Goal: Task Accomplishment & Management: Complete application form

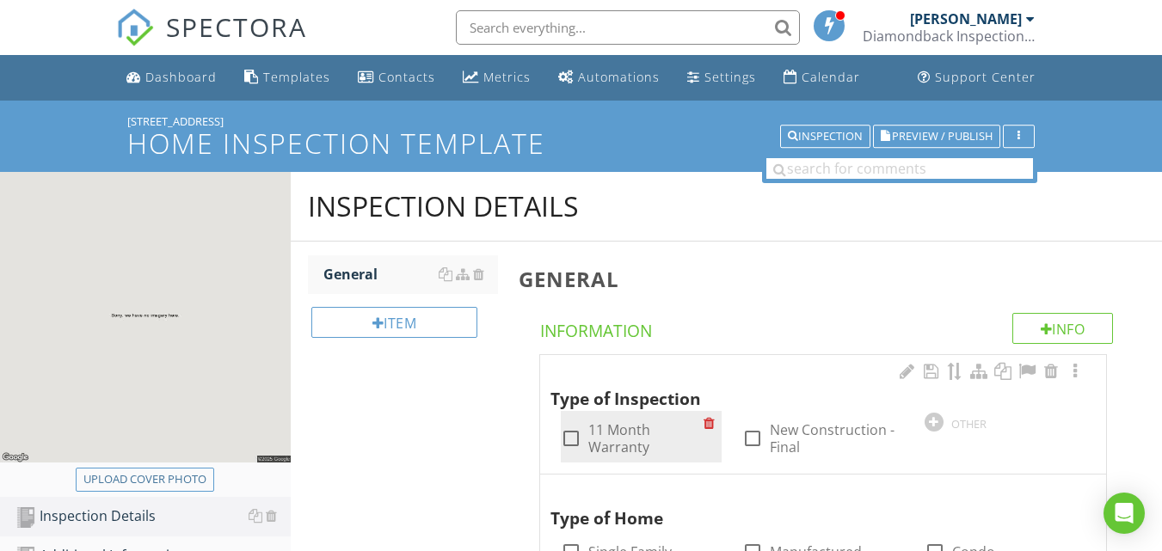
click at [569, 440] on div at bounding box center [571, 438] width 29 height 29
checkbox input "true"
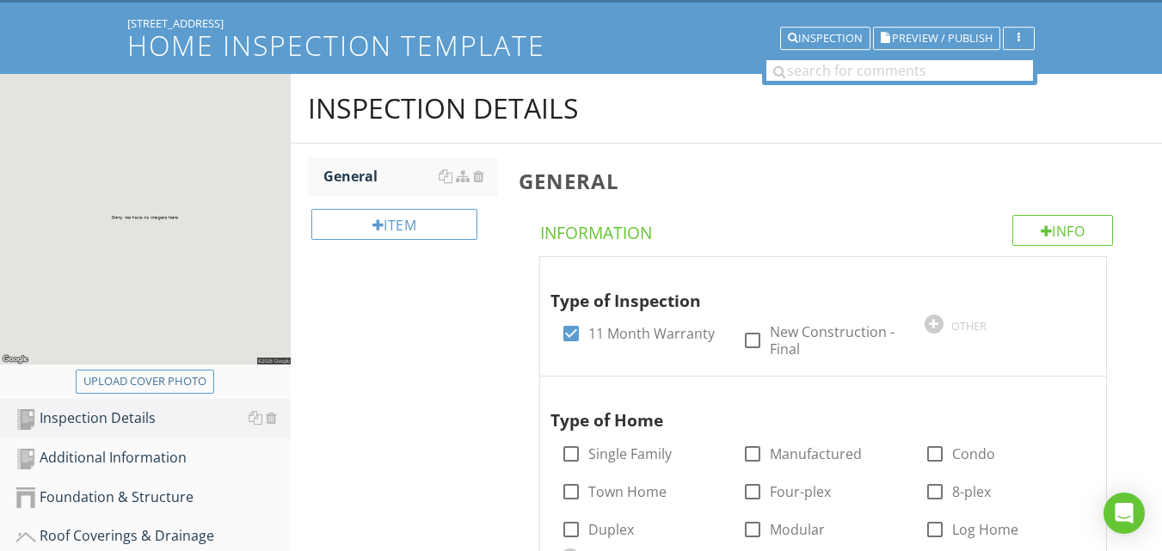
scroll to position [258, 0]
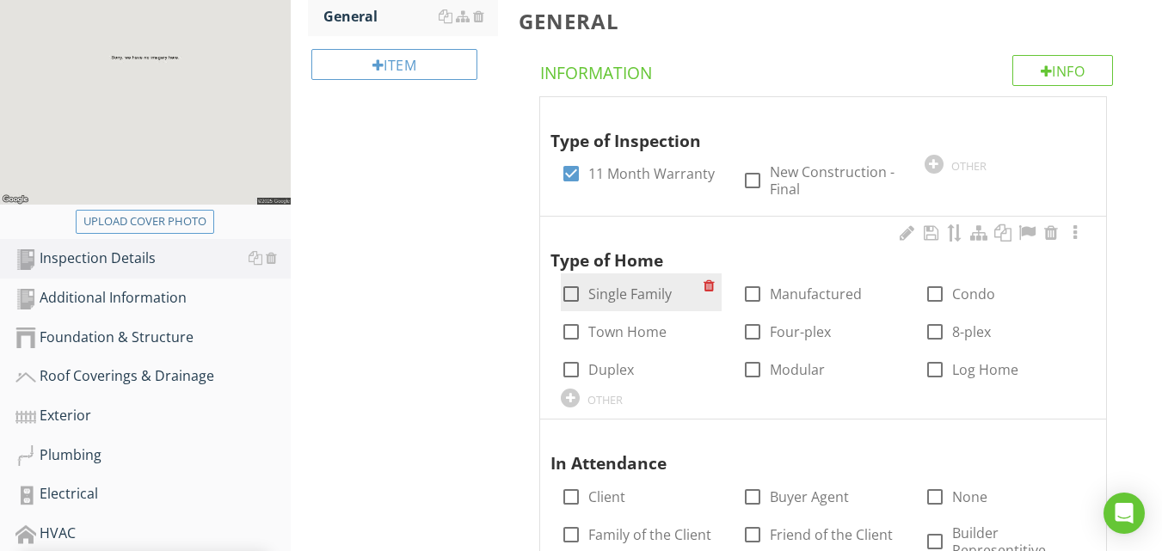
click at [574, 294] on div at bounding box center [571, 294] width 29 height 29
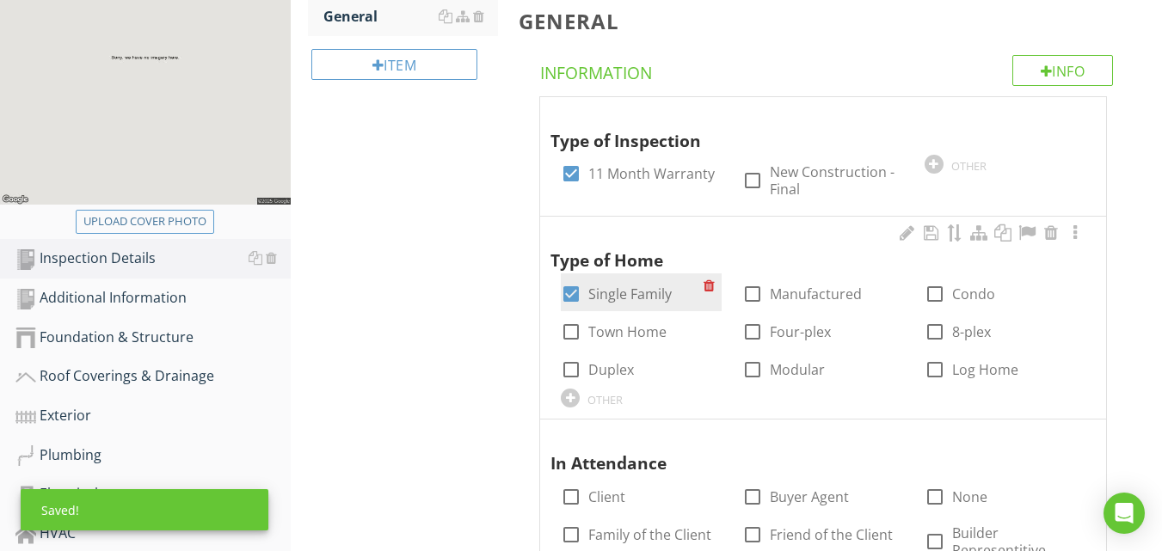
click at [571, 298] on div at bounding box center [571, 294] width 29 height 29
checkbox input "false"
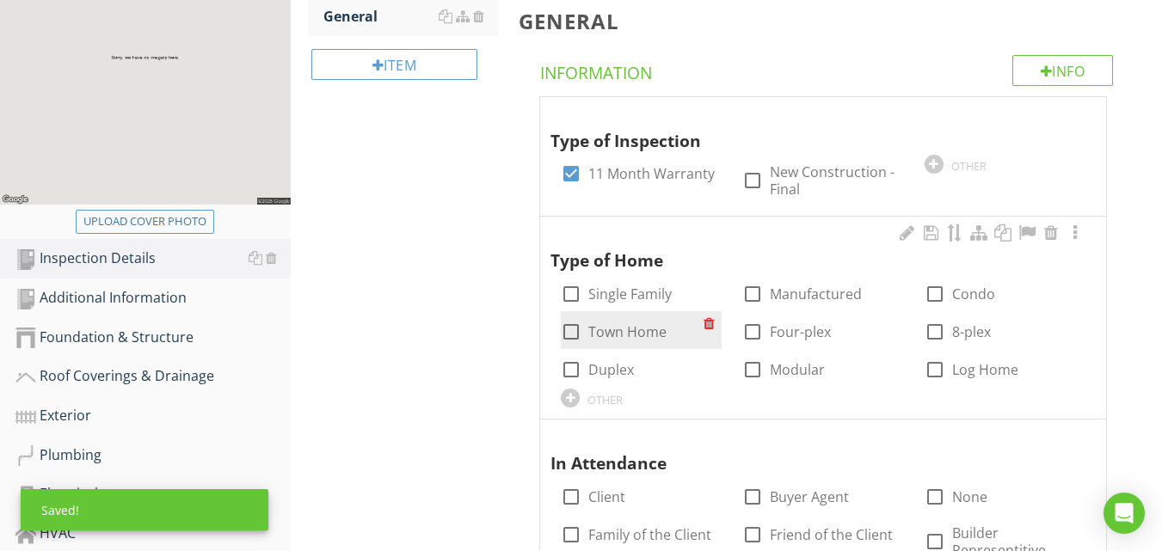
click at [570, 331] on div at bounding box center [571, 331] width 29 height 29
checkbox input "true"
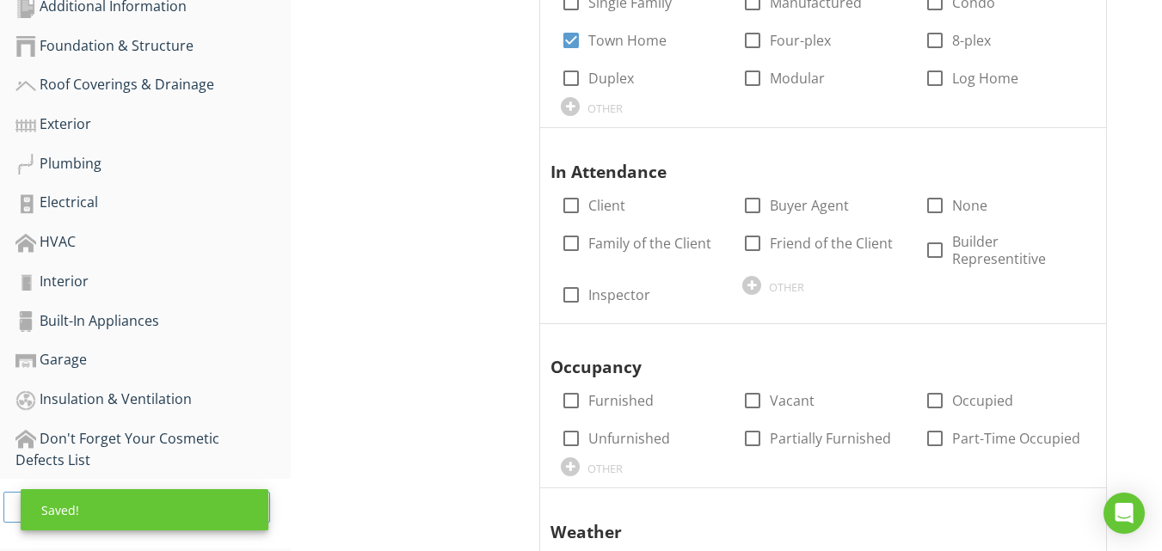
scroll to position [602, 0]
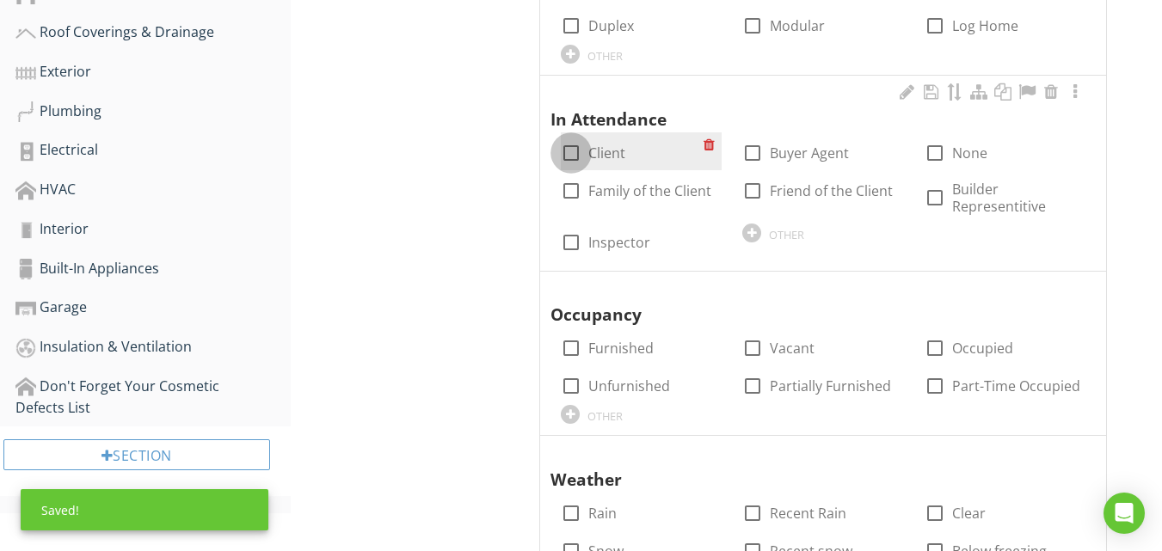
click at [572, 142] on div at bounding box center [571, 153] width 29 height 29
checkbox input "true"
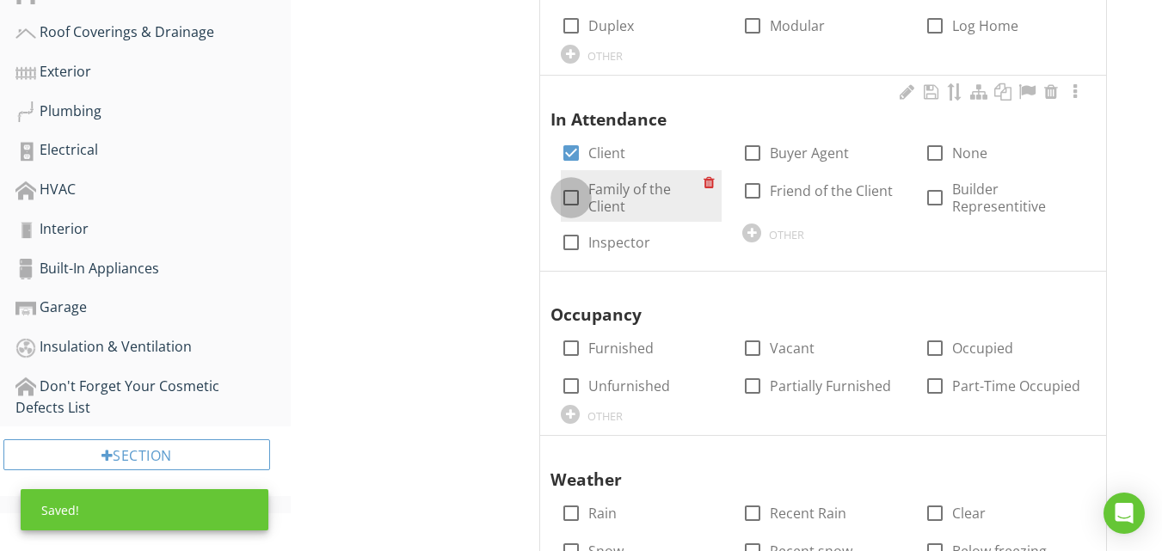
click at [572, 194] on div at bounding box center [571, 197] width 29 height 29
checkbox input "true"
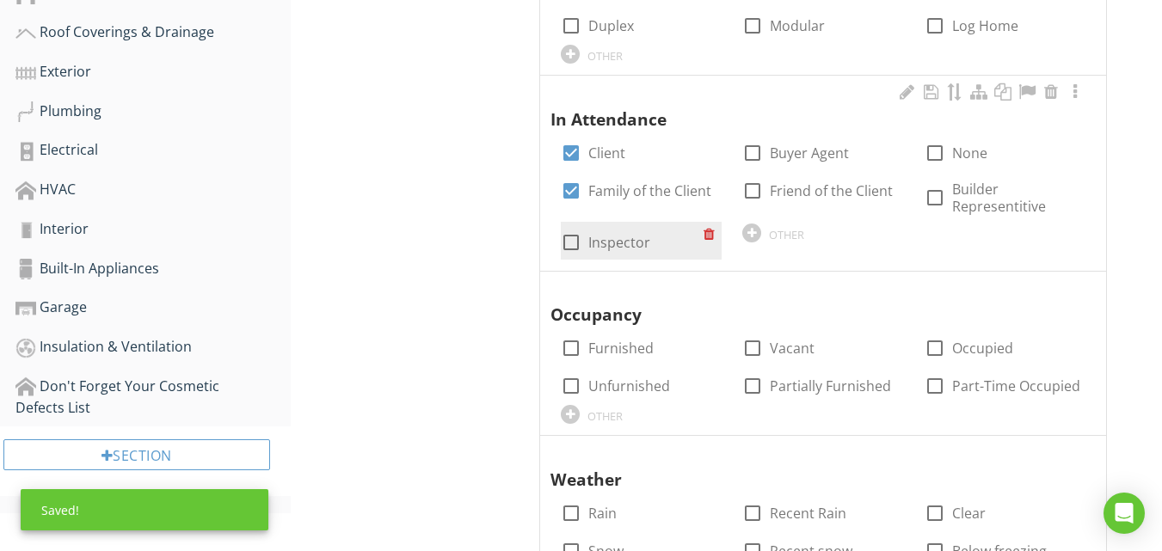
click at [573, 239] on div at bounding box center [571, 242] width 29 height 29
checkbox input "true"
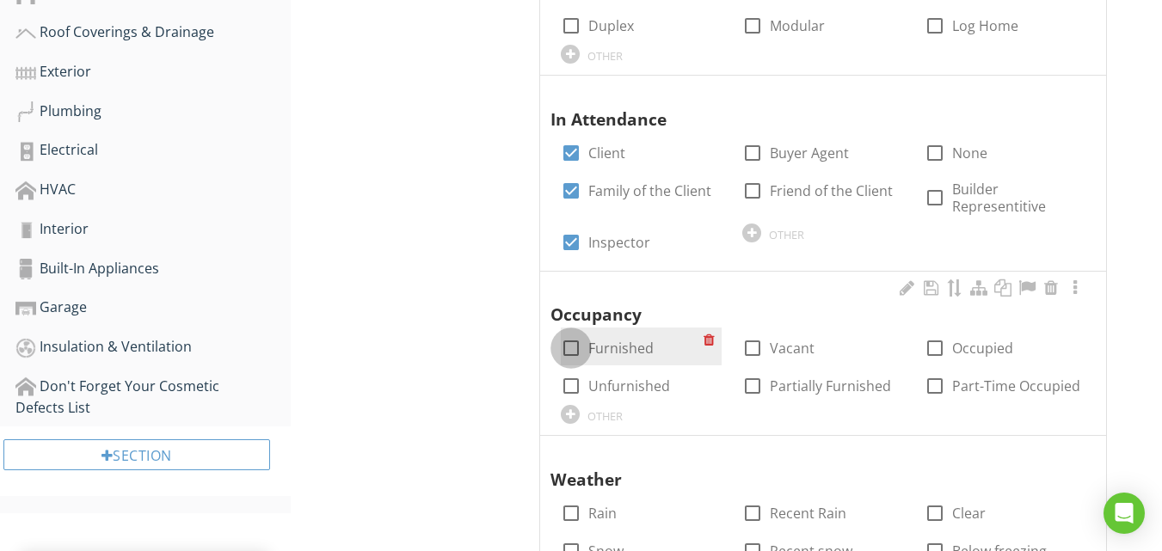
click at [566, 342] on div at bounding box center [571, 348] width 29 height 29
checkbox input "true"
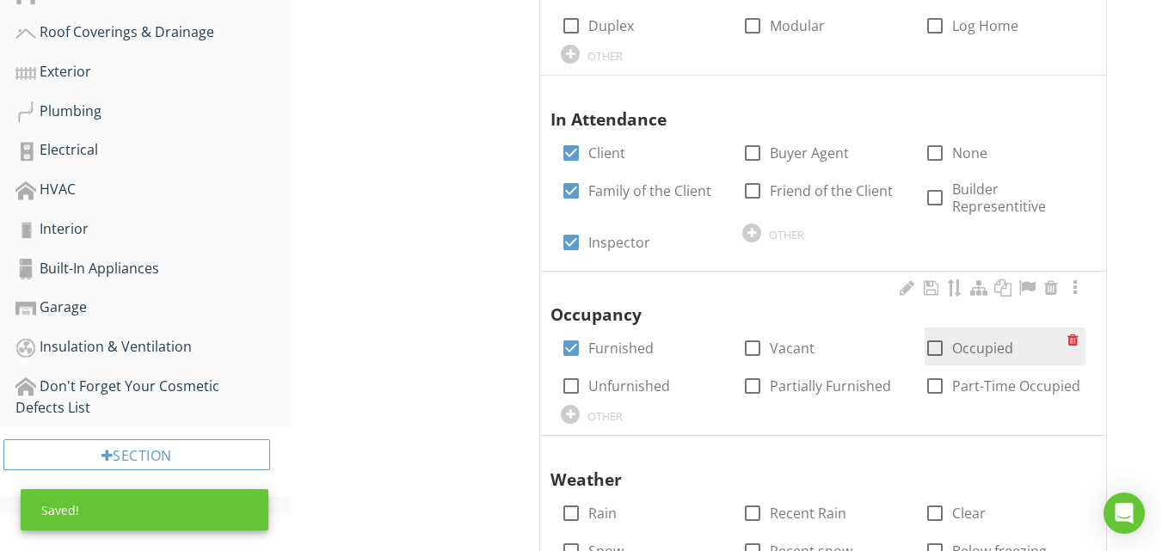
click at [939, 352] on div at bounding box center [934, 348] width 29 height 29
checkbox input "true"
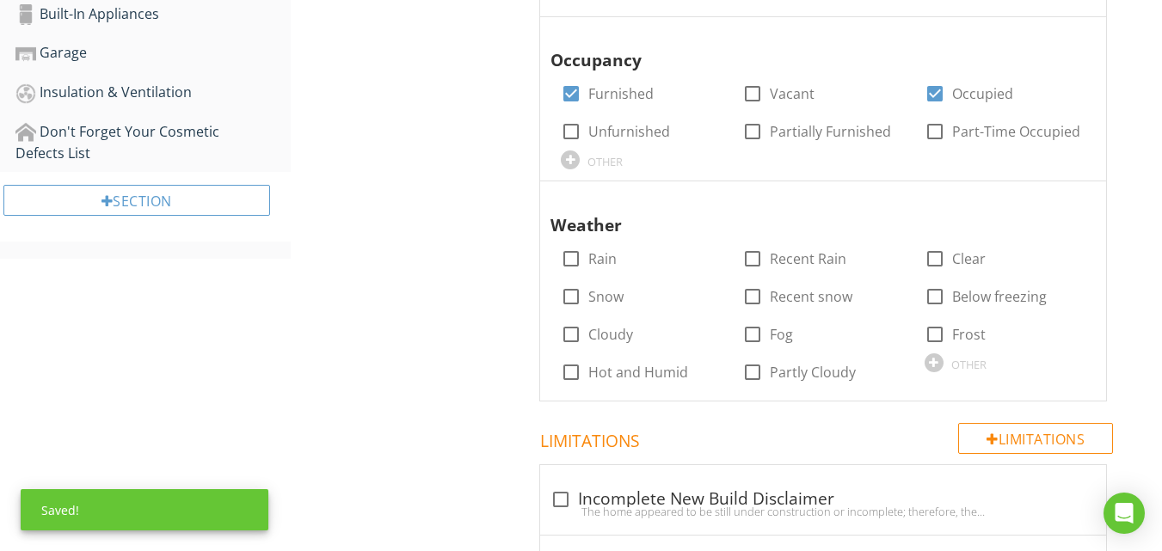
scroll to position [860, 0]
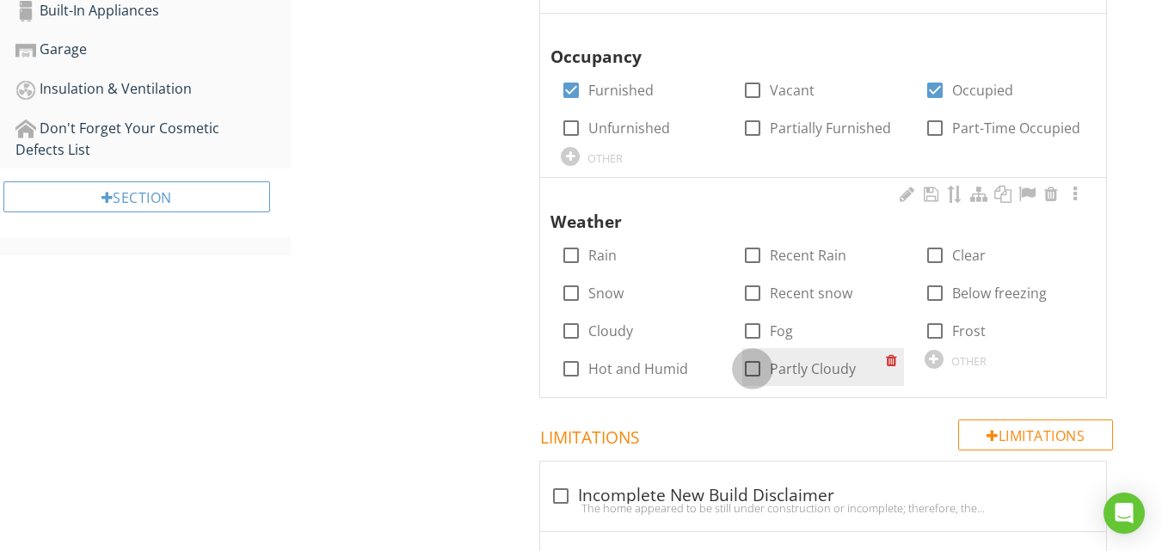
click at [748, 372] on div at bounding box center [752, 368] width 29 height 29
checkbox input "true"
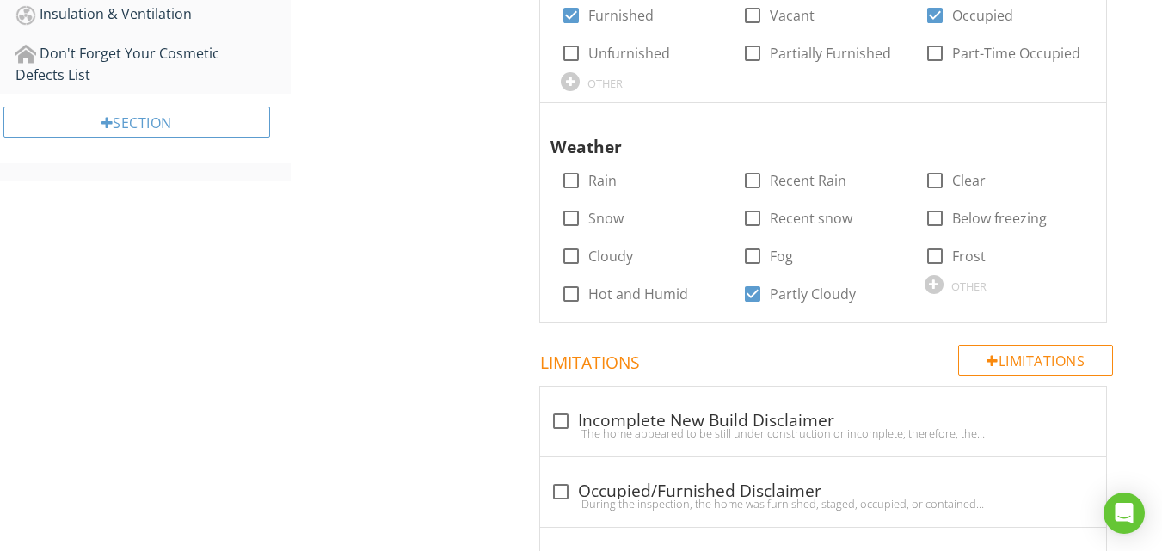
scroll to position [1025, 0]
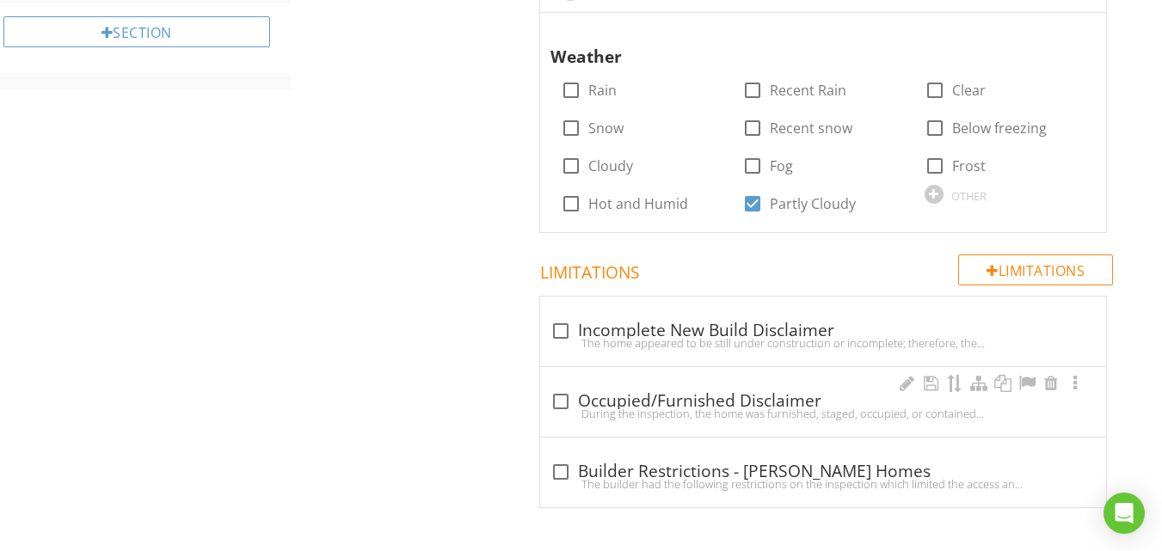
click at [557, 403] on div at bounding box center [560, 401] width 29 height 29
checkbox input "true"
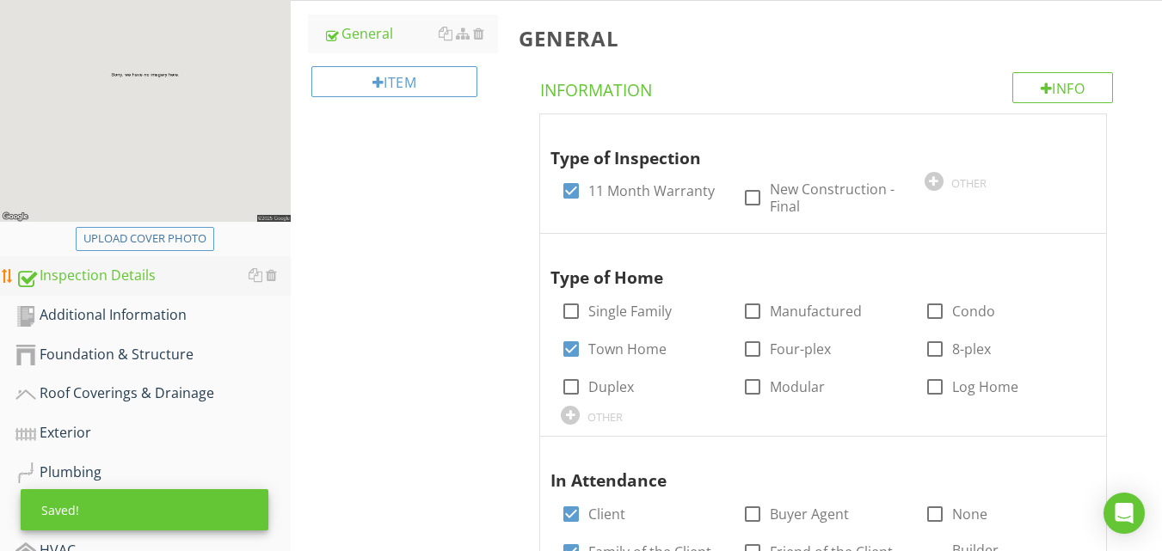
scroll to position [251, 0]
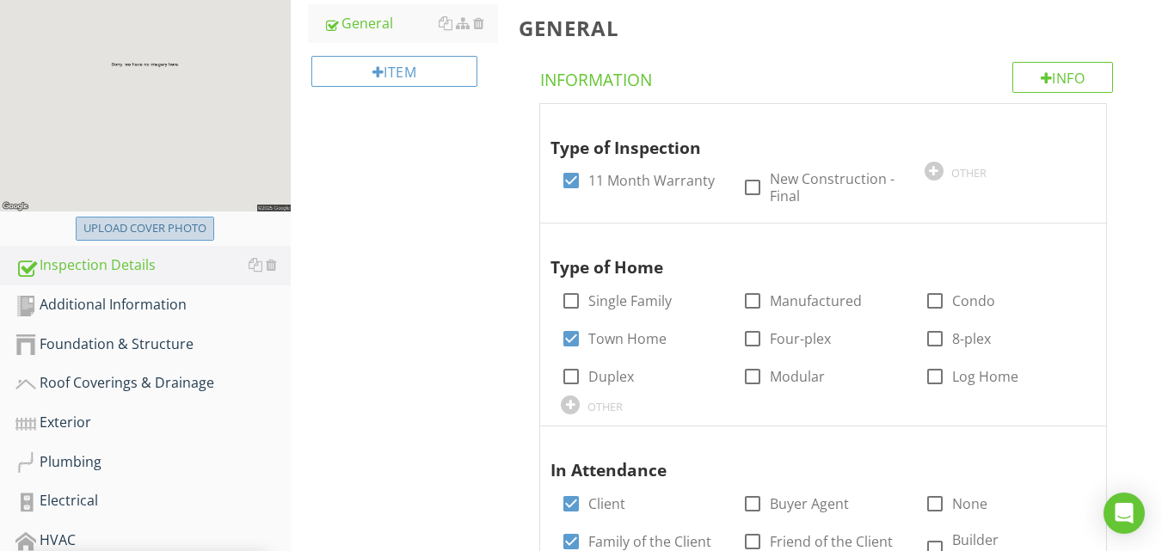
click at [131, 233] on div "Upload cover photo" at bounding box center [144, 228] width 123 height 17
type input "C:\fakepath\2025-08-28 08.57.14.jpg"
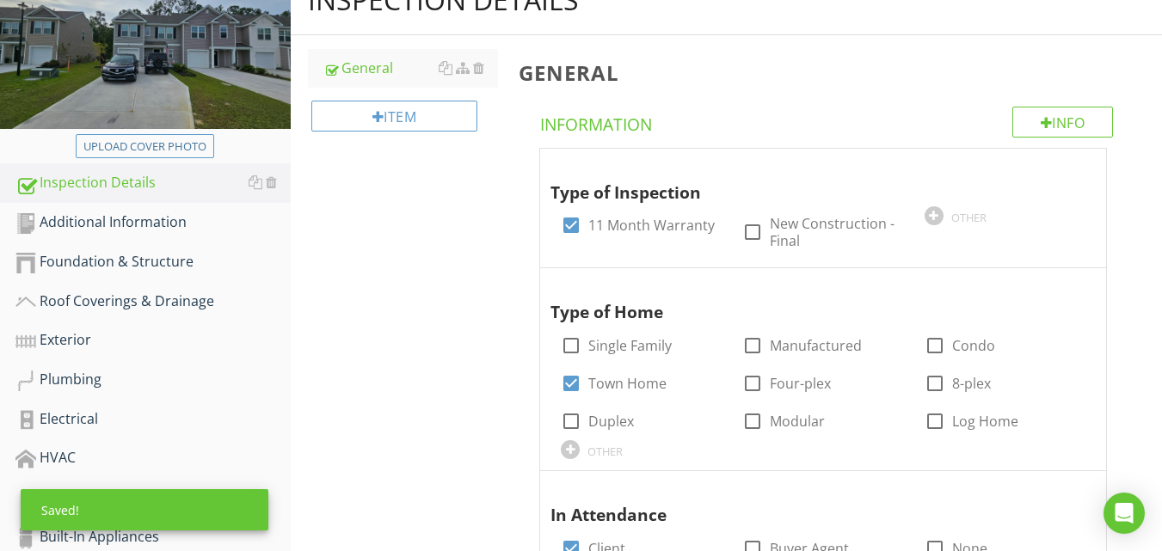
scroll to position [165, 0]
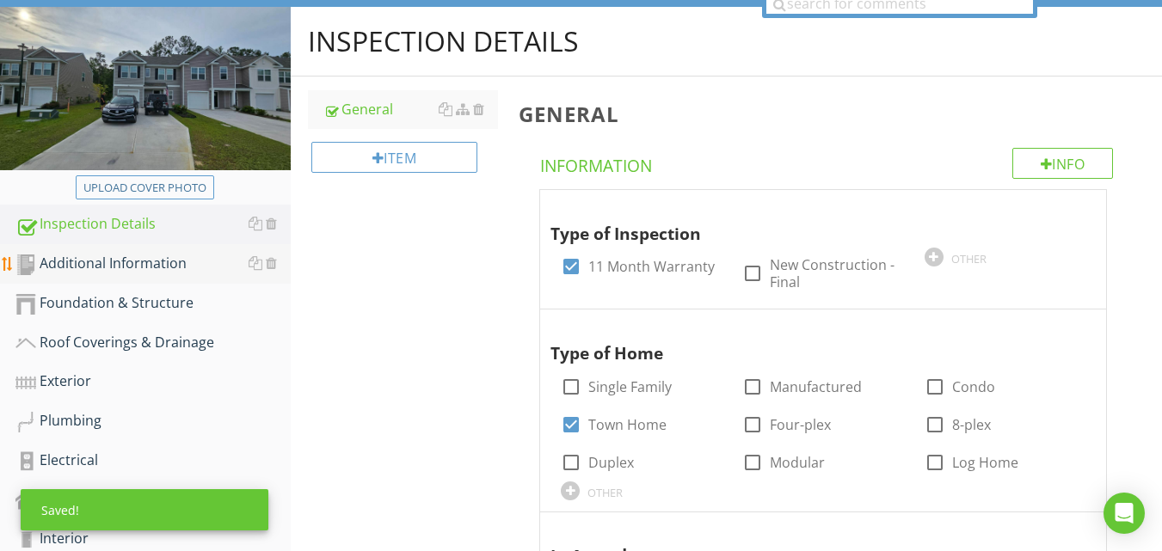
click at [119, 258] on div "Additional Information" at bounding box center [152, 264] width 275 height 22
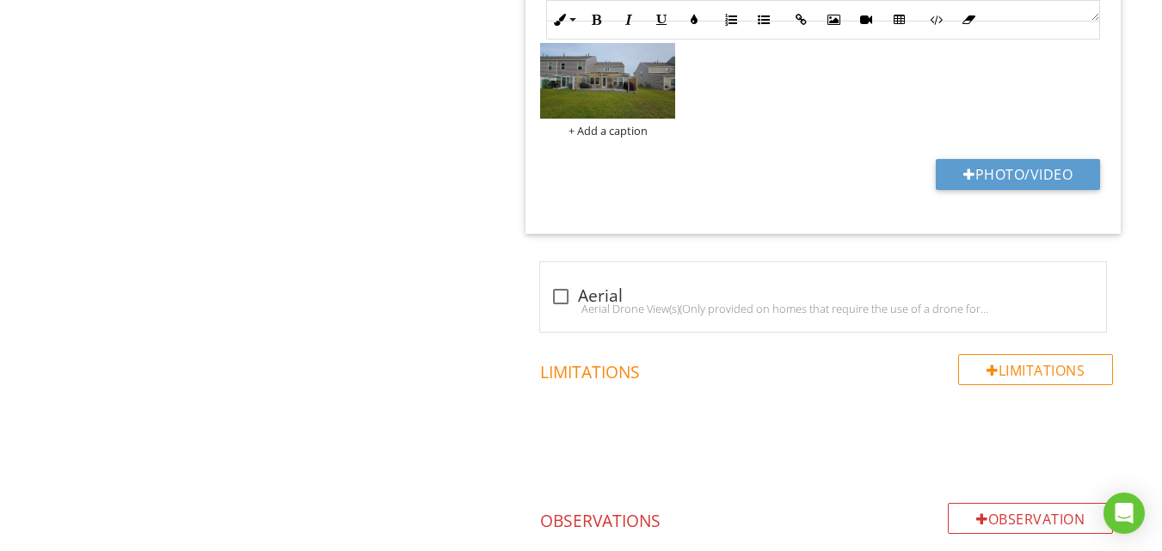
scroll to position [2918, 0]
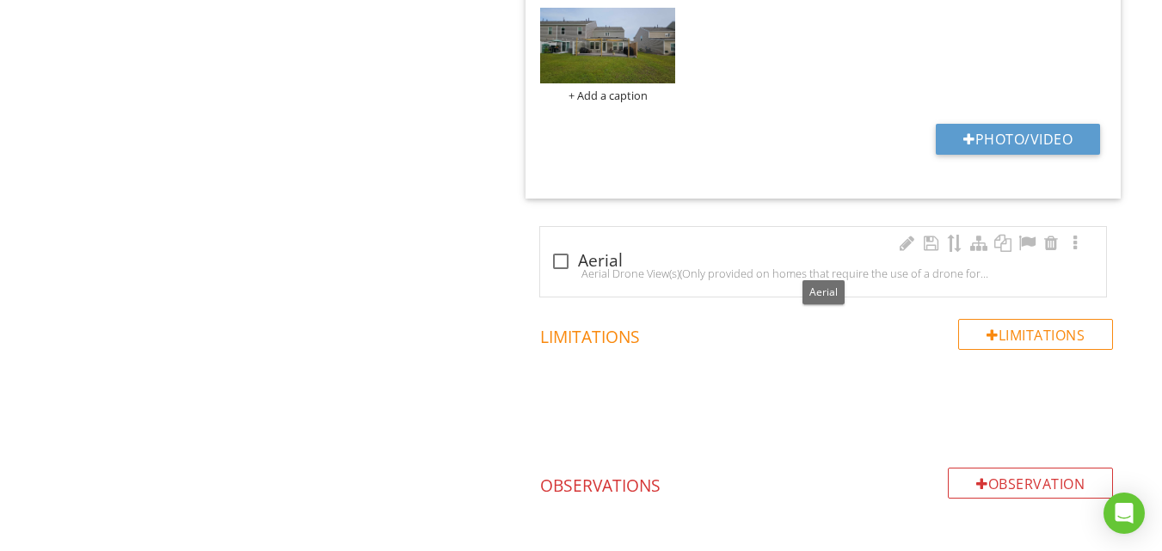
click at [563, 257] on div at bounding box center [560, 261] width 29 height 29
checkbox input "true"
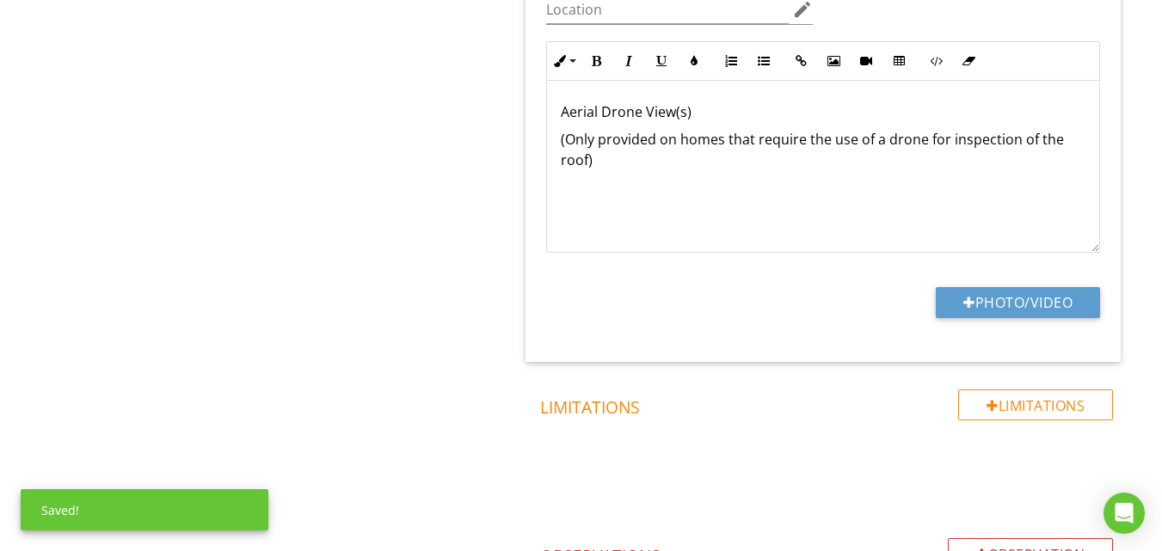
scroll to position [3262, 0]
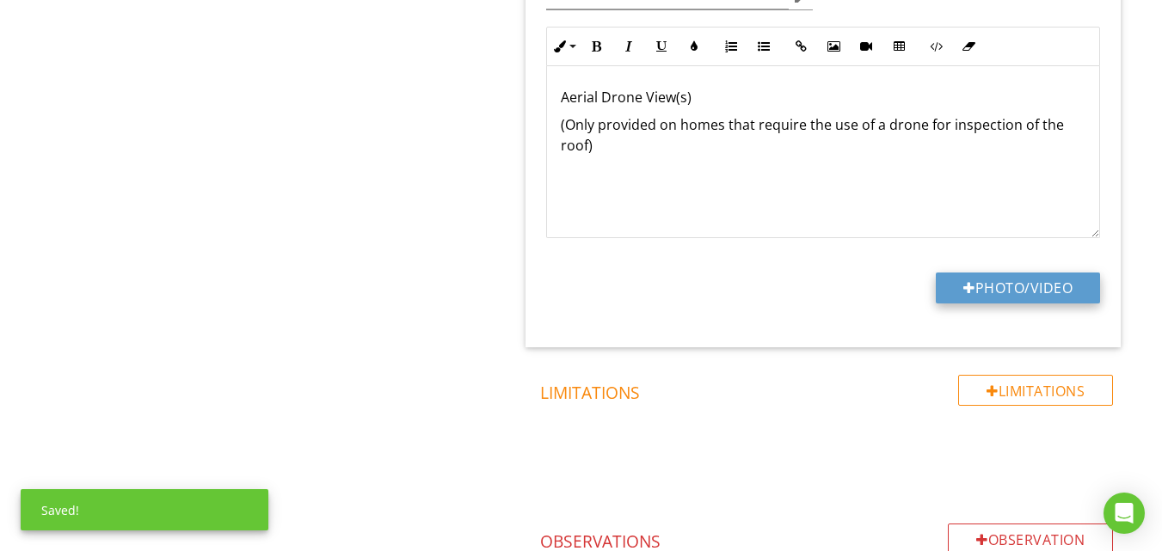
click at [995, 281] on button "Photo/Video" at bounding box center [1018, 288] width 164 height 31
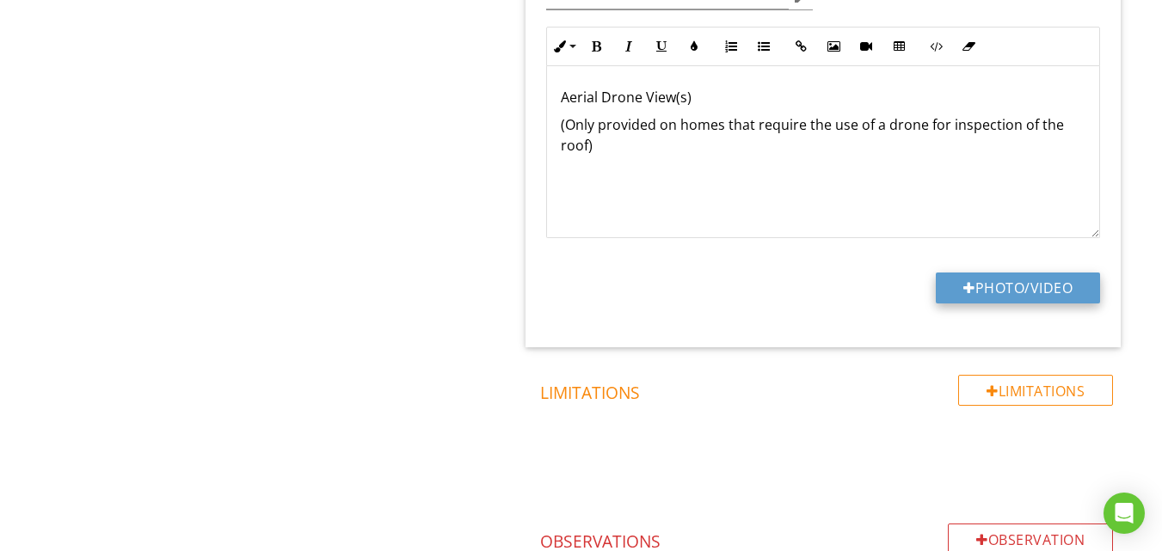
type input "C:\fakepath\DJI_20250828090151_0001_D.JPG"
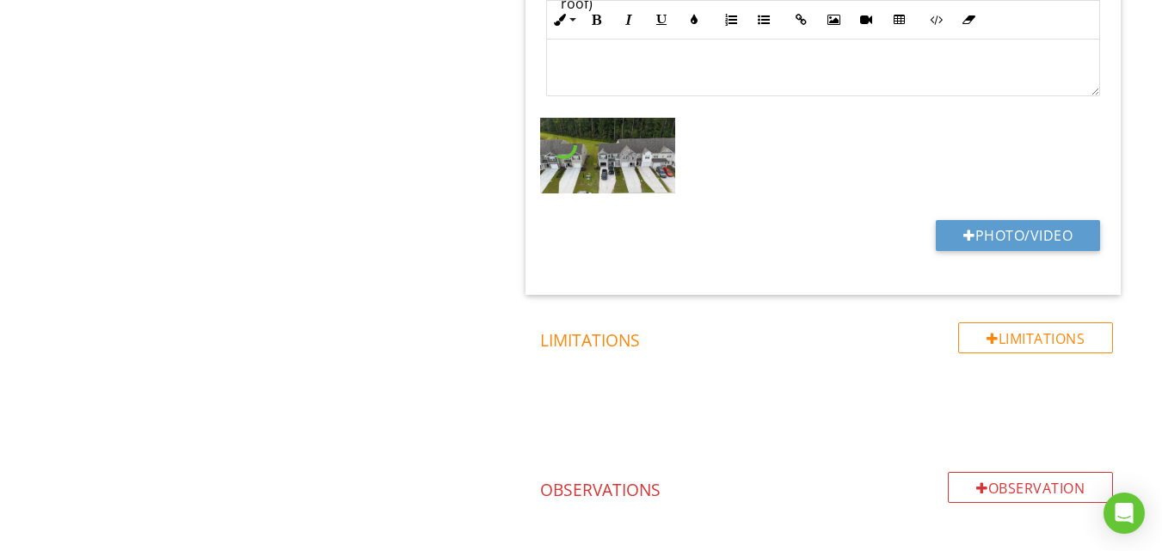
scroll to position [3434, 0]
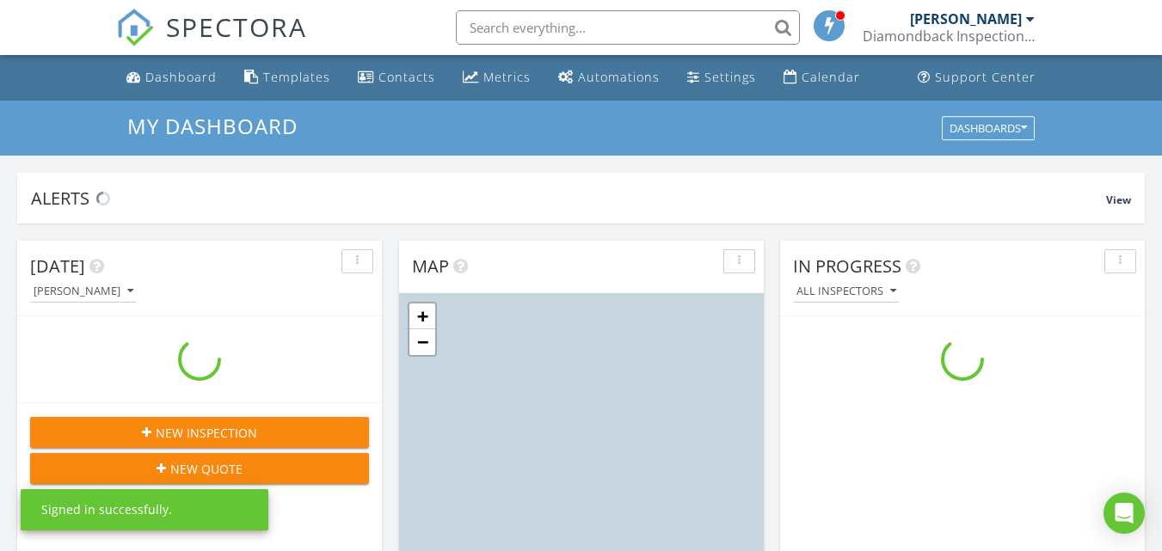
scroll to position [1592, 1189]
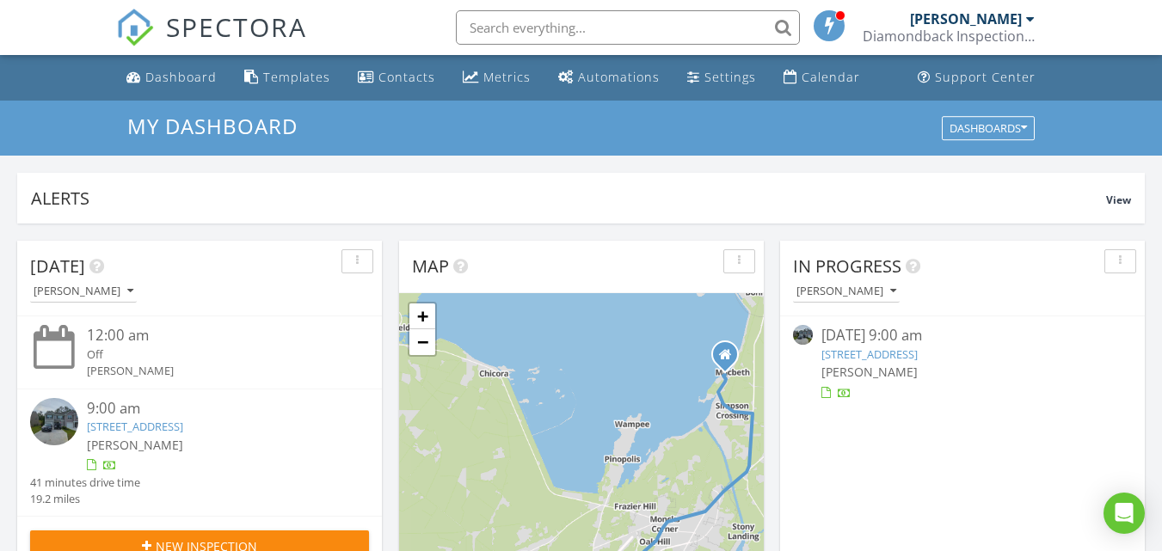
click at [918, 354] on link "283 Ivory Shadow Rd, SUMMERVILLE, SC 29486" at bounding box center [870, 354] width 96 height 15
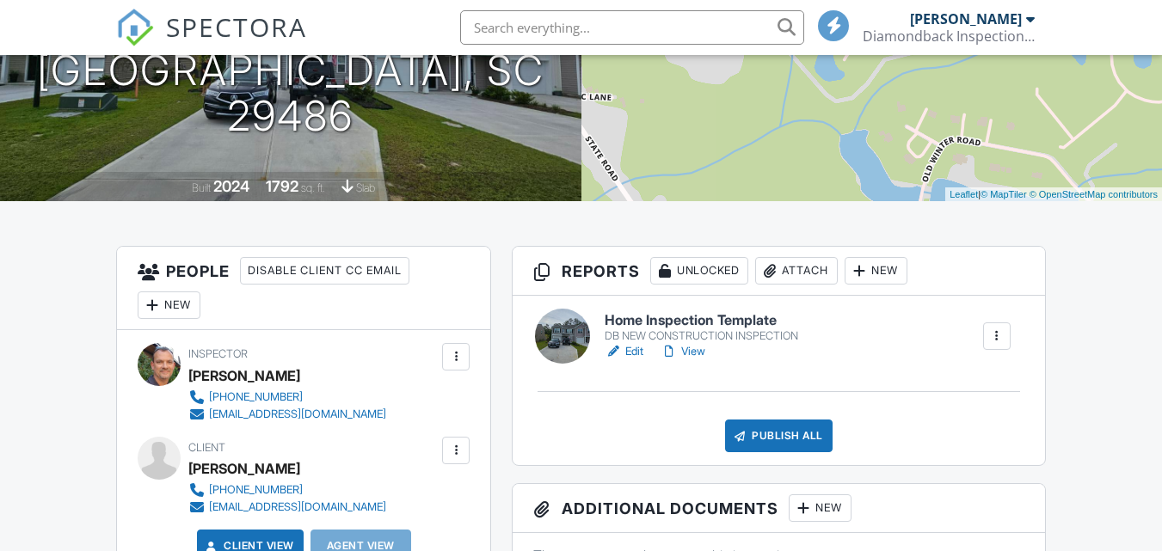
click at [641, 352] on link "Edit" at bounding box center [624, 351] width 39 height 17
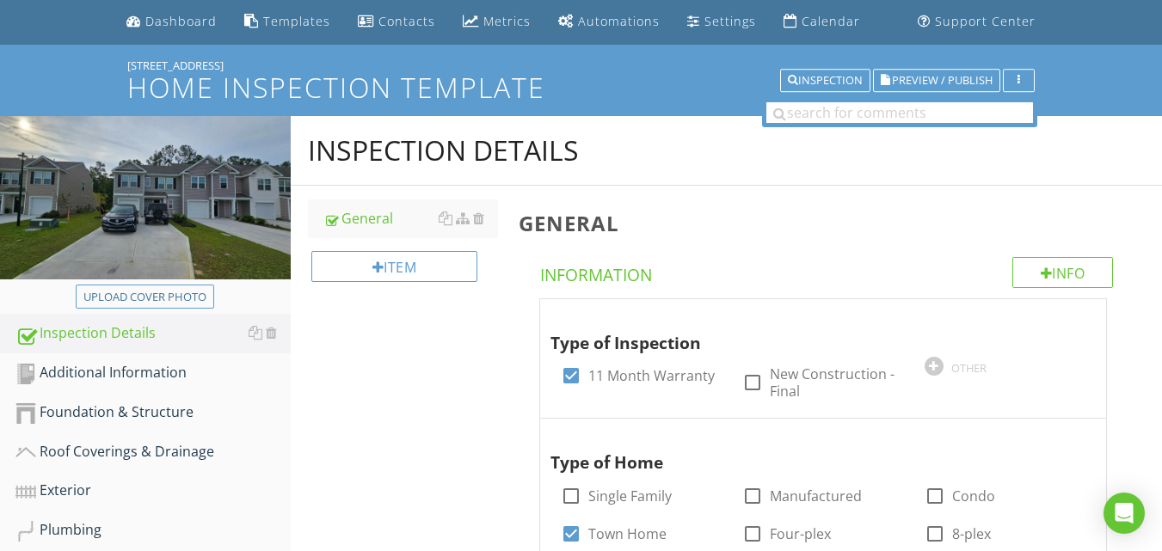
scroll to position [86, 0]
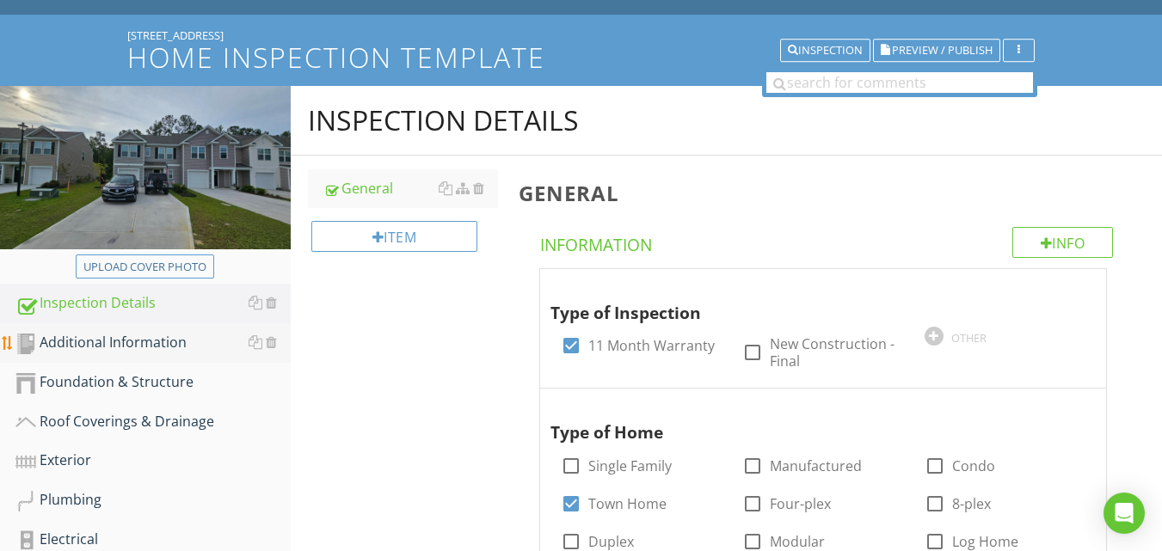
click at [139, 335] on div "Additional Information" at bounding box center [152, 343] width 275 height 22
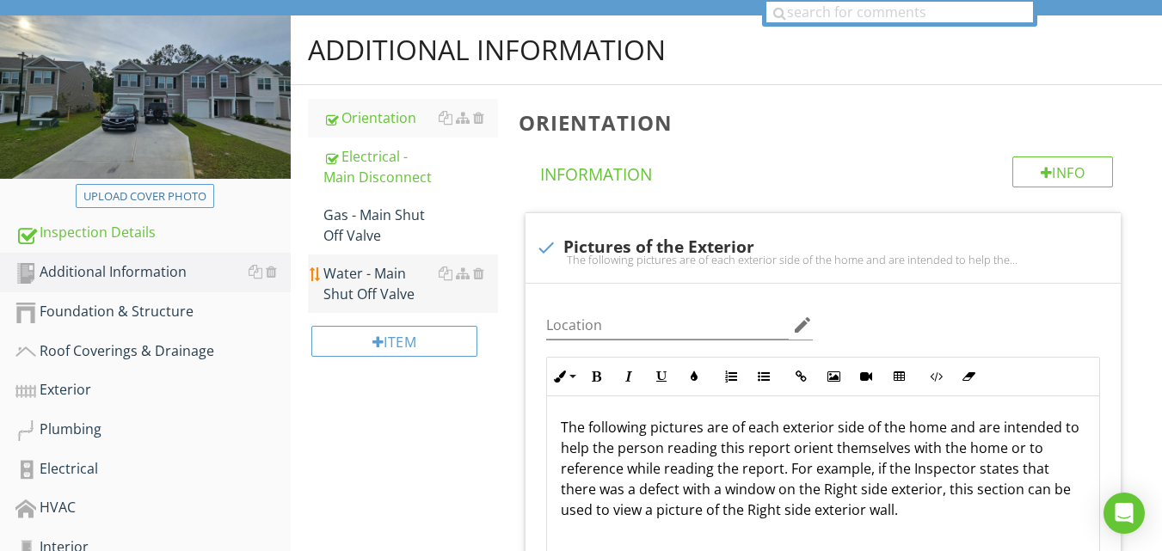
scroll to position [172, 0]
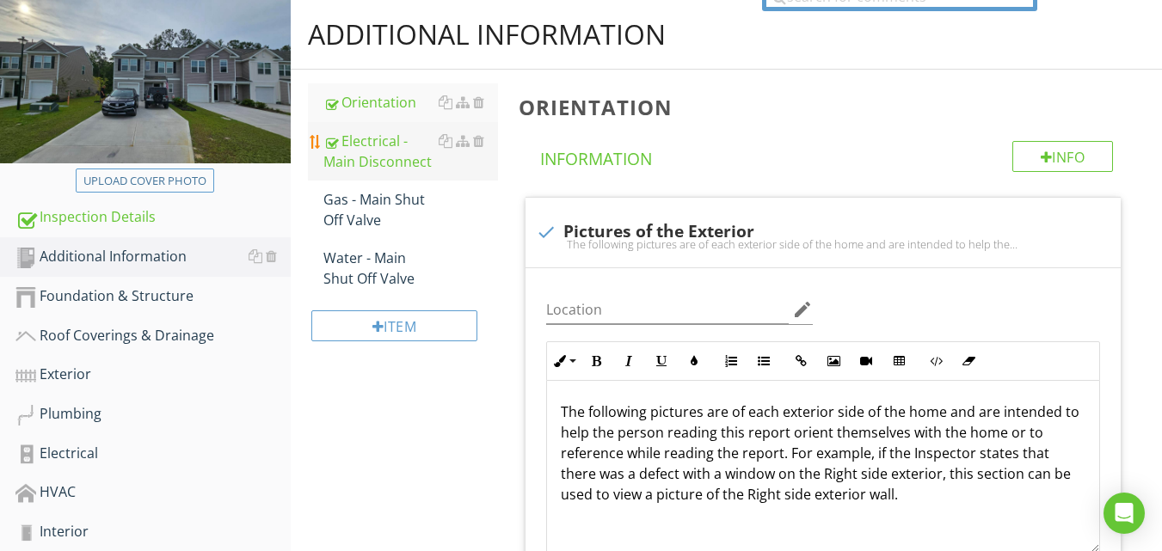
click at [383, 145] on div "Electrical - Main Disconnect" at bounding box center [410, 151] width 175 height 41
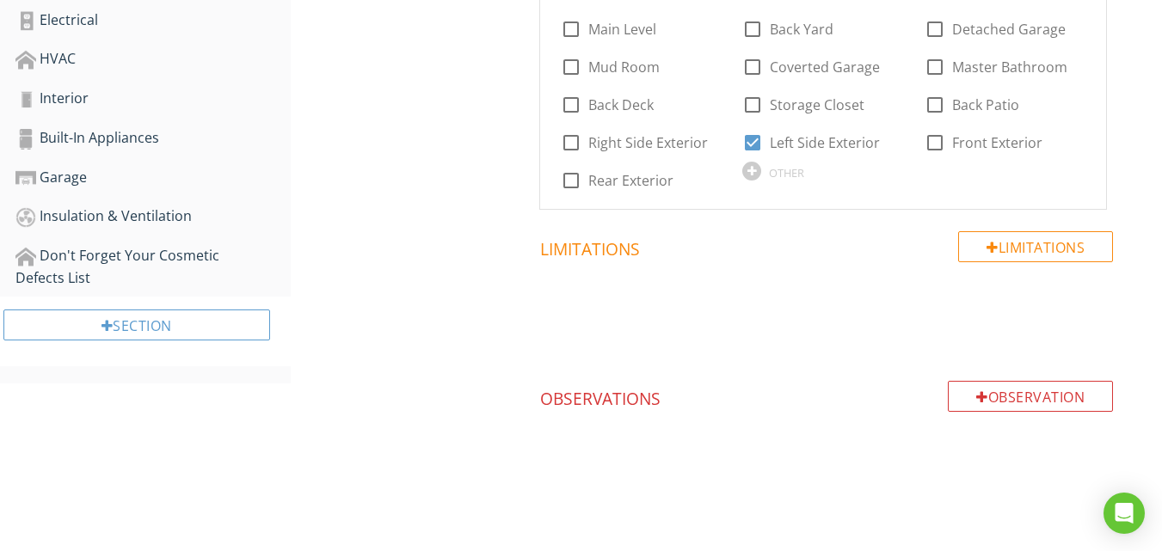
scroll to position [262, 0]
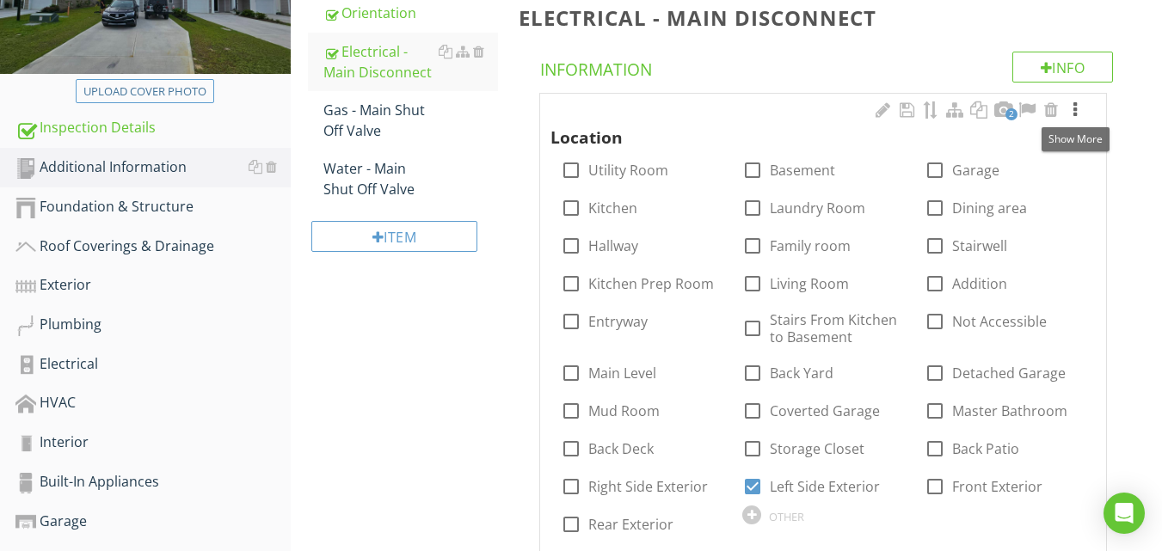
click at [1078, 111] on div at bounding box center [1075, 110] width 21 height 17
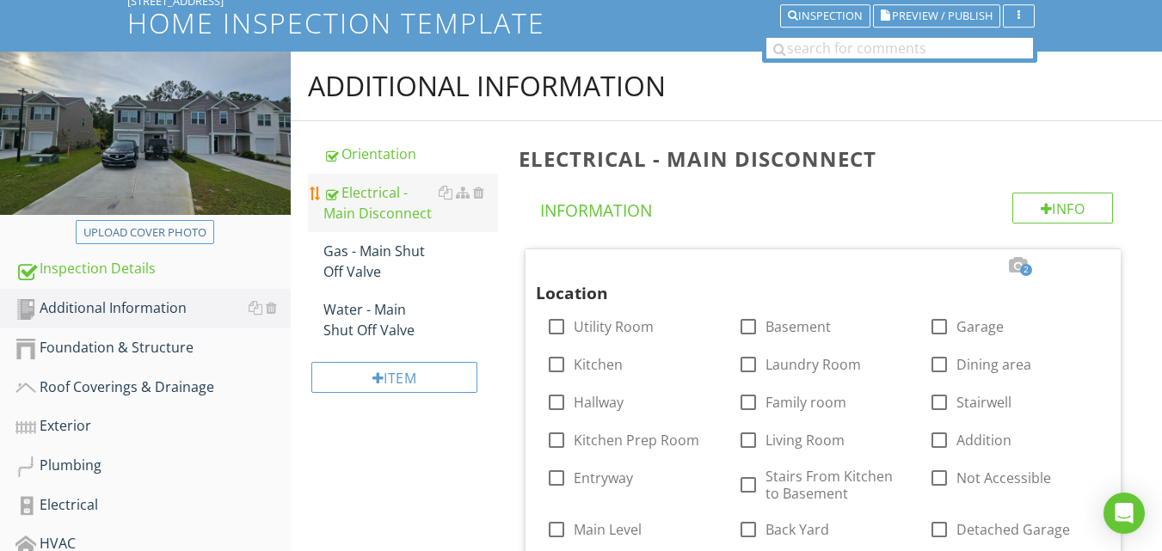
scroll to position [89, 0]
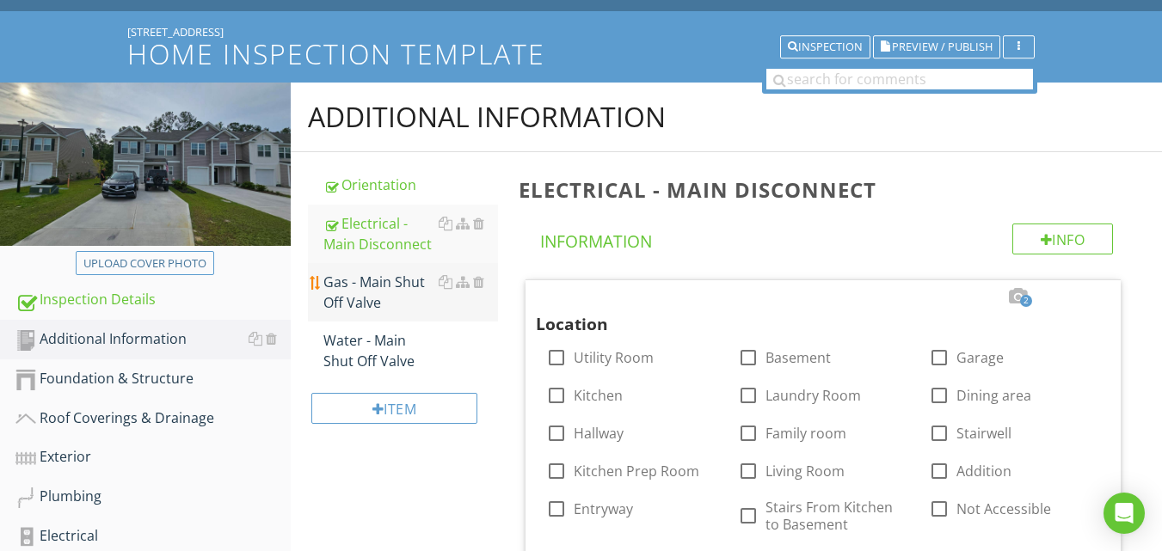
click at [348, 286] on div "Gas - Main Shut Off Valve" at bounding box center [410, 292] width 175 height 41
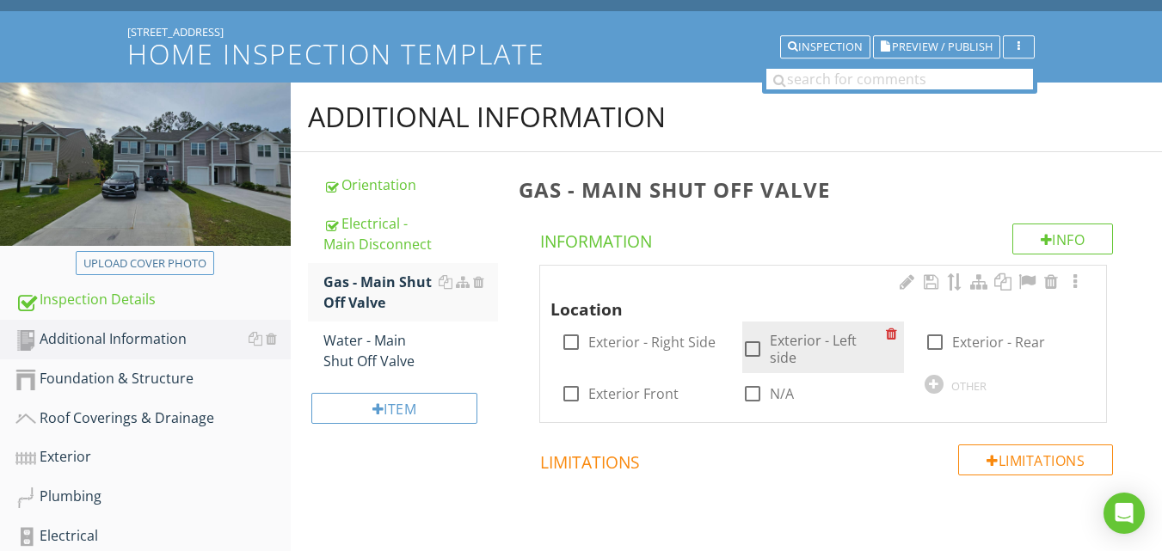
click at [808, 348] on label "Exterior - Left side" at bounding box center [827, 349] width 115 height 34
checkbox input "true"
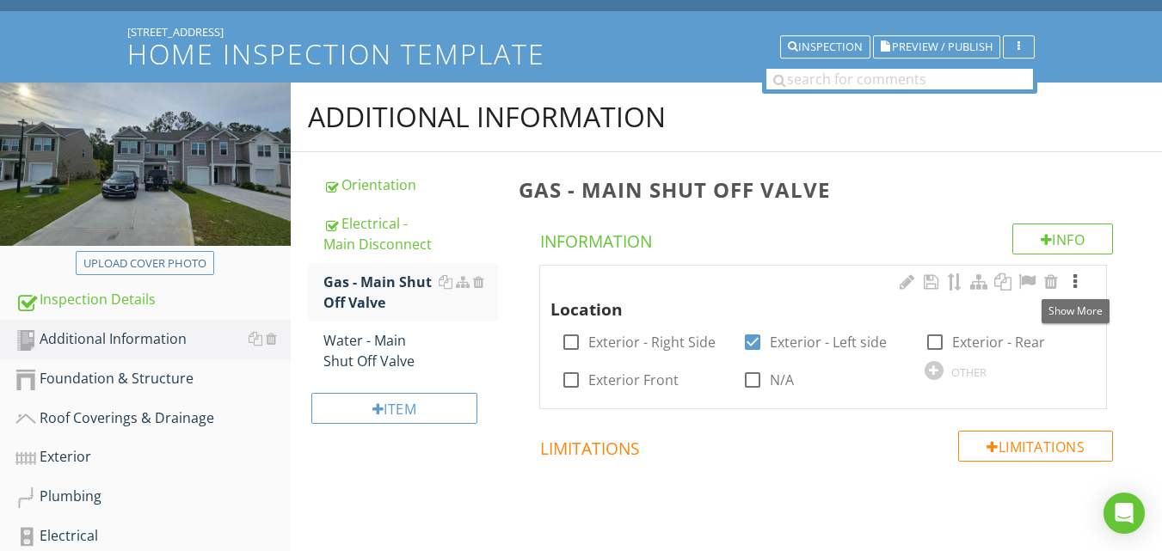
click at [1073, 281] on div at bounding box center [1075, 282] width 21 height 17
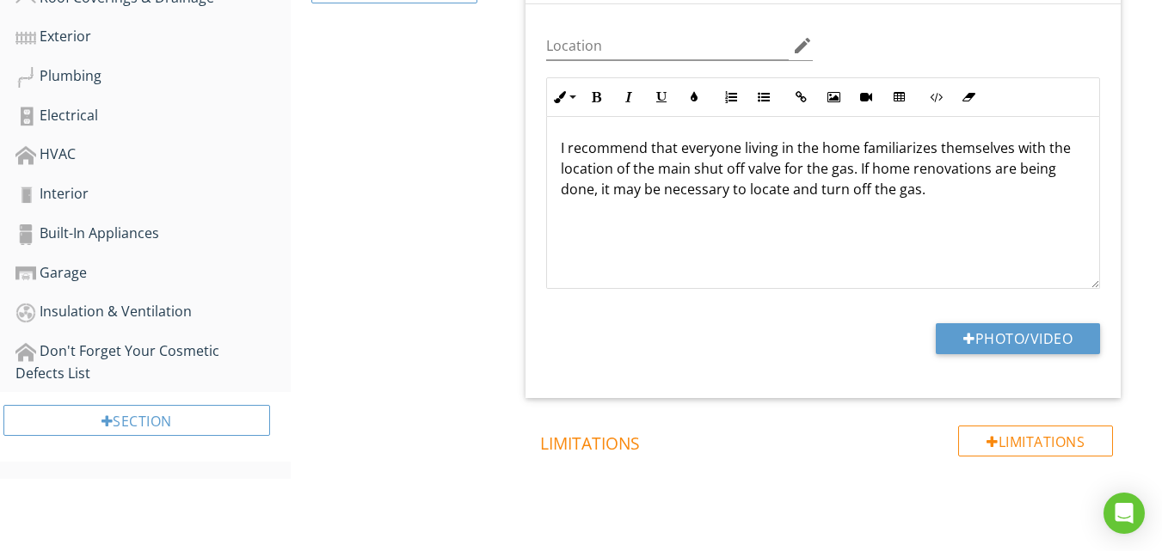
scroll to position [520, 0]
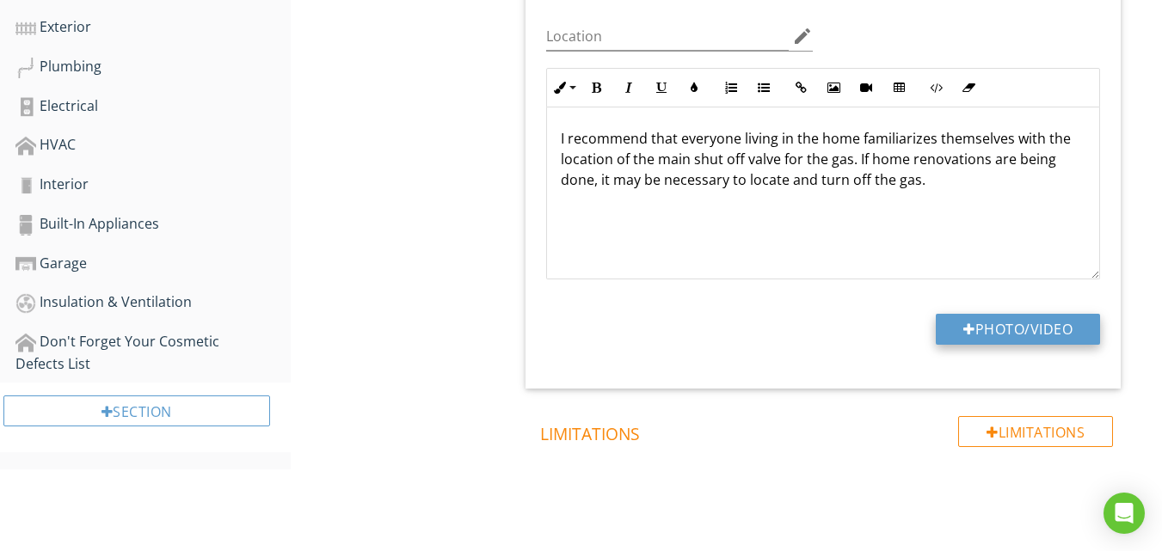
click at [975, 341] on button "Photo/Video" at bounding box center [1018, 329] width 164 height 31
type input "C:\fakepath\2025-08-28 09.54.44.jpg"
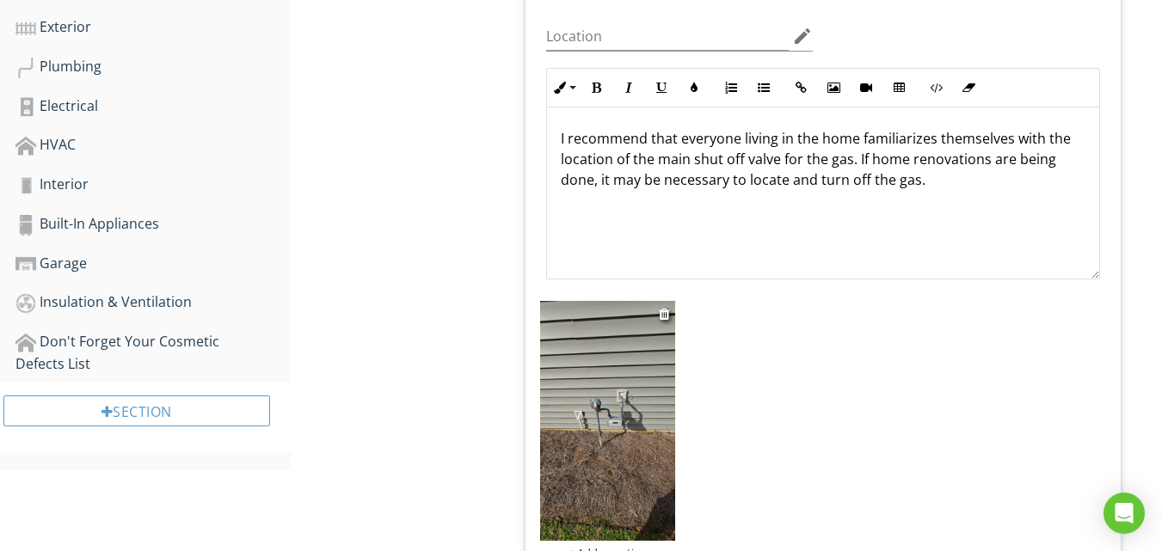
click at [613, 408] on img at bounding box center [607, 421] width 135 height 240
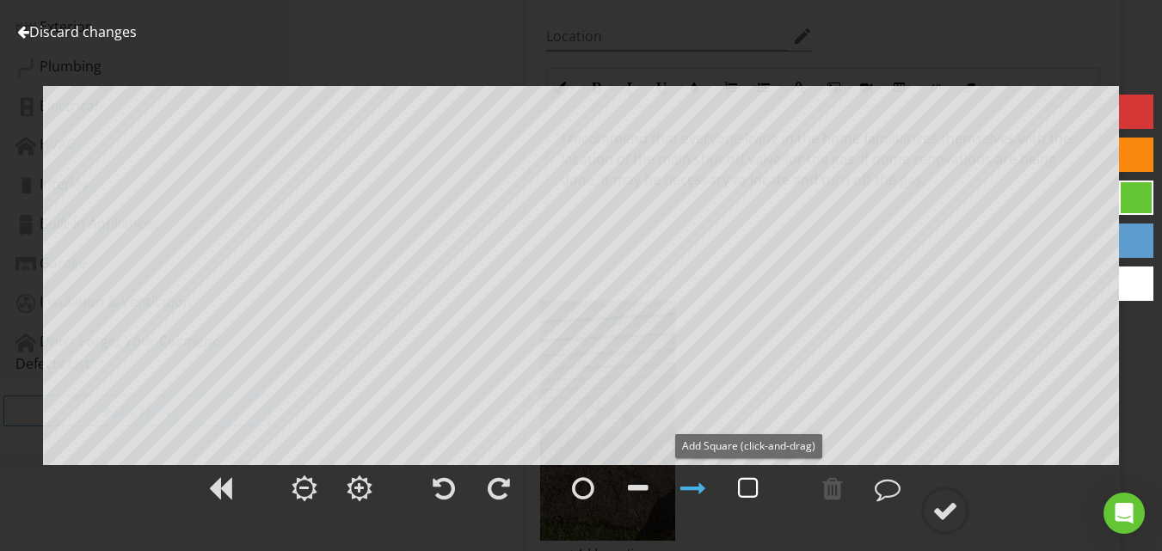
click at [754, 484] on div at bounding box center [748, 489] width 21 height 26
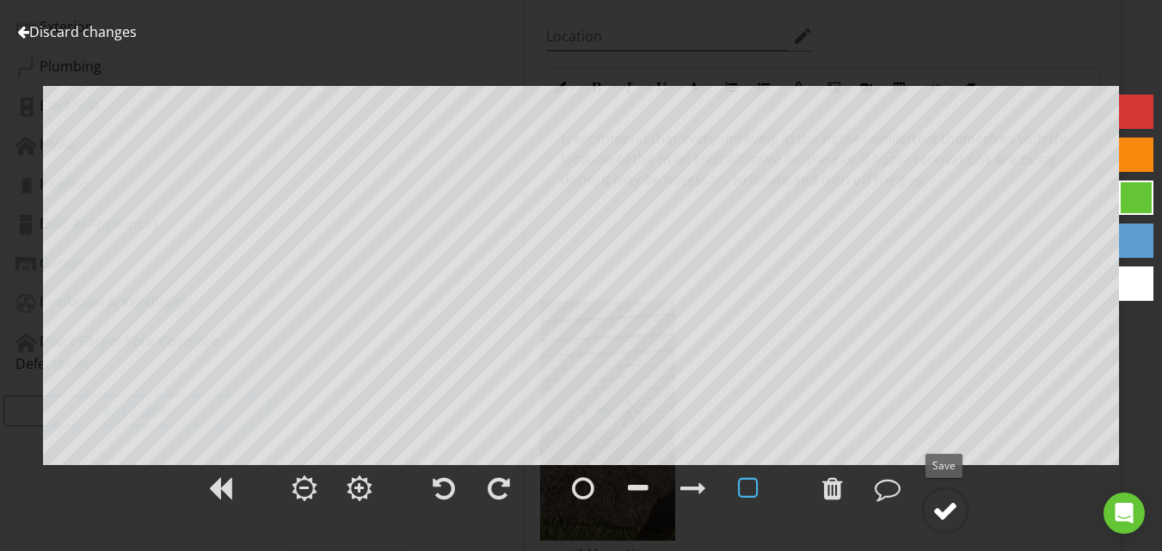
click at [957, 514] on div at bounding box center [946, 511] width 26 height 26
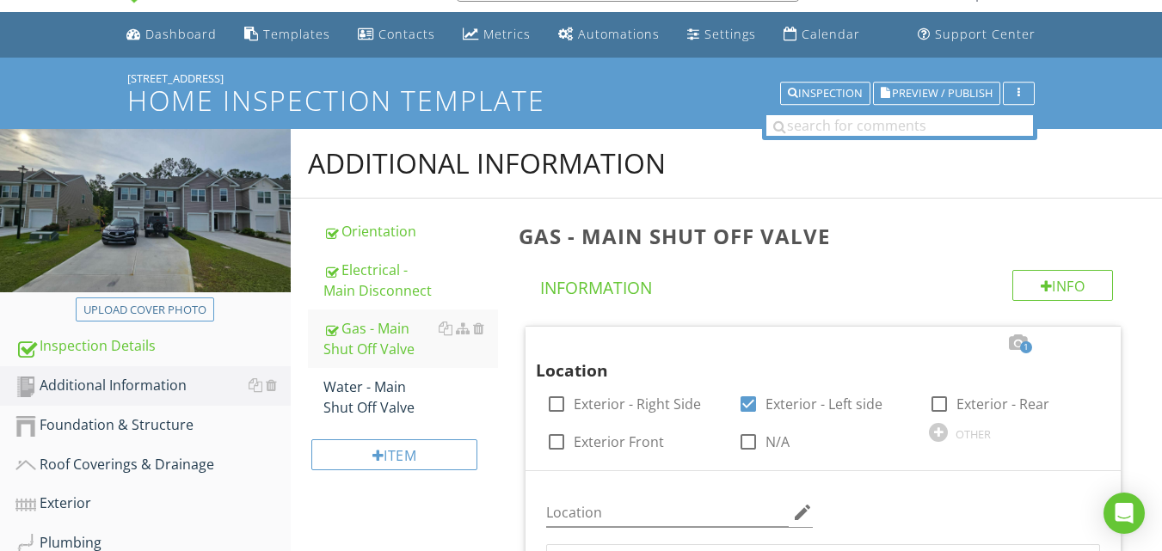
scroll to position [3, 0]
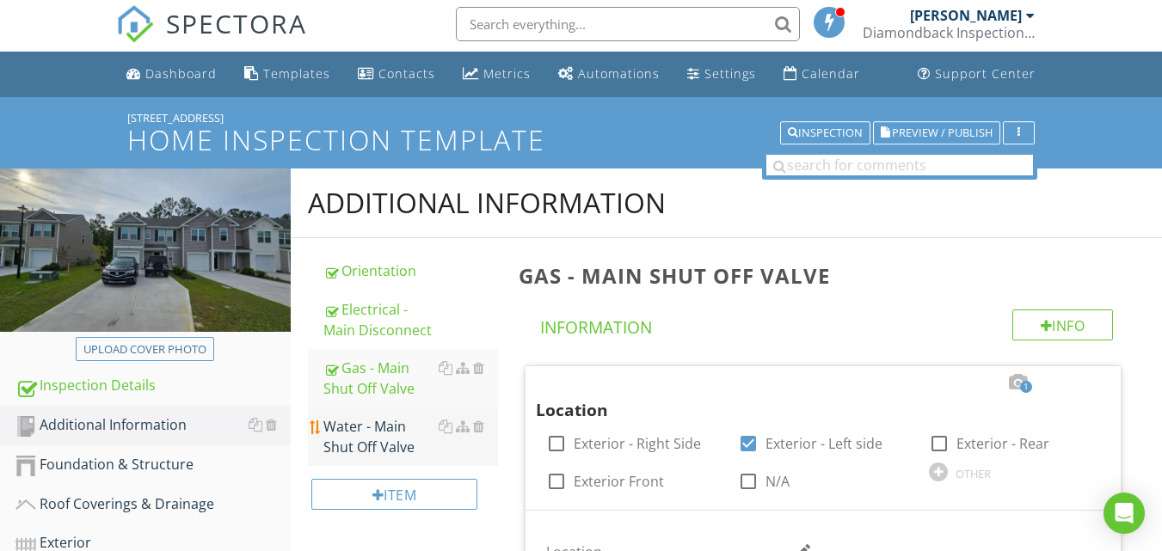
click at [359, 436] on div "Water - Main Shut Off Valve" at bounding box center [410, 436] width 175 height 41
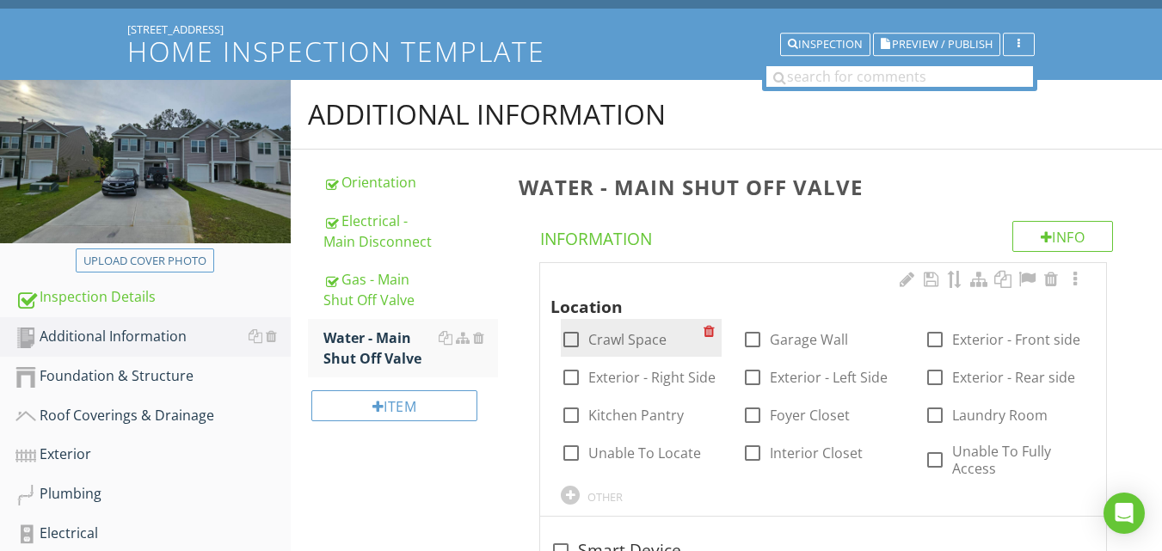
scroll to position [175, 0]
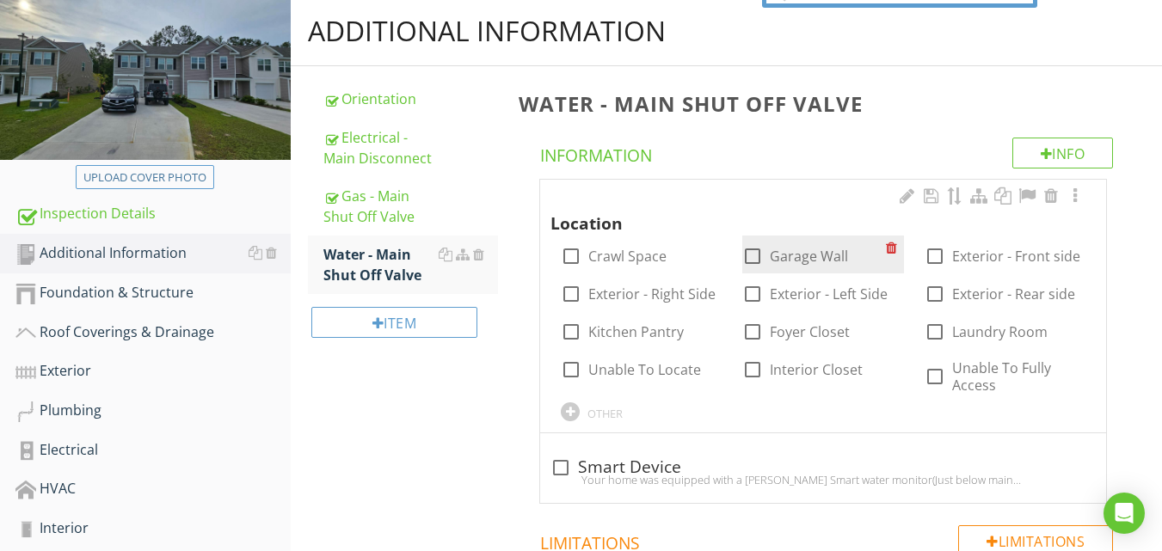
click at [751, 255] on div at bounding box center [752, 256] width 29 height 29
checkbox input "true"
click at [1076, 190] on div at bounding box center [1075, 196] width 21 height 17
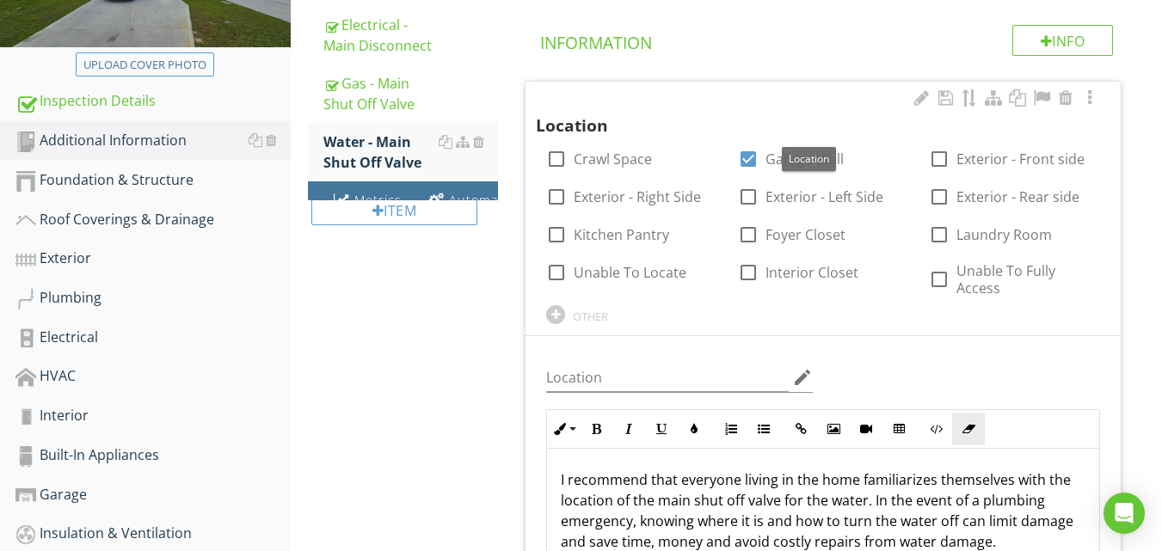
scroll to position [606, 0]
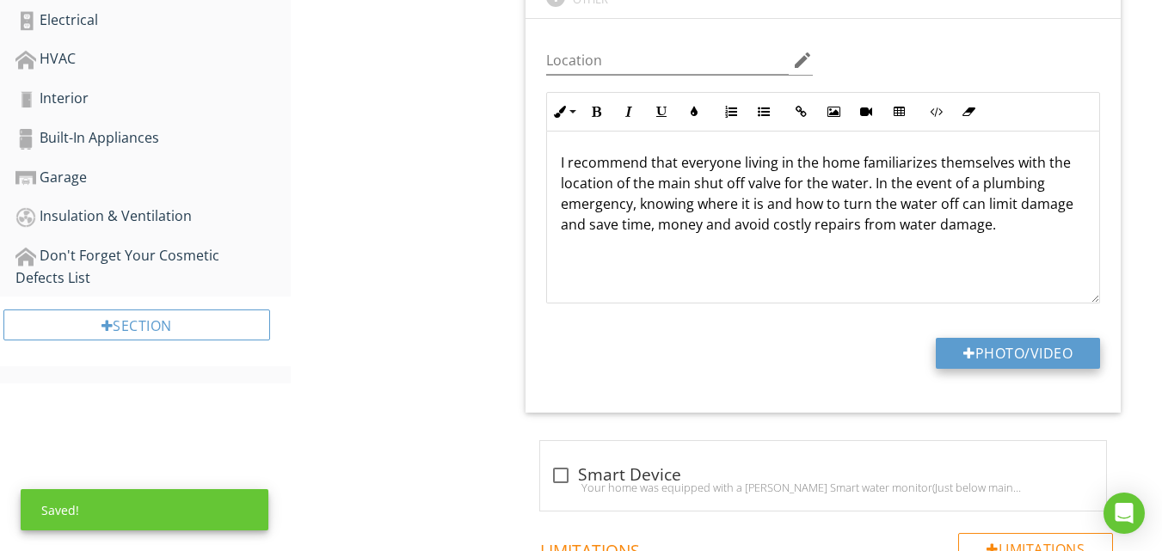
click at [999, 354] on button "Photo/Video" at bounding box center [1018, 353] width 164 height 31
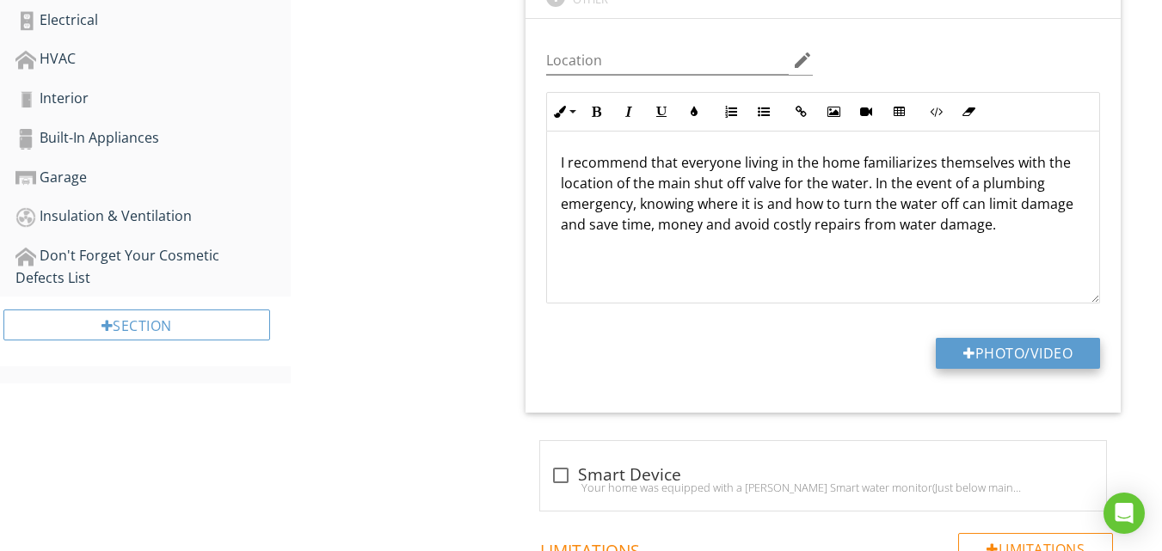
type input "C:\fakepath\2025-08-28 10.15.38.jpg"
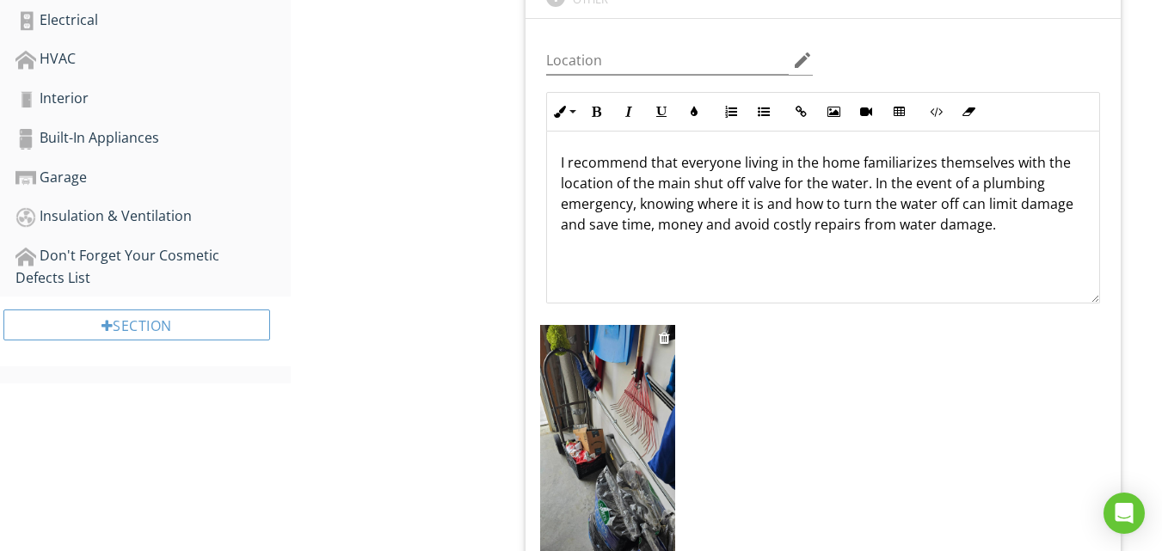
click at [630, 420] on img at bounding box center [607, 445] width 135 height 240
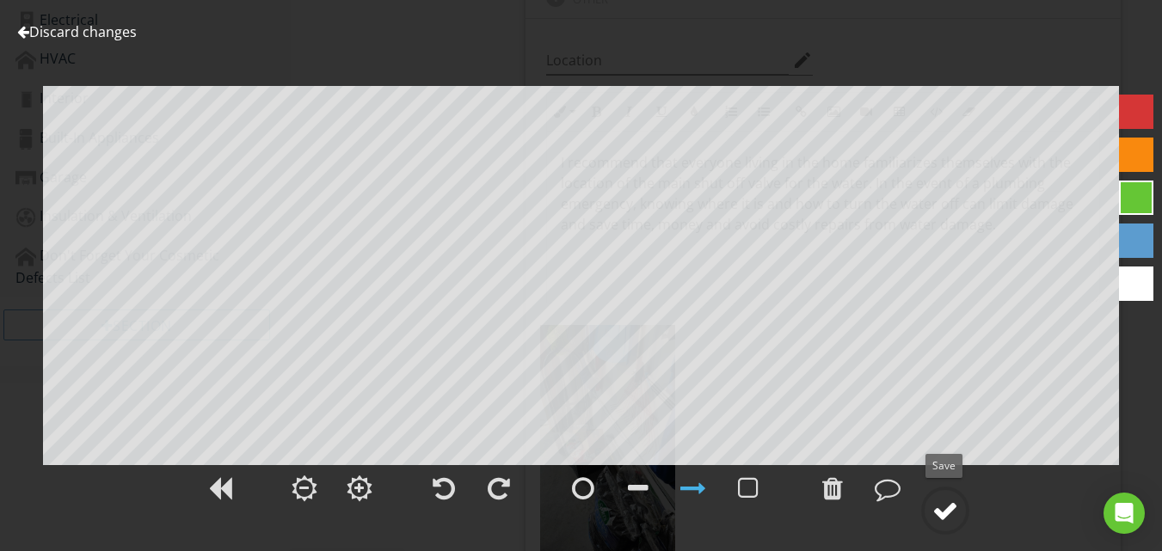
click at [940, 503] on div at bounding box center [946, 511] width 26 height 26
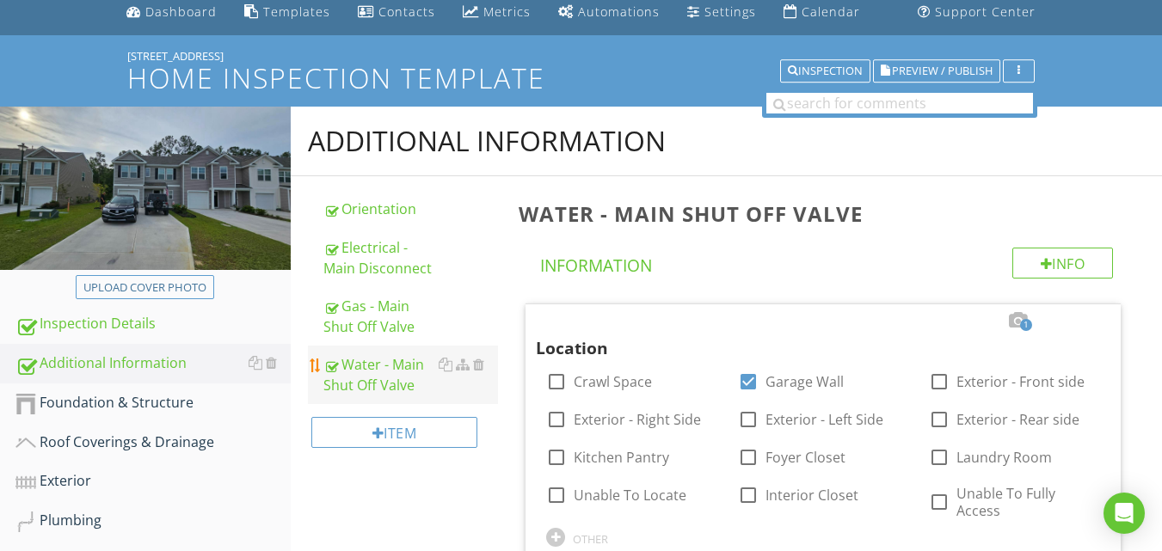
scroll to position [172, 0]
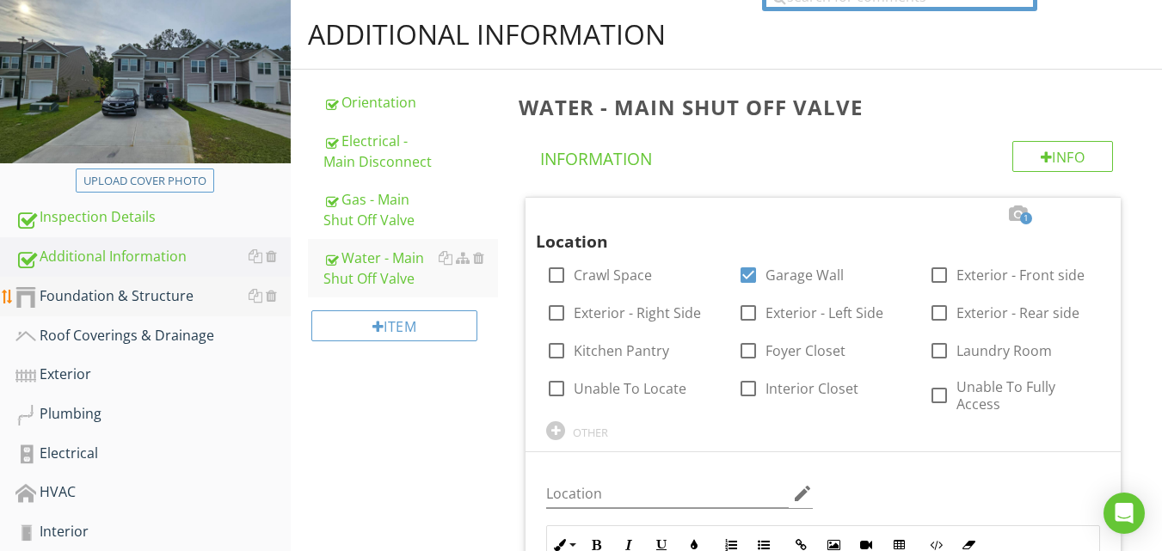
click at [122, 300] on div "Foundation & Structure" at bounding box center [152, 297] width 275 height 22
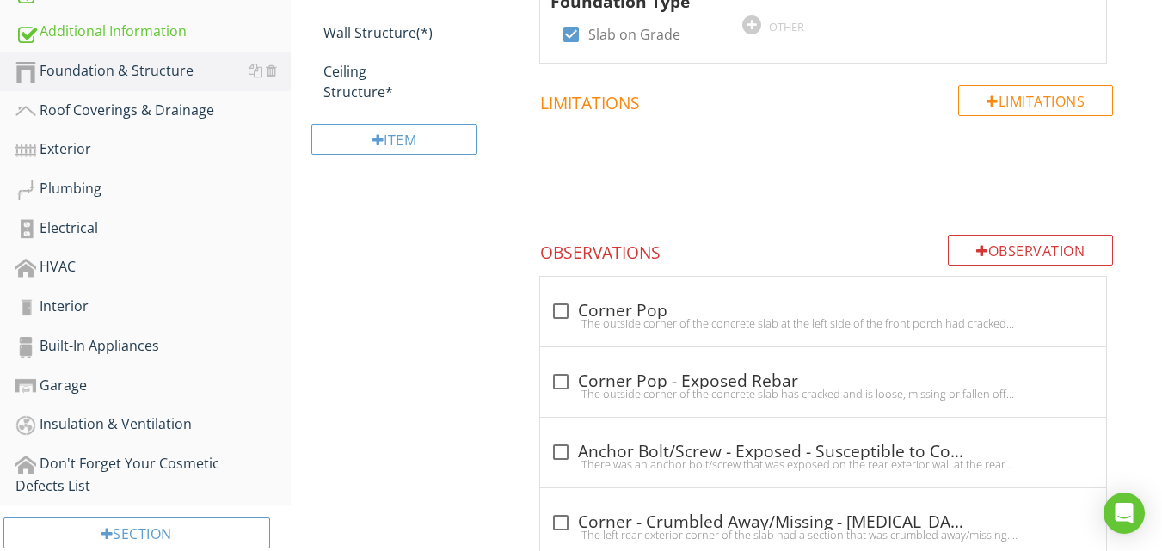
scroll to position [172, 0]
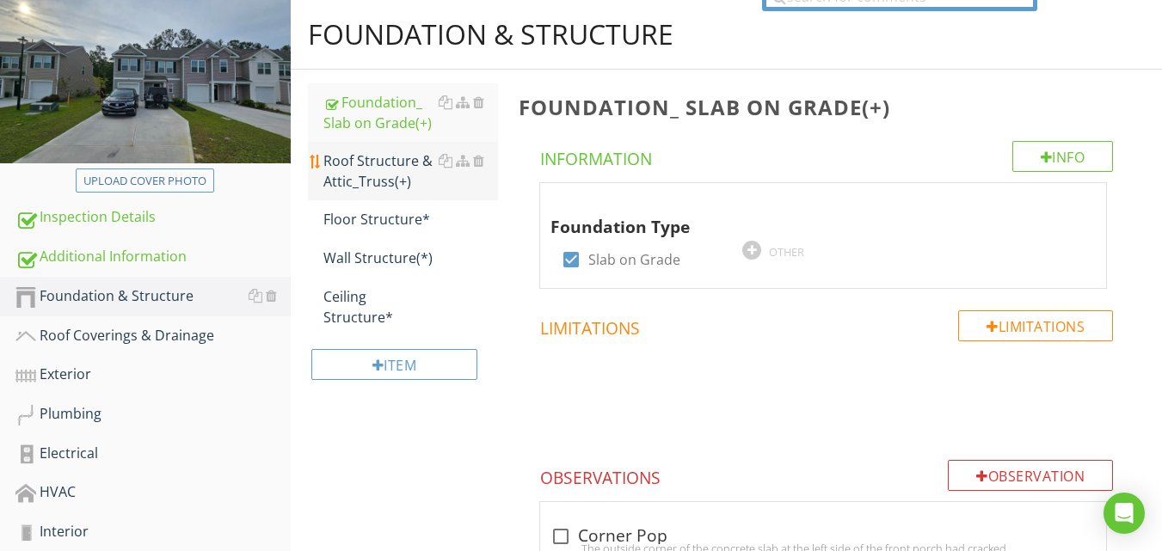
click at [344, 171] on div "Roof Structure & Attic_Truss(+)" at bounding box center [410, 171] width 175 height 41
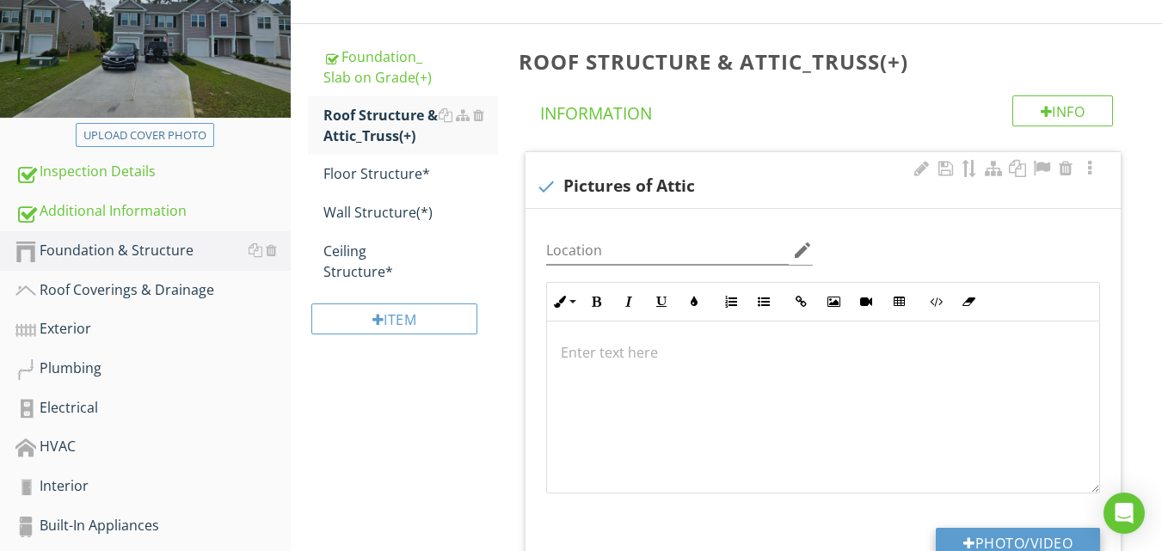
scroll to position [344, 0]
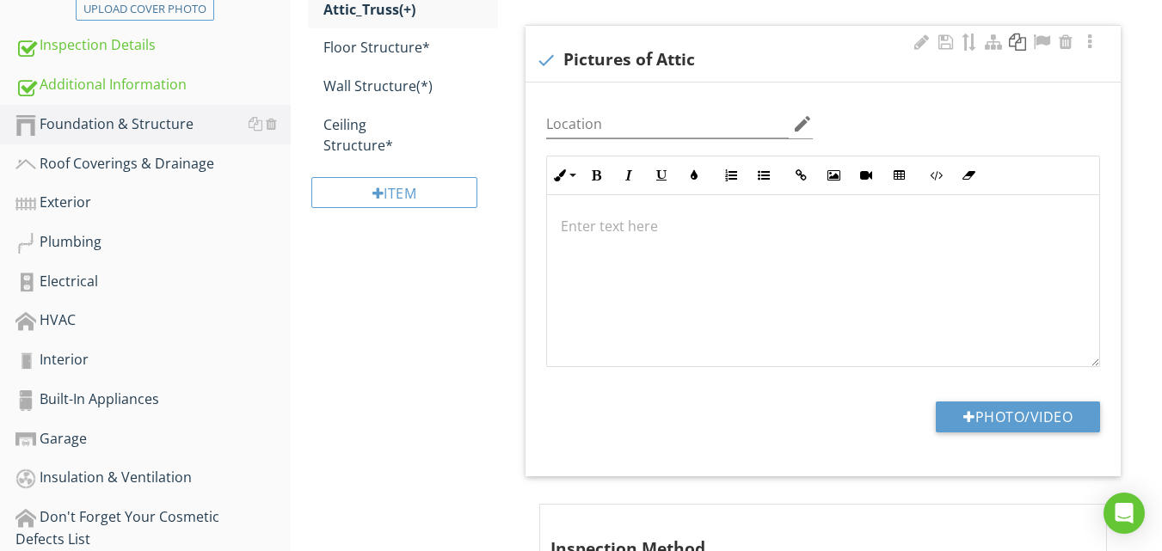
click at [1018, 42] on div at bounding box center [1017, 42] width 21 height 17
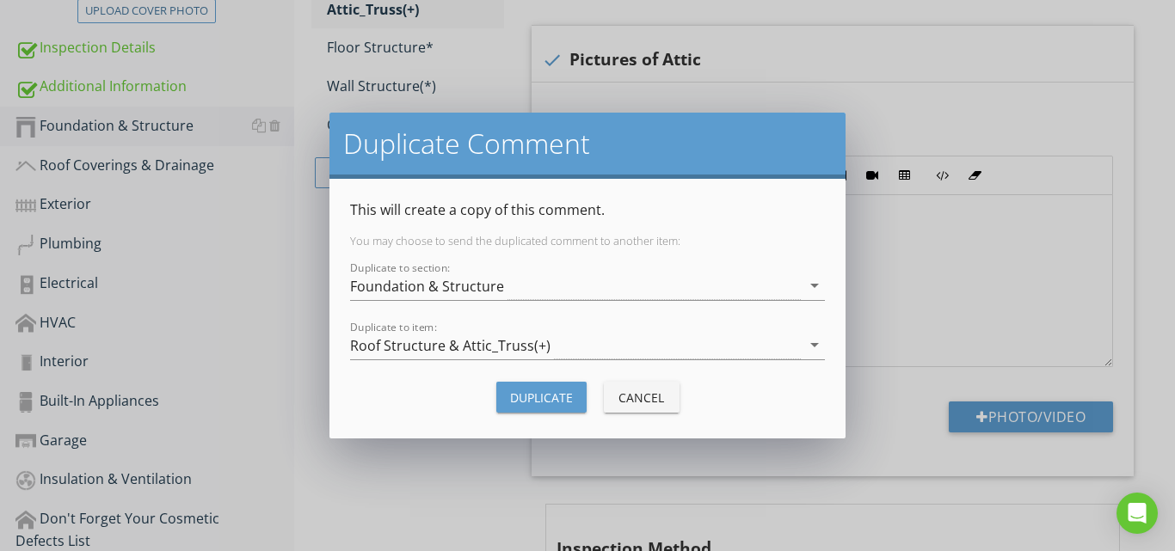
click at [557, 391] on div "Duplicate" at bounding box center [541, 398] width 63 height 18
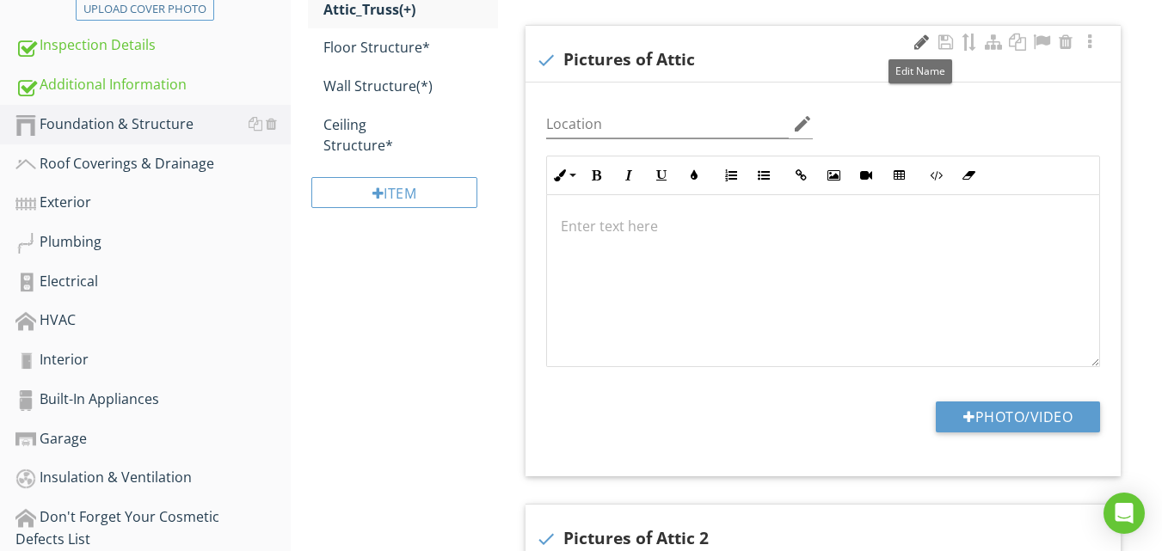
click at [913, 46] on div at bounding box center [921, 42] width 21 height 17
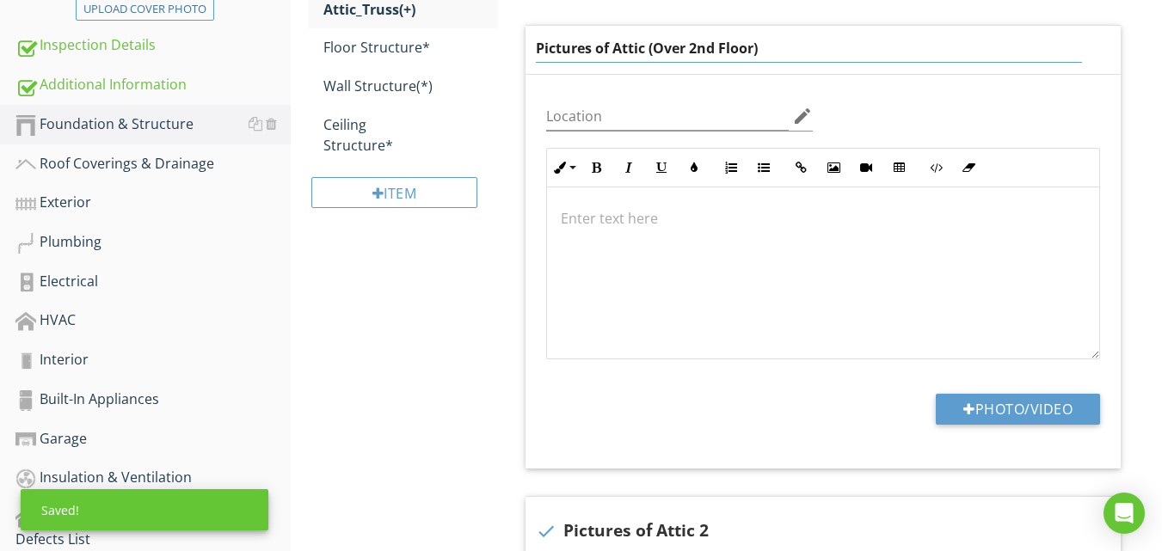
type input "Pictures of Attic (Over 2nd Floor)"
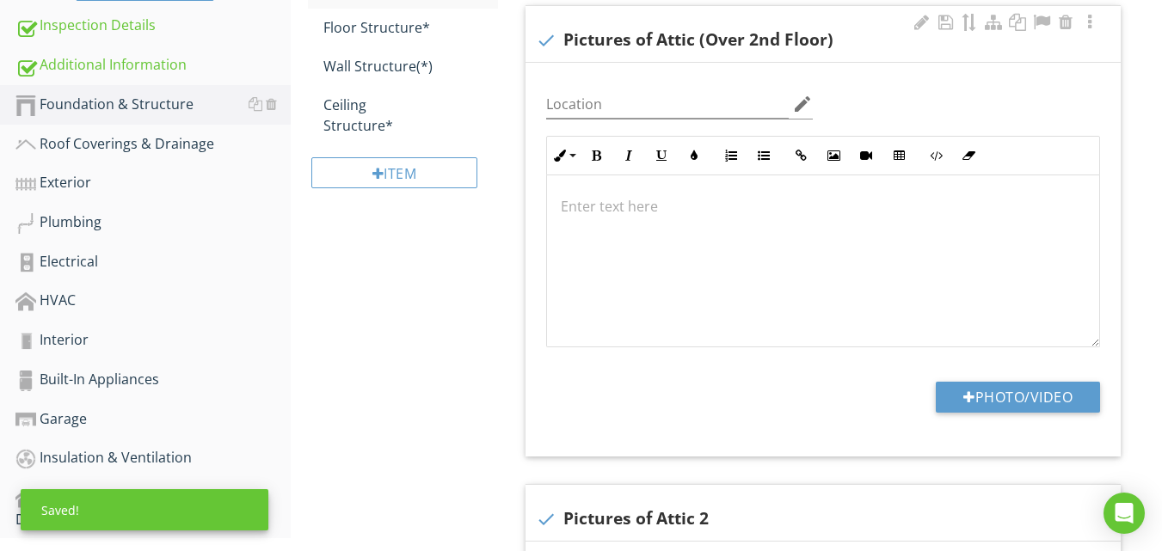
scroll to position [430, 0]
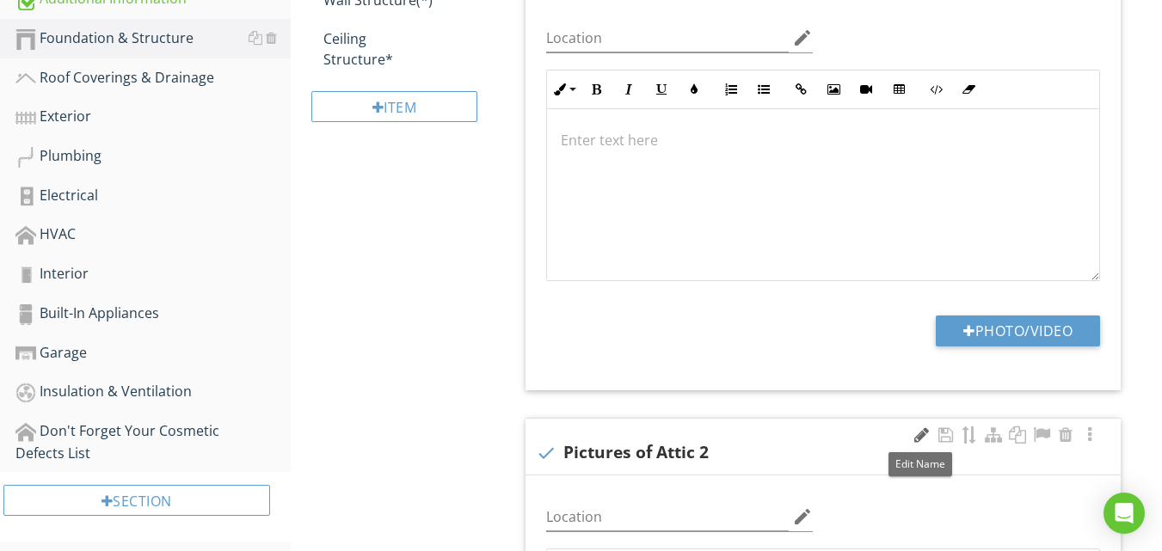
click at [914, 437] on div at bounding box center [921, 435] width 21 height 17
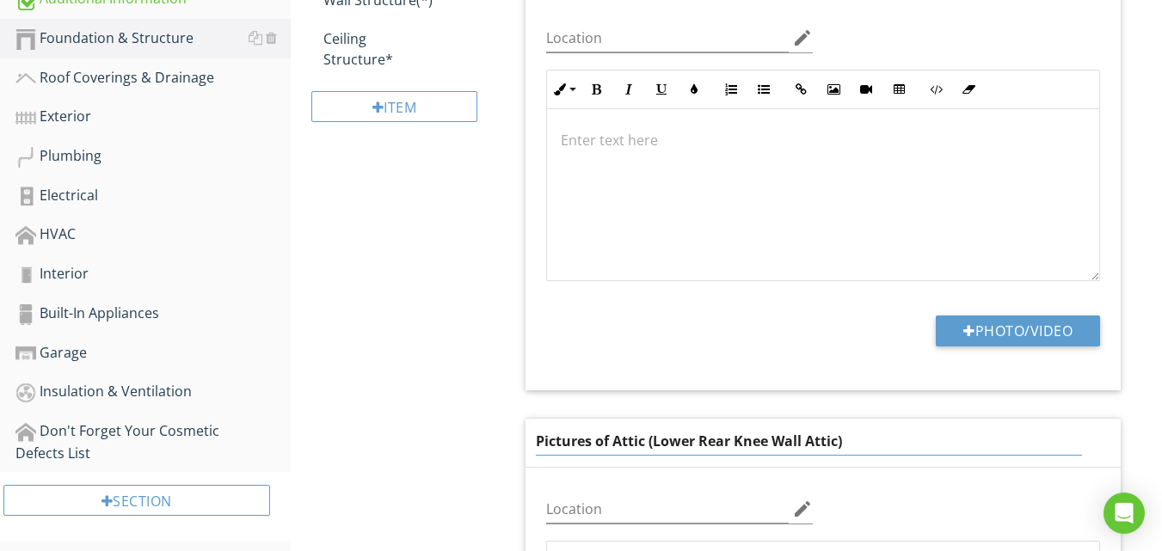
type input "Pictures of Attic (Lower Rear Knee Wall Attic)"
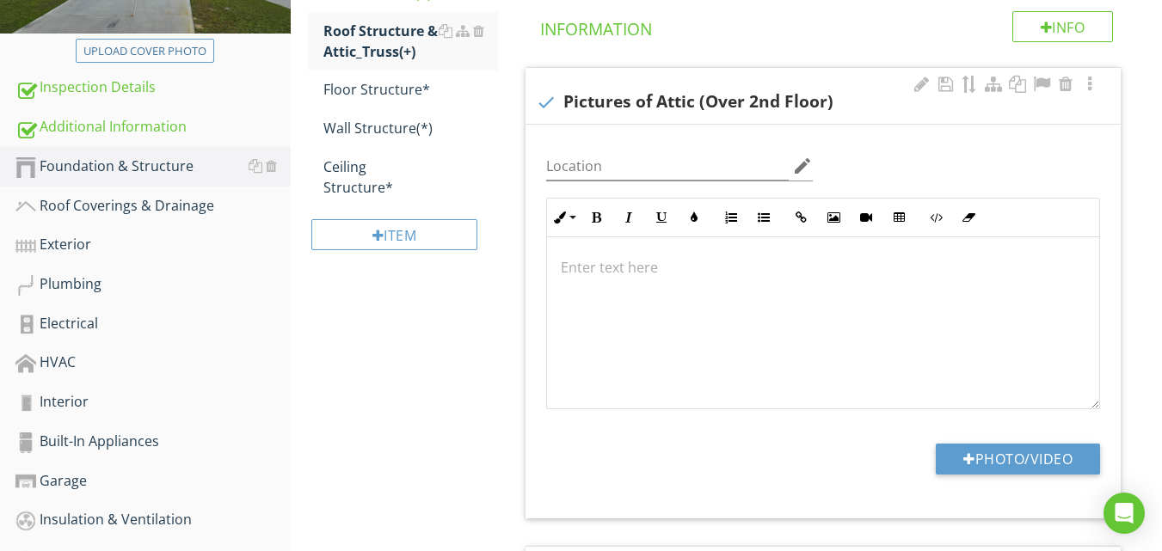
scroll to position [344, 0]
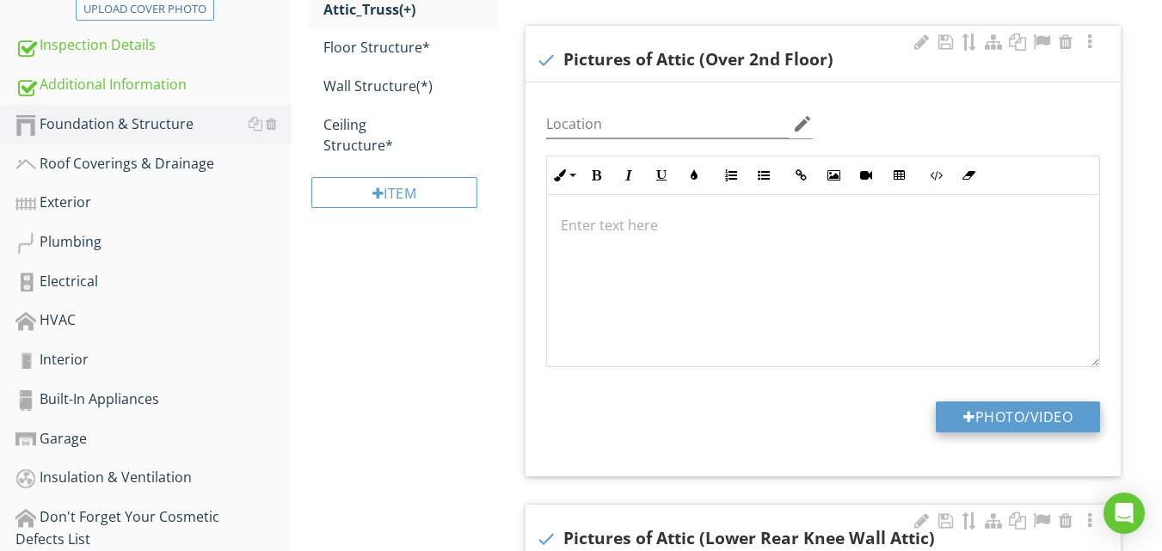
click at [984, 409] on button "Photo/Video" at bounding box center [1018, 417] width 164 height 31
type input "C:\fakepath\[DATE] [DATE].jpg"
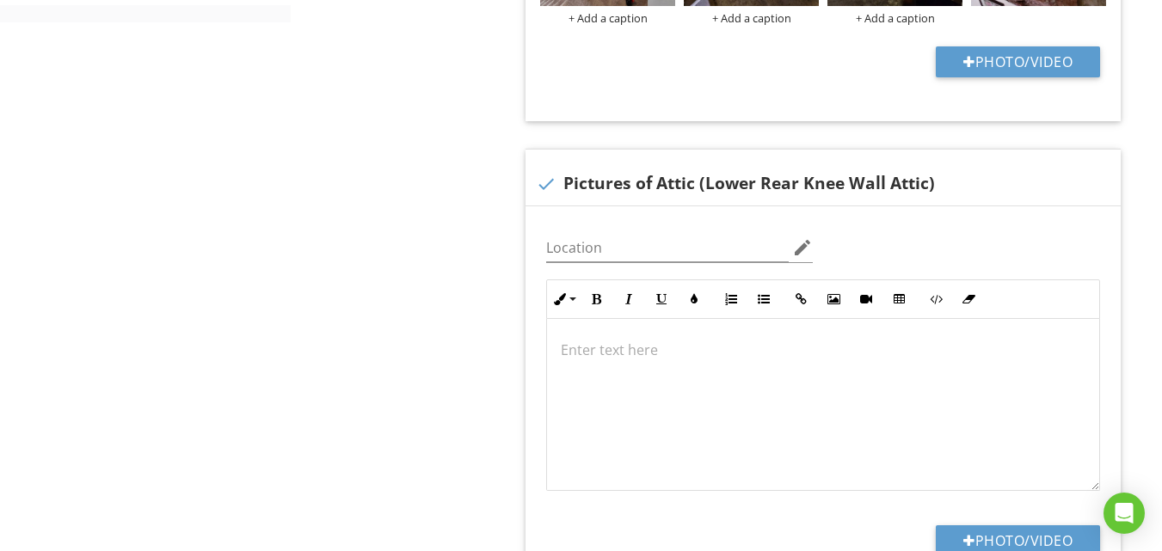
scroll to position [1, 0]
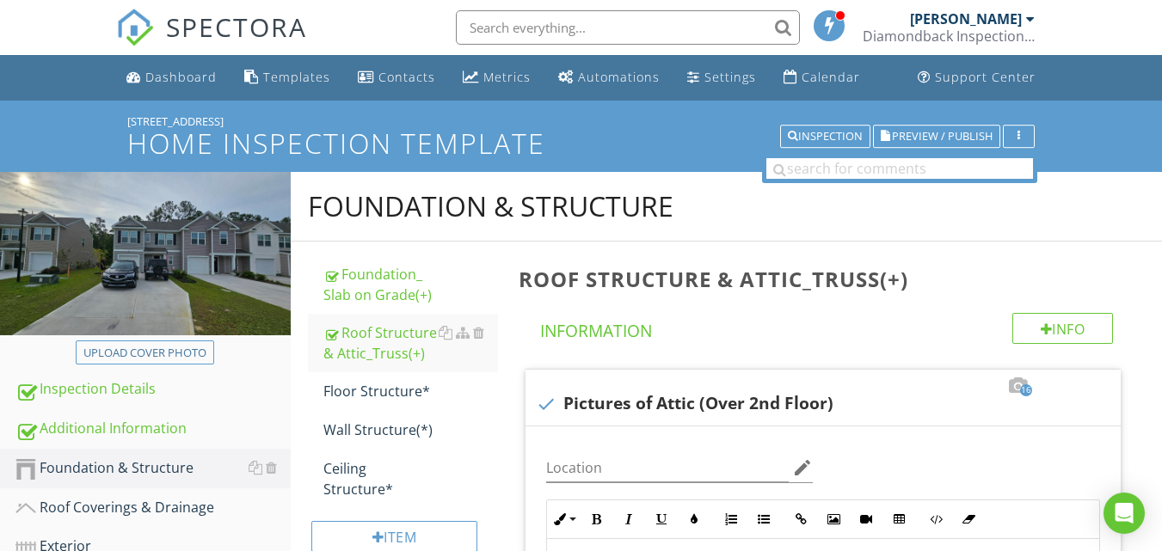
scroll to position [4588, 0]
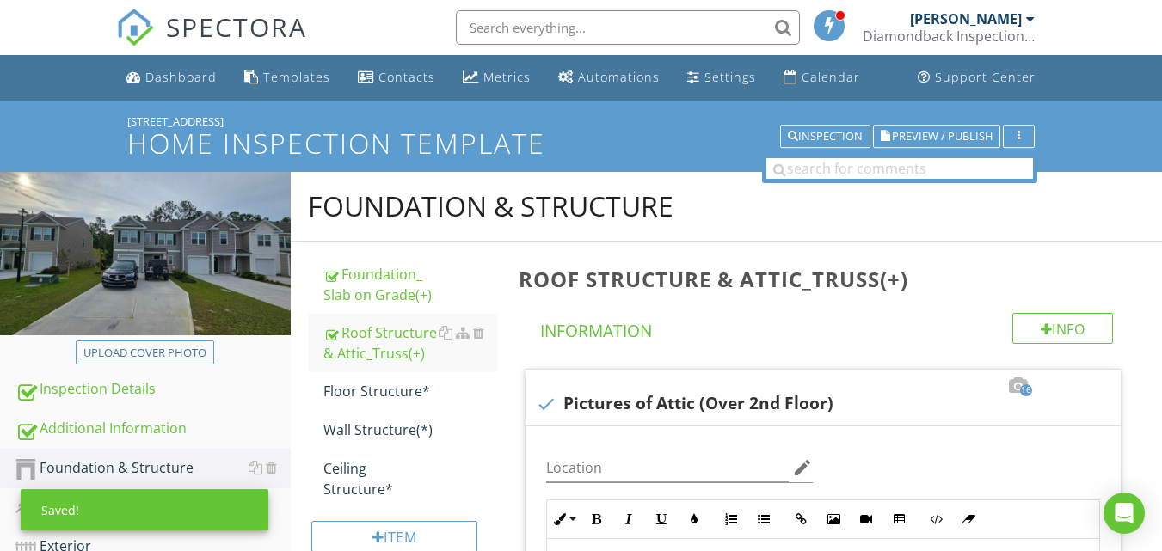
scroll to position [15685, 0]
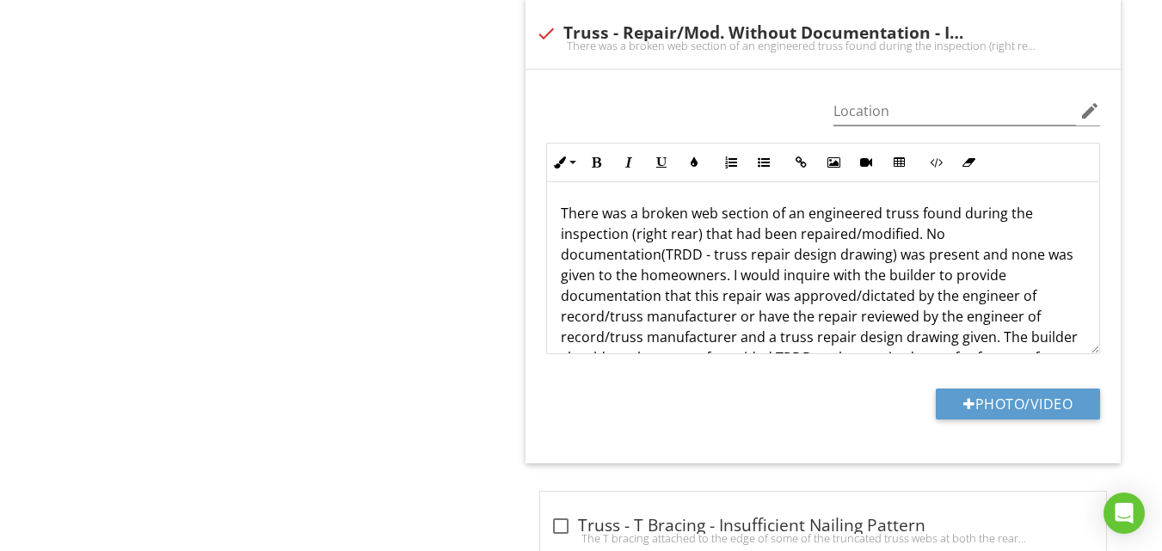
scroll to position [1, 0]
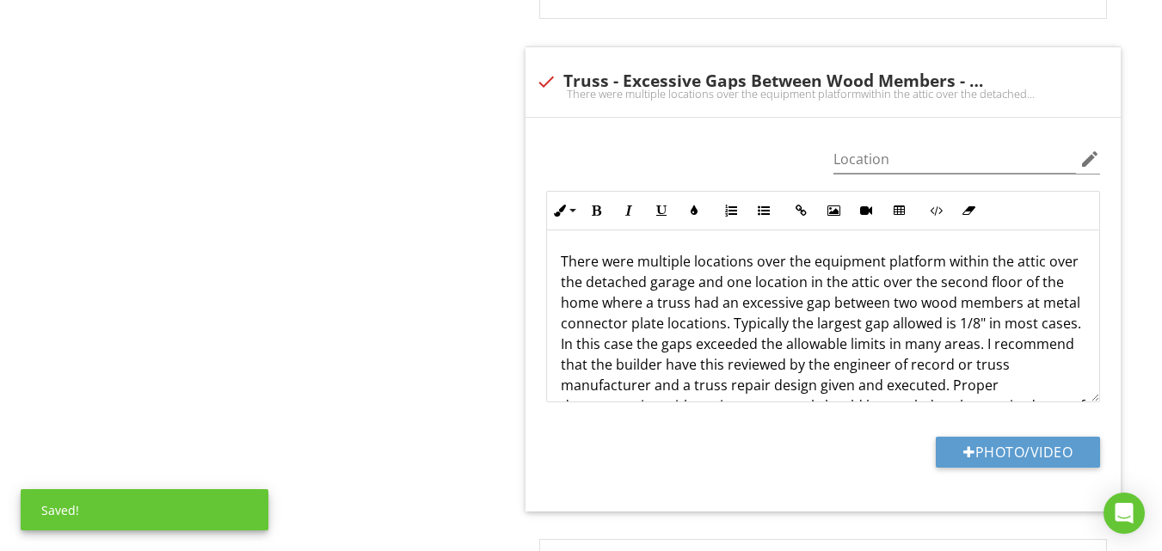
scroll to position [1, 0]
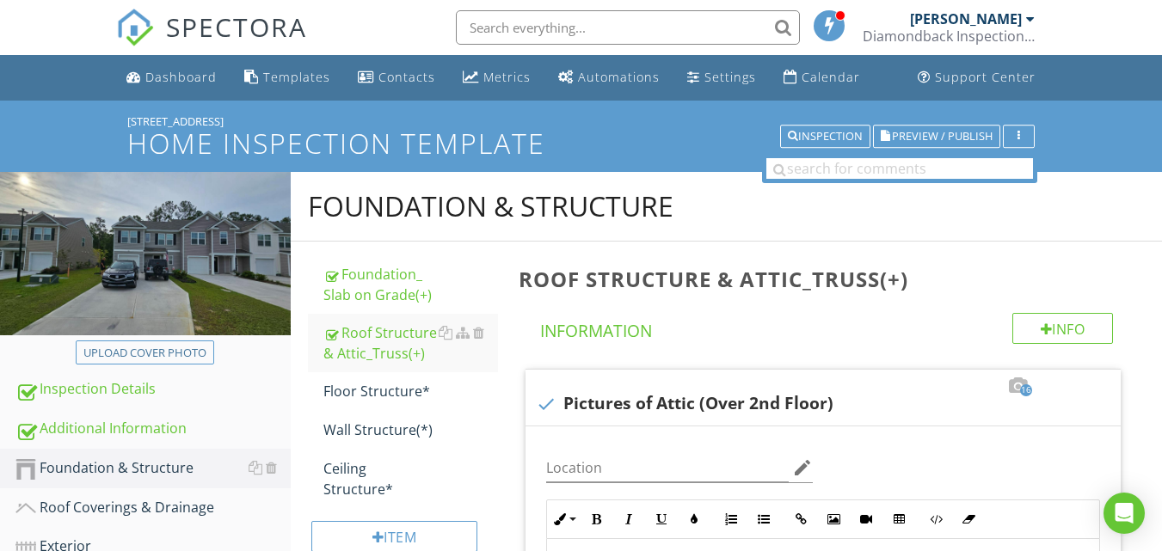
scroll to position [14508, 0]
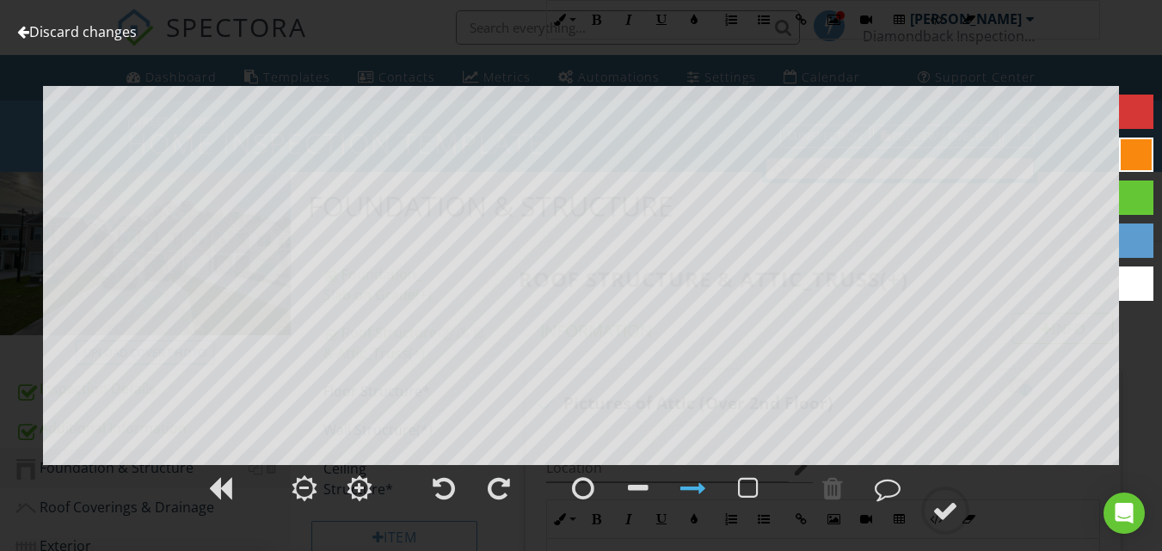
scroll to position [14766, 0]
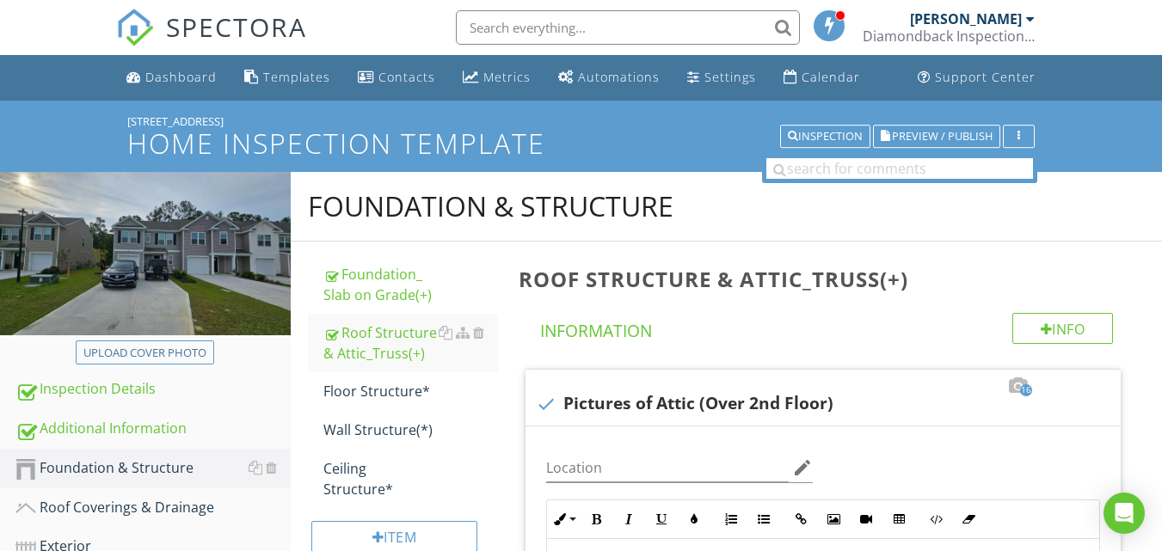
scroll to position [15110, 0]
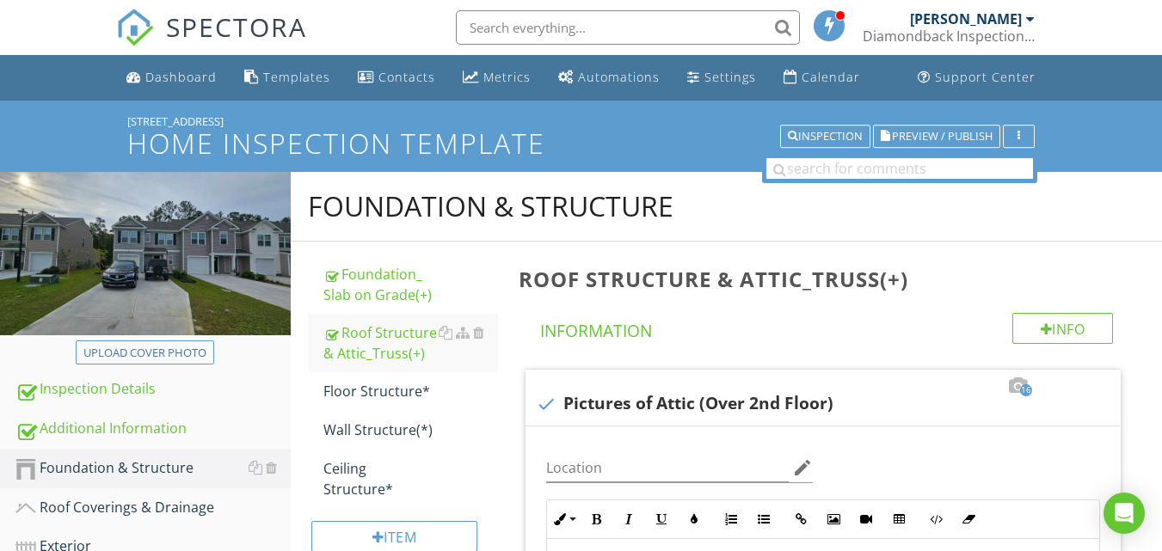
scroll to position [172, 0]
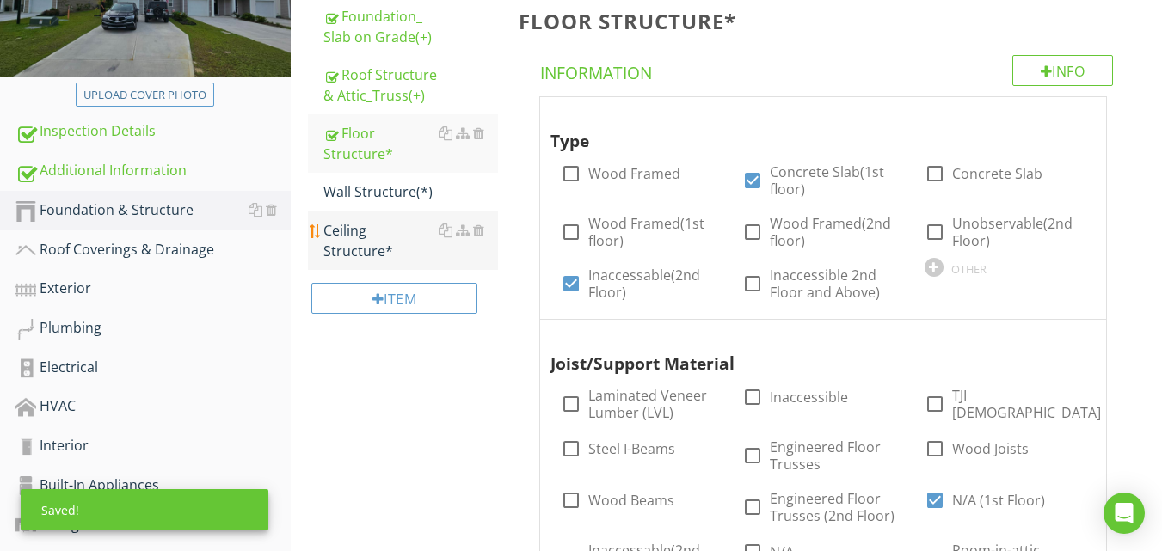
scroll to position [258, 0]
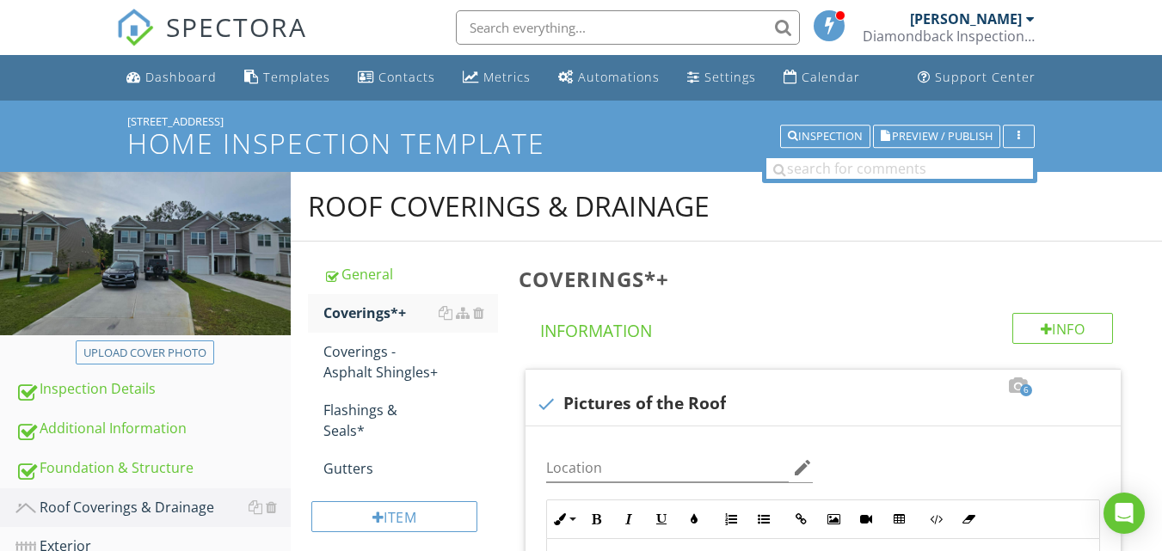
scroll to position [774, 0]
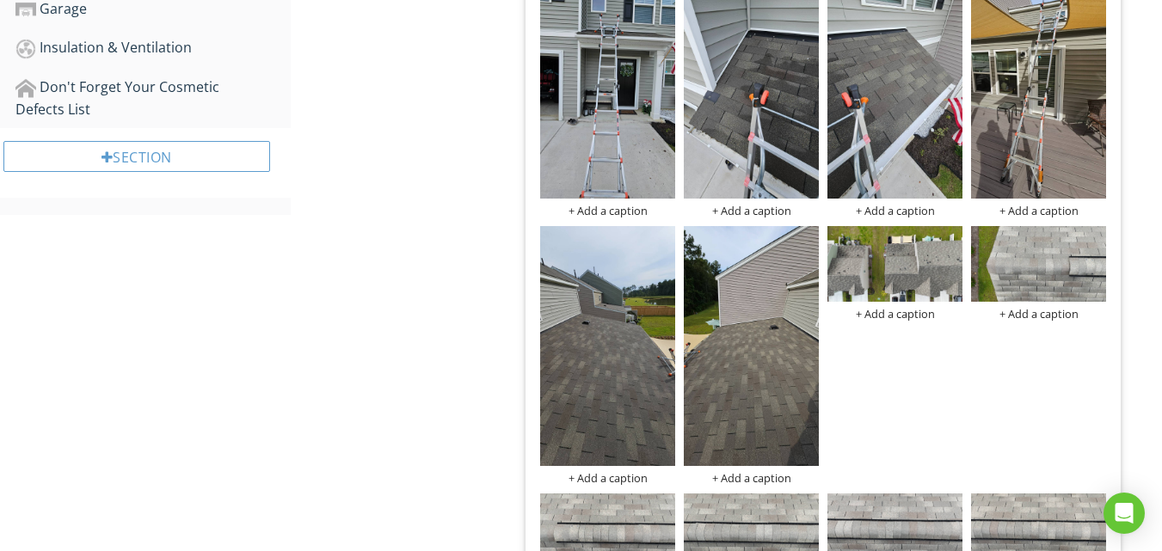
scroll to position [774, 0]
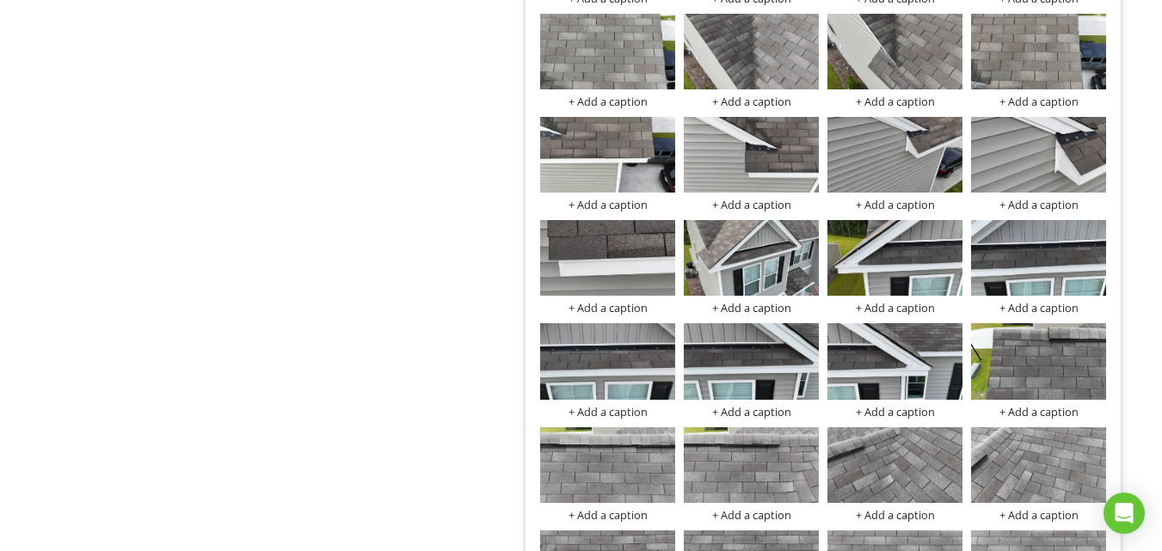
scroll to position [1, 0]
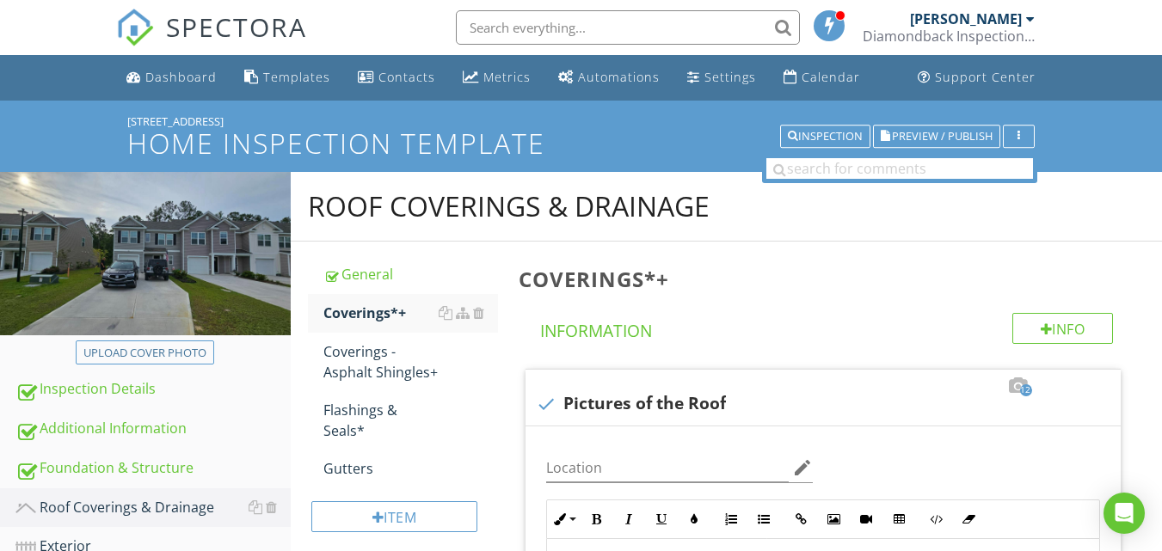
scroll to position [1979, 0]
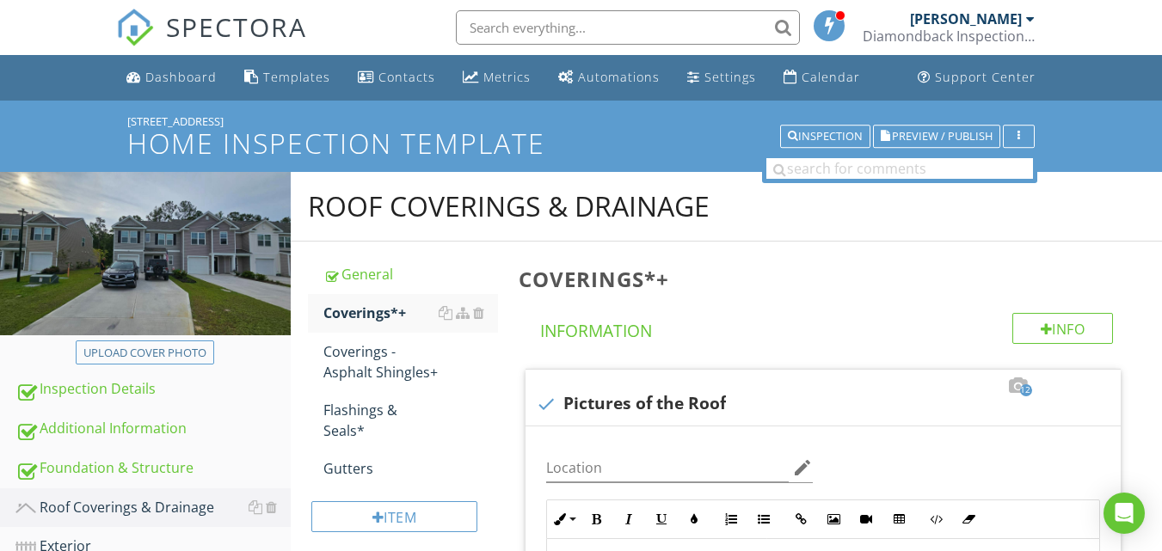
scroll to position [1979, 0]
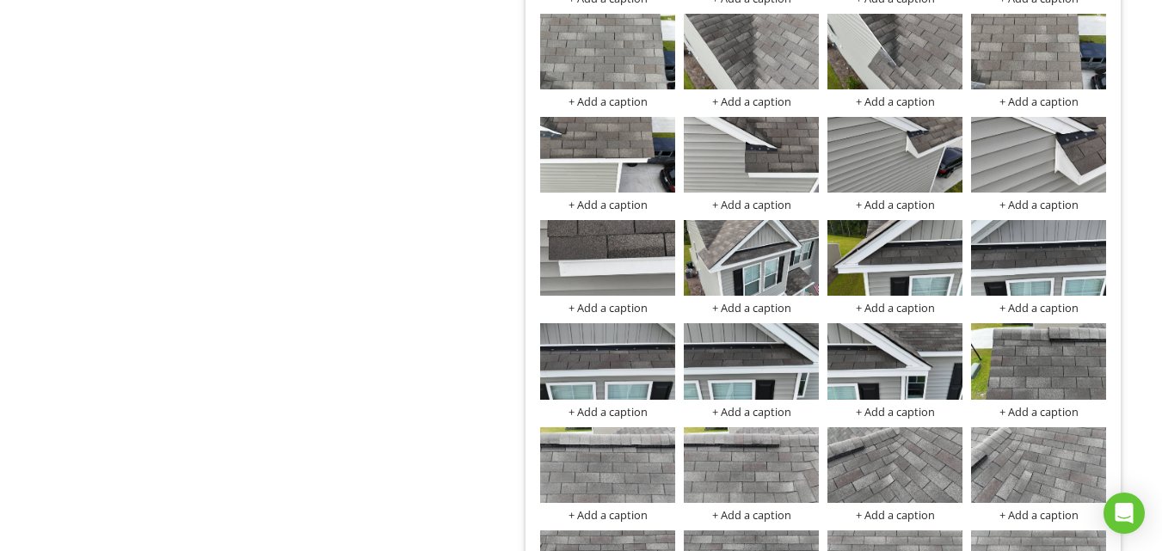
scroll to position [1, 0]
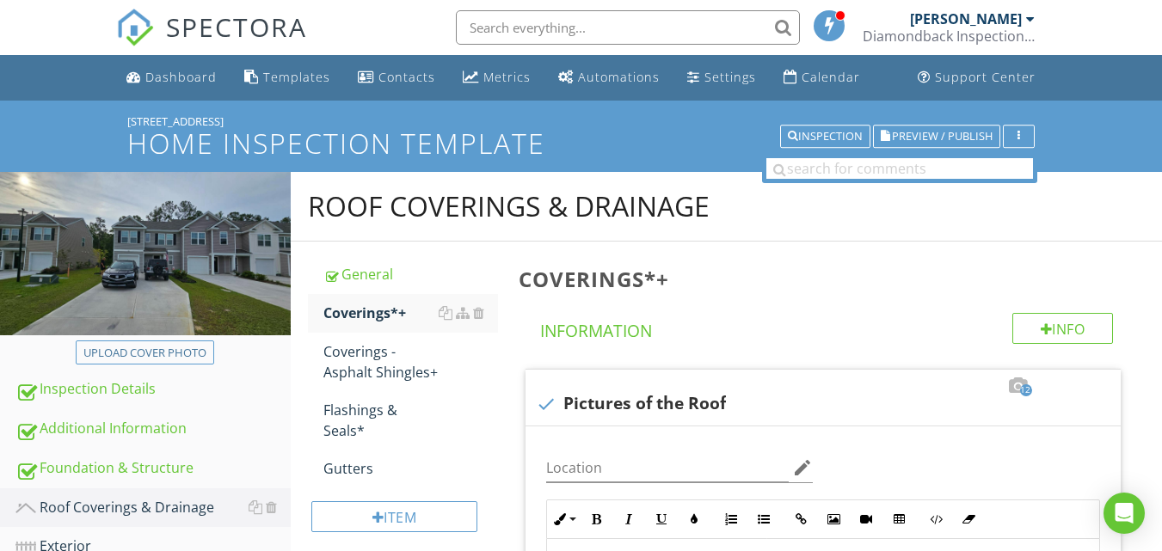
scroll to position [1979, 0]
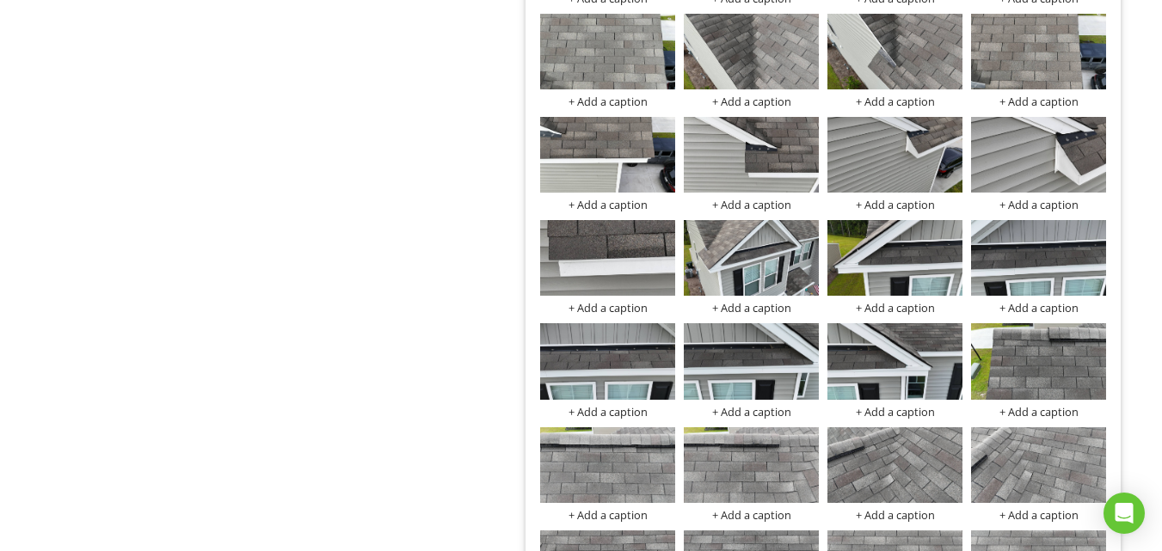
scroll to position [1, 0]
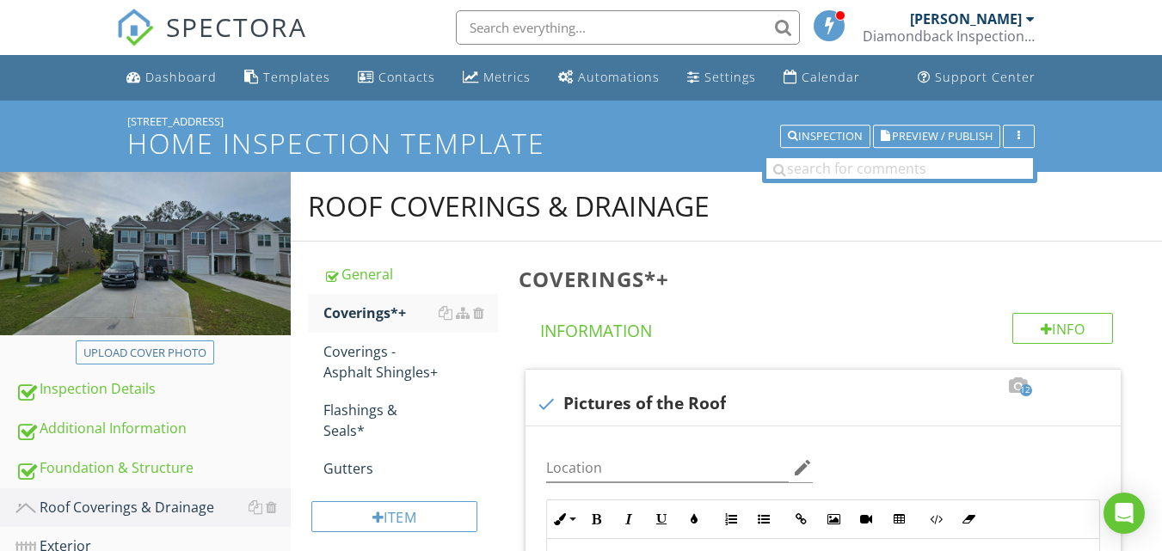
scroll to position [1979, 0]
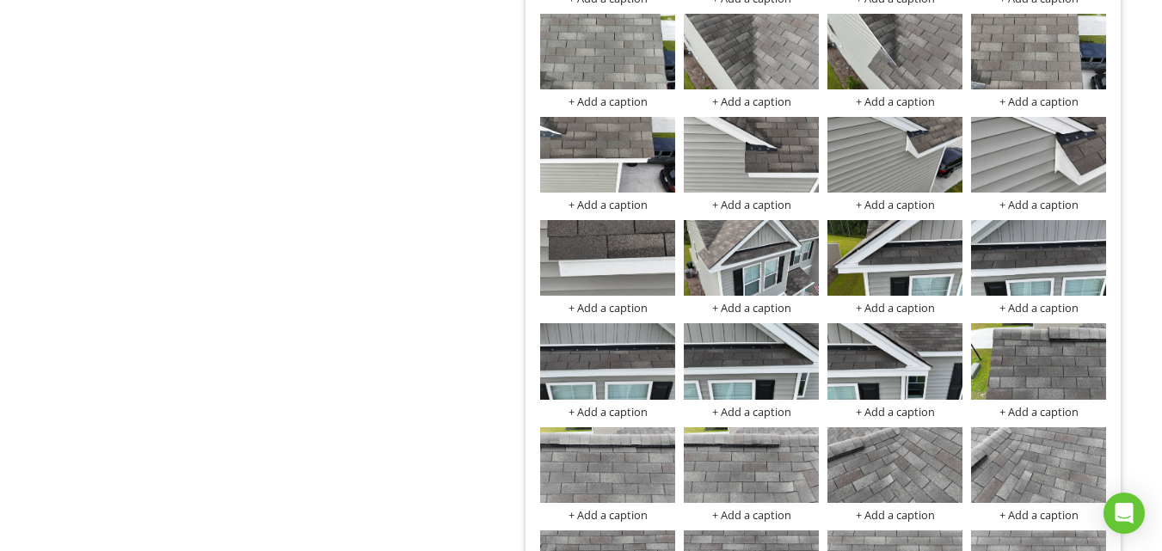
scroll to position [1, 0]
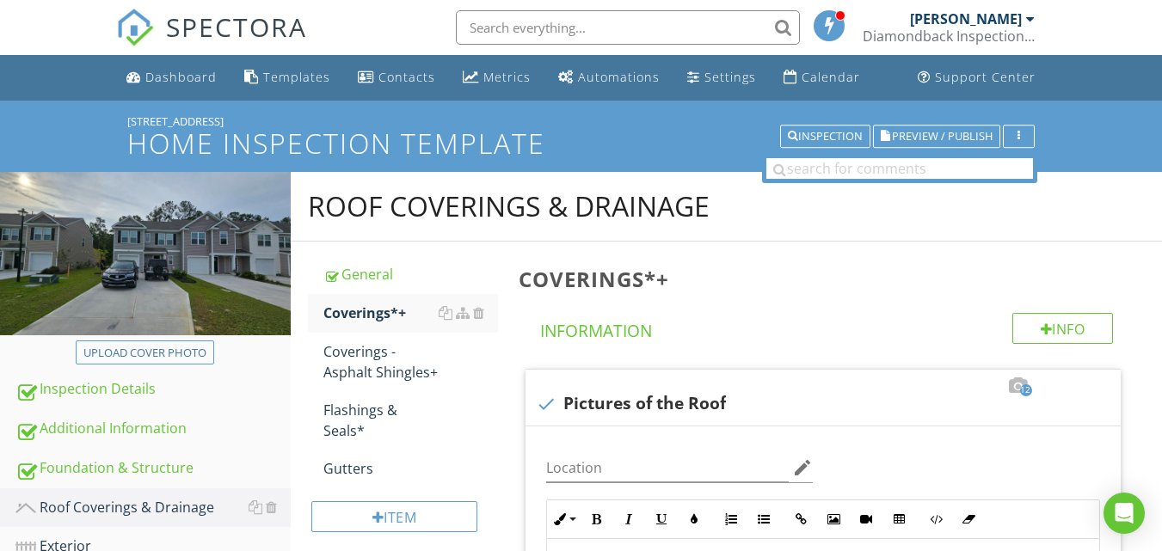
scroll to position [1979, 0]
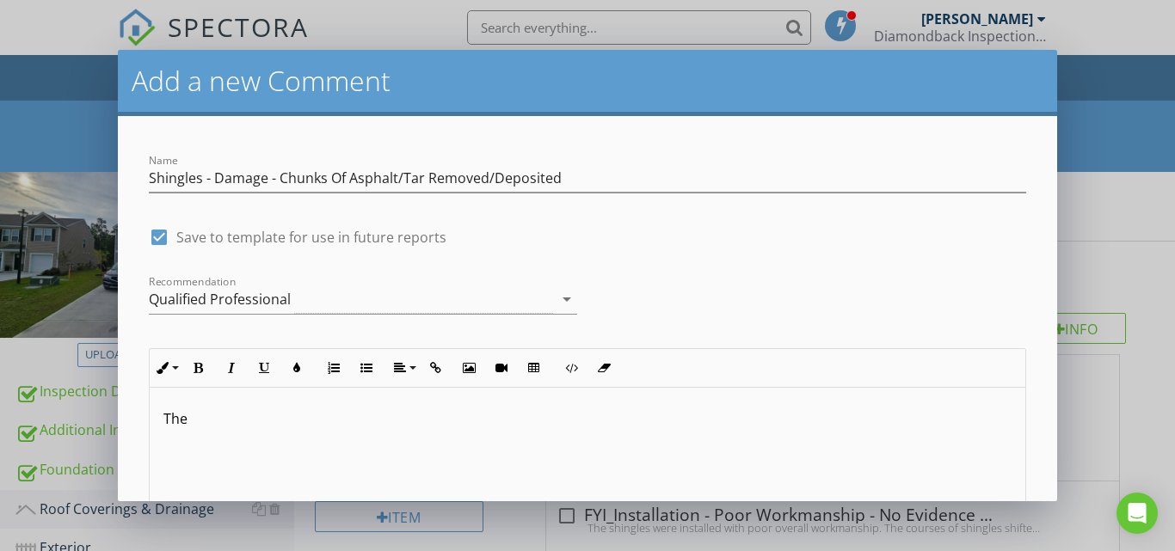
scroll to position [602, 0]
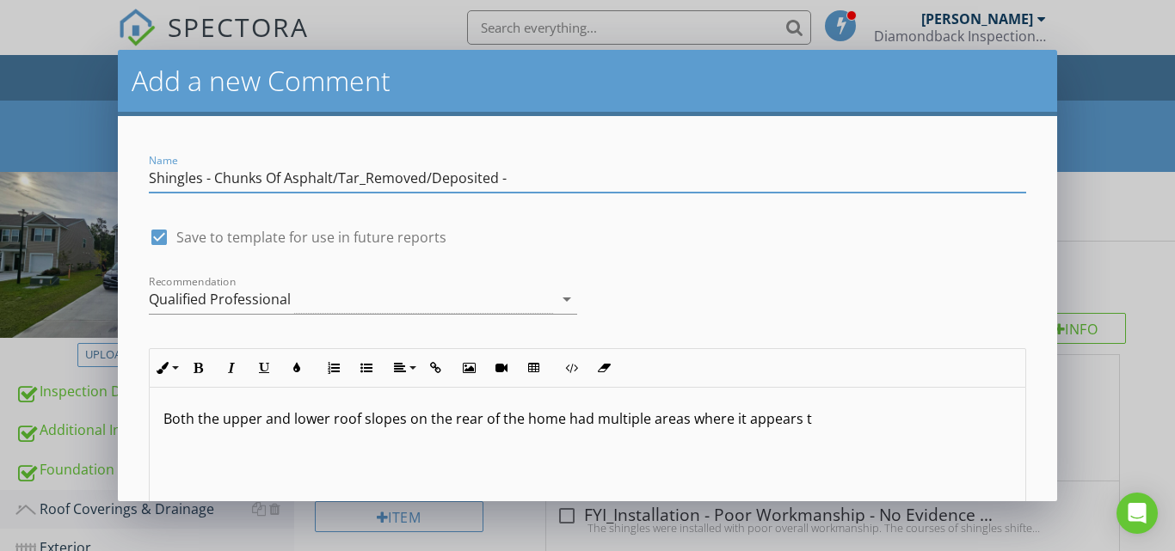
scroll to position [602, 0]
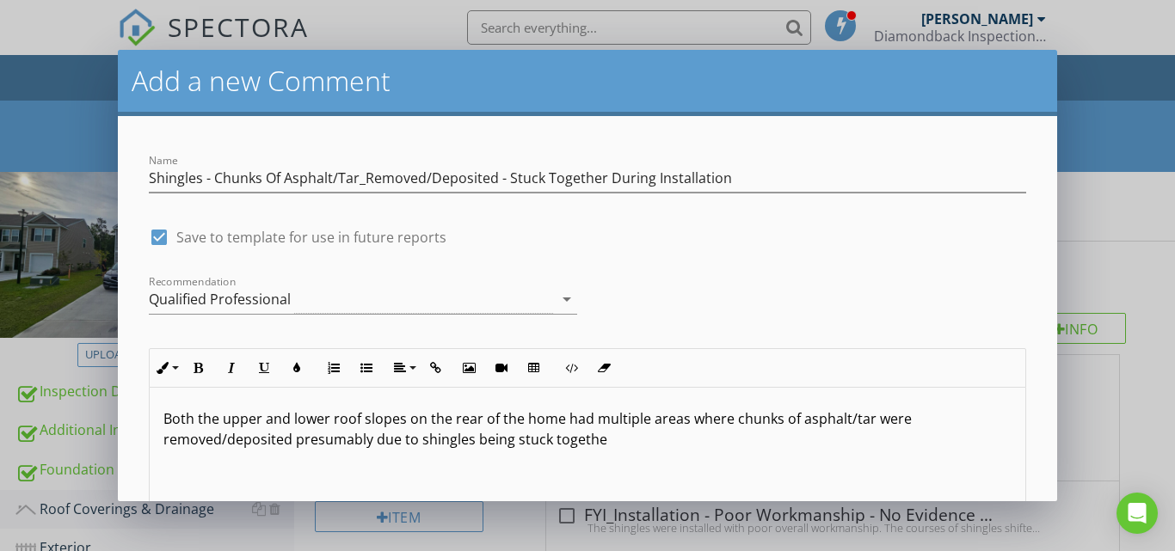
scroll to position [602, 0]
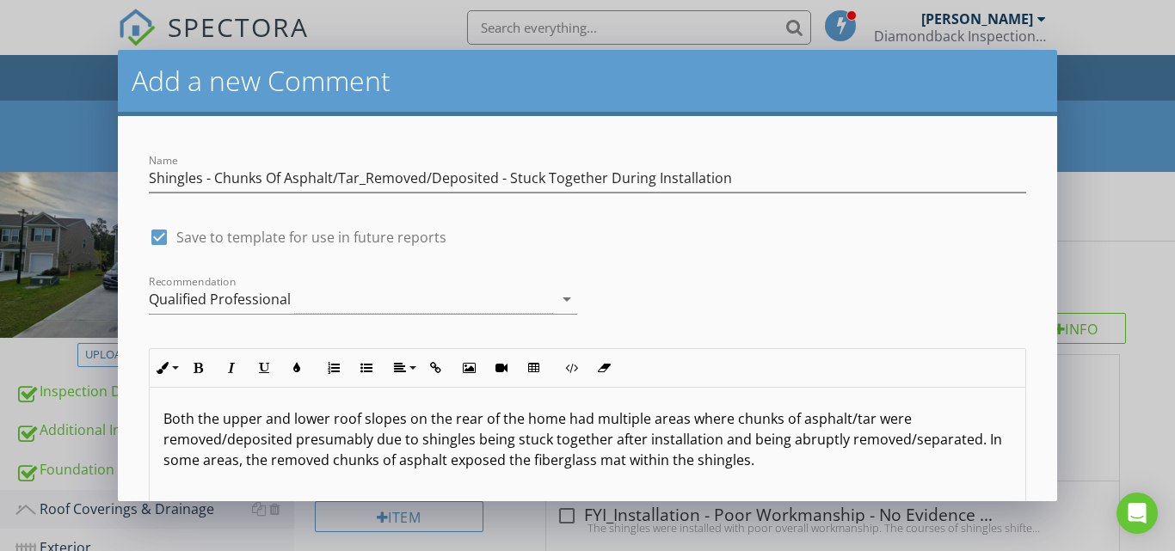
scroll to position [602, 0]
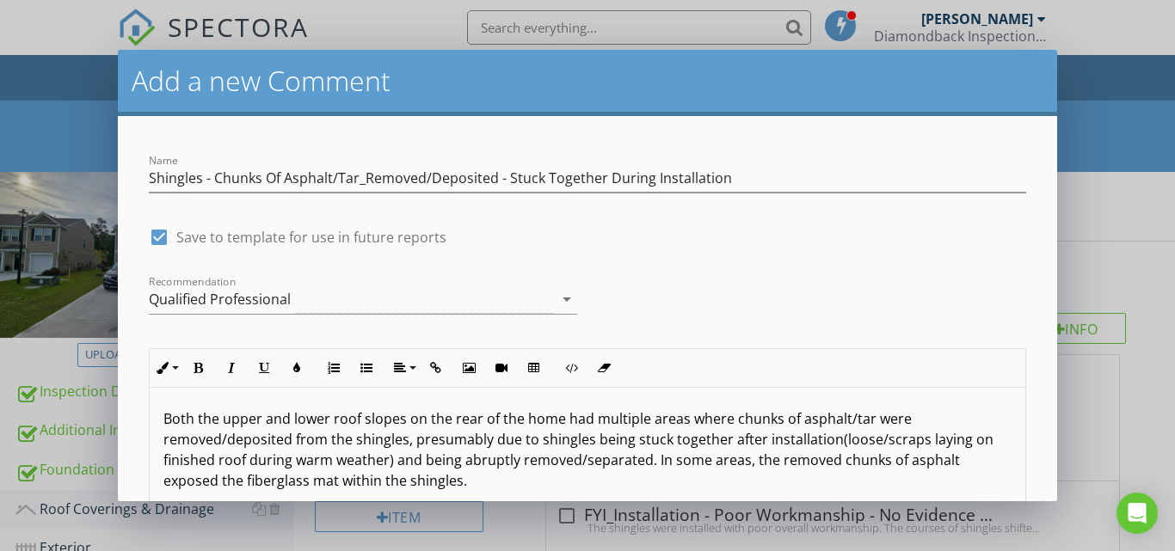
scroll to position [602, 0]
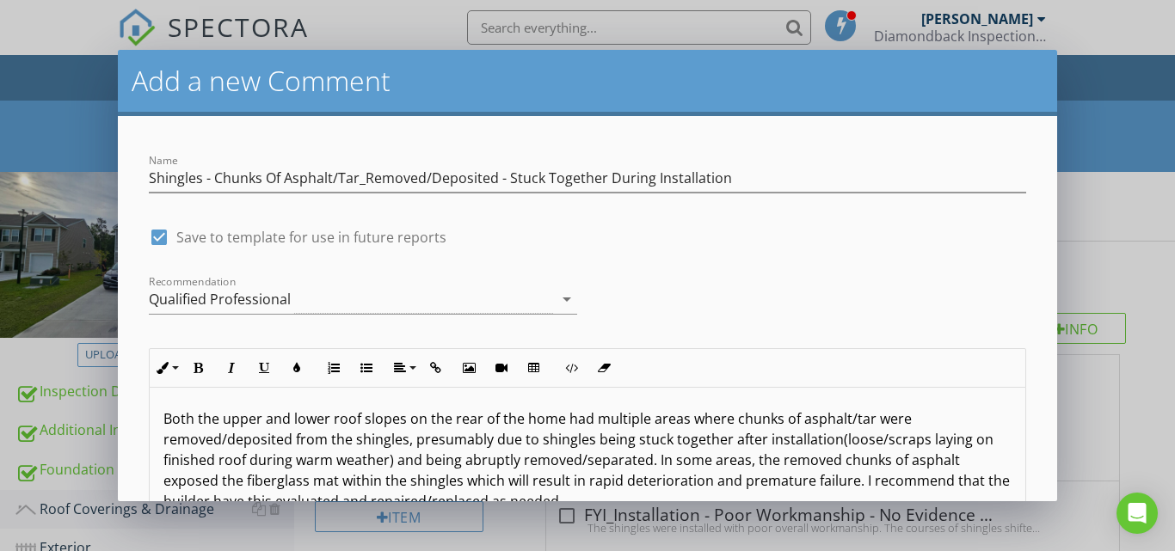
scroll to position [602, 0]
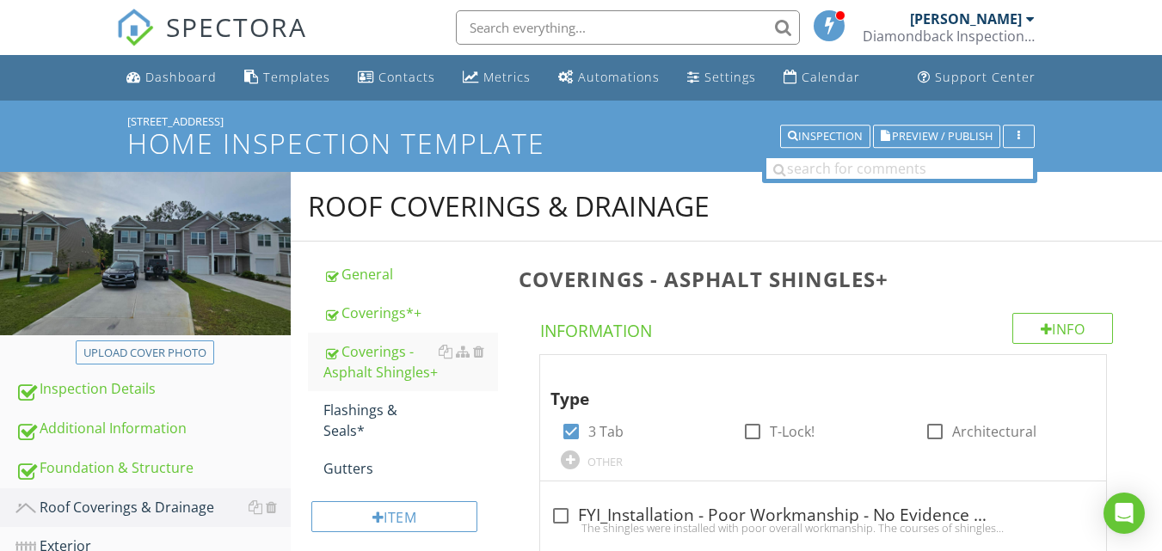
scroll to position [11838, 0]
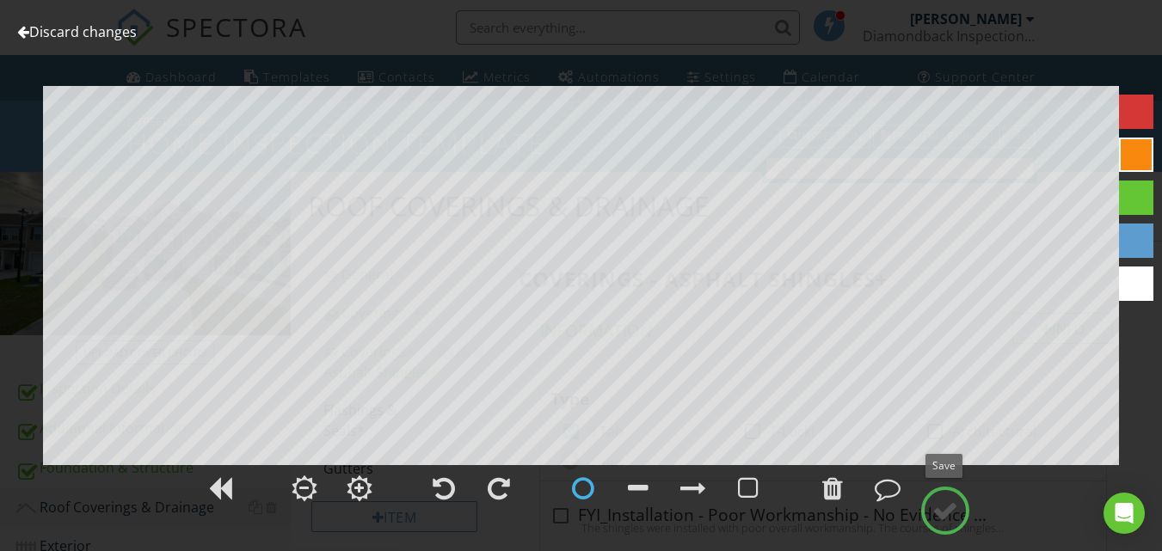
scroll to position [12182, 0]
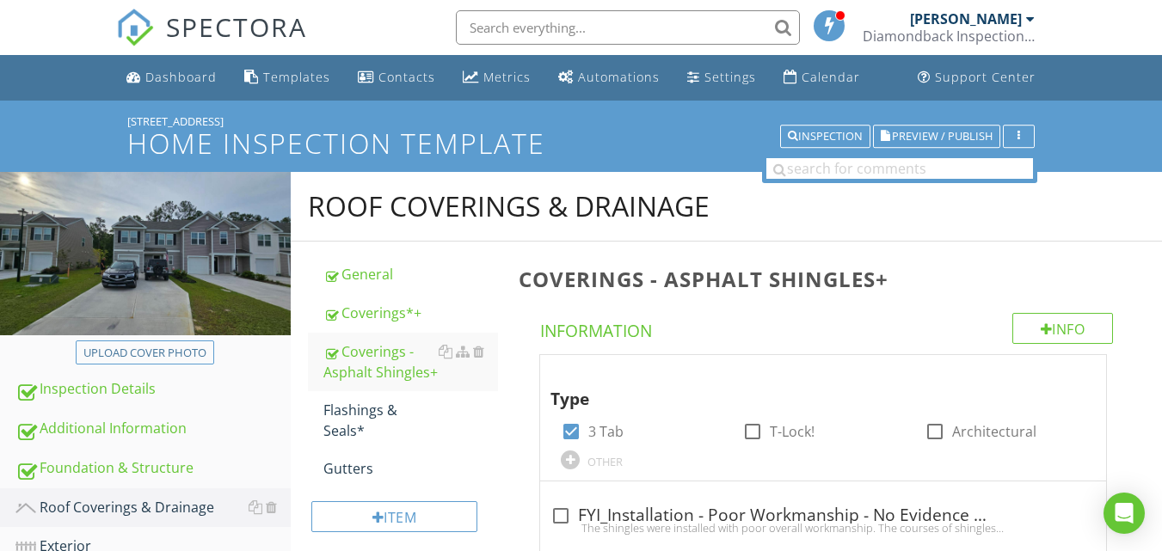
scroll to position [11752, 0]
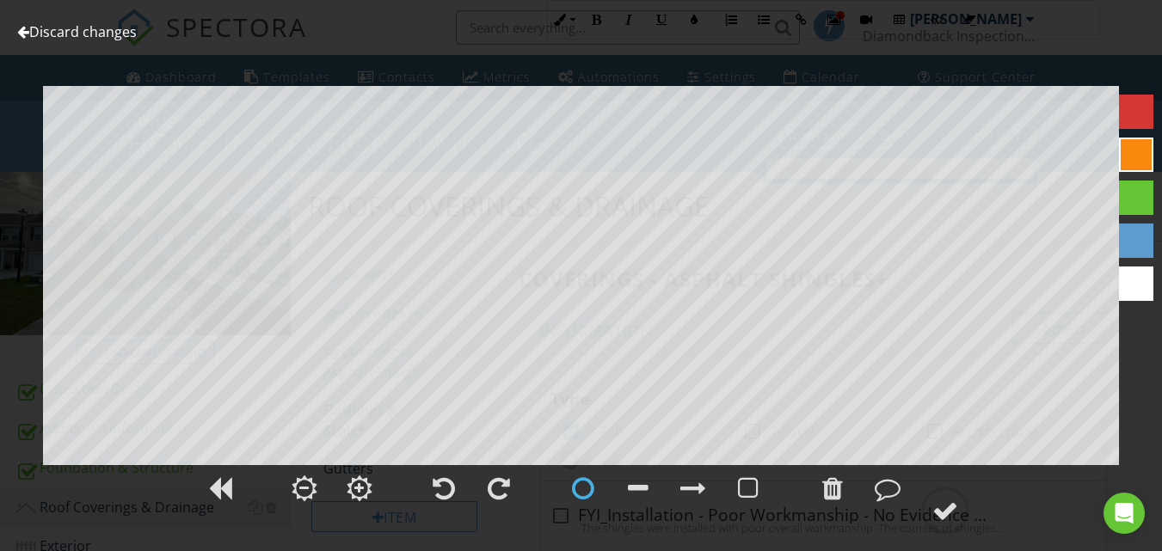
scroll to position [8986, 0]
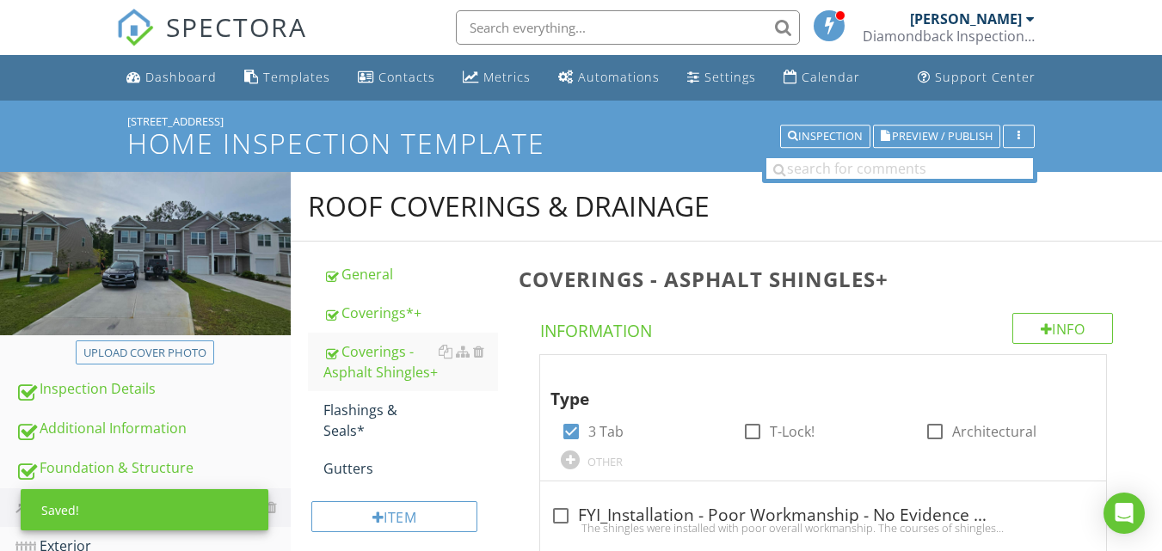
scroll to position [12690, 0]
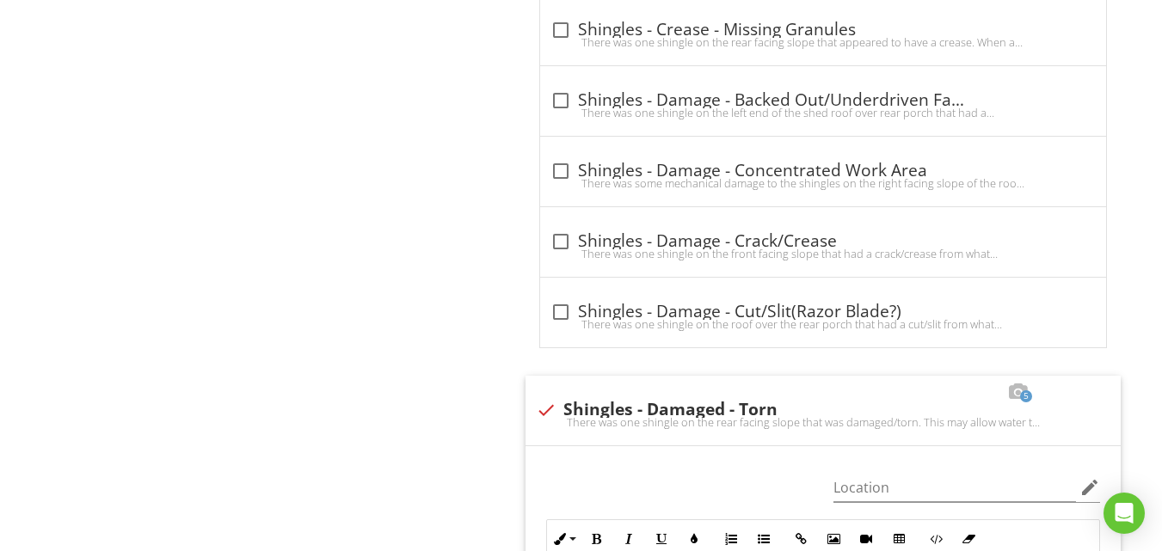
scroll to position [8344, 0]
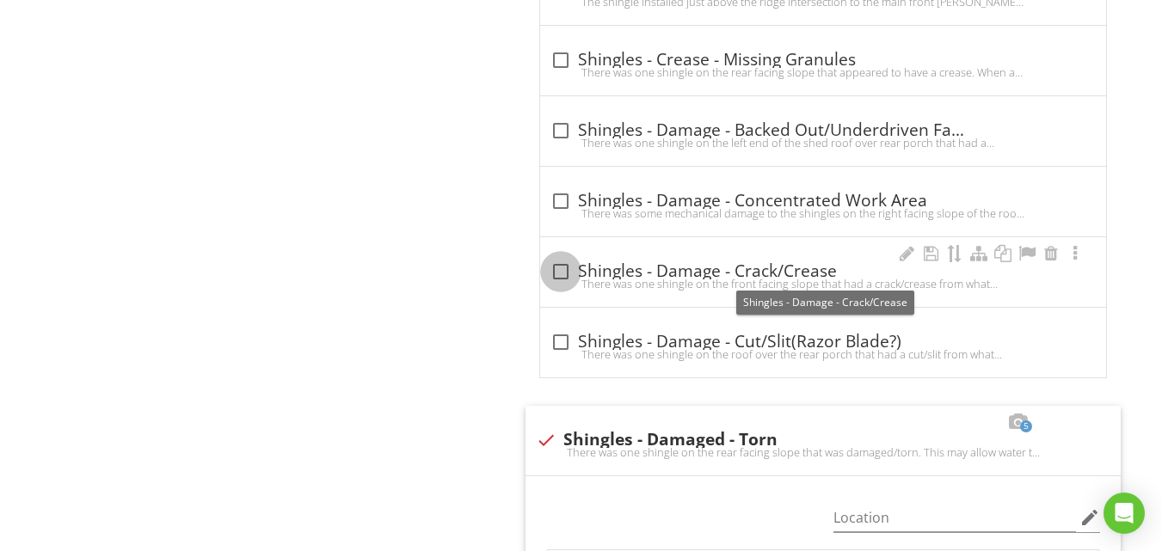
click at [556, 273] on div at bounding box center [560, 271] width 29 height 29
checkbox input "true"
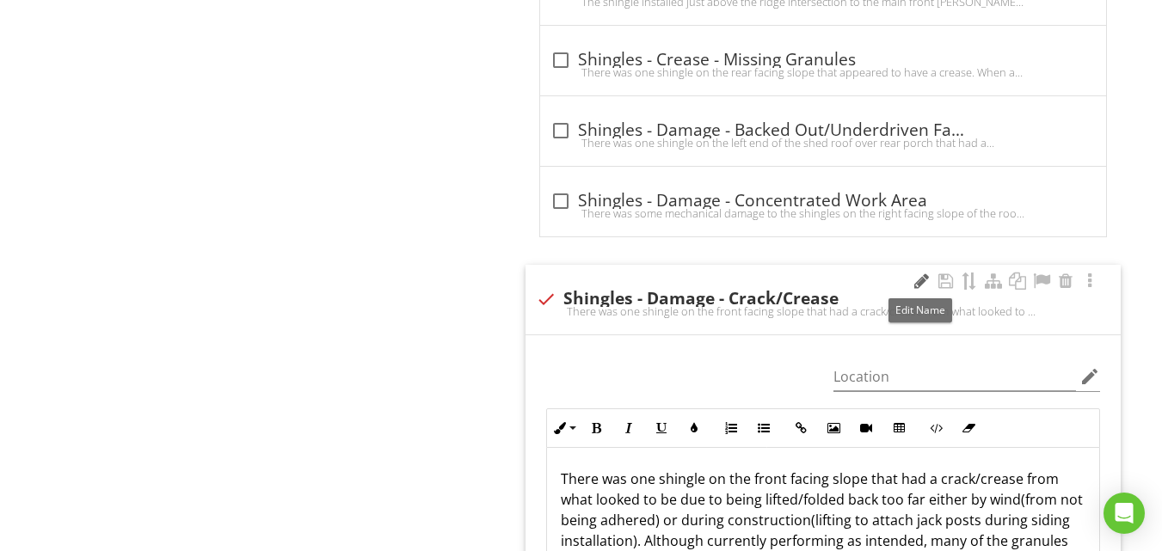
click at [919, 277] on div at bounding box center [921, 281] width 21 height 17
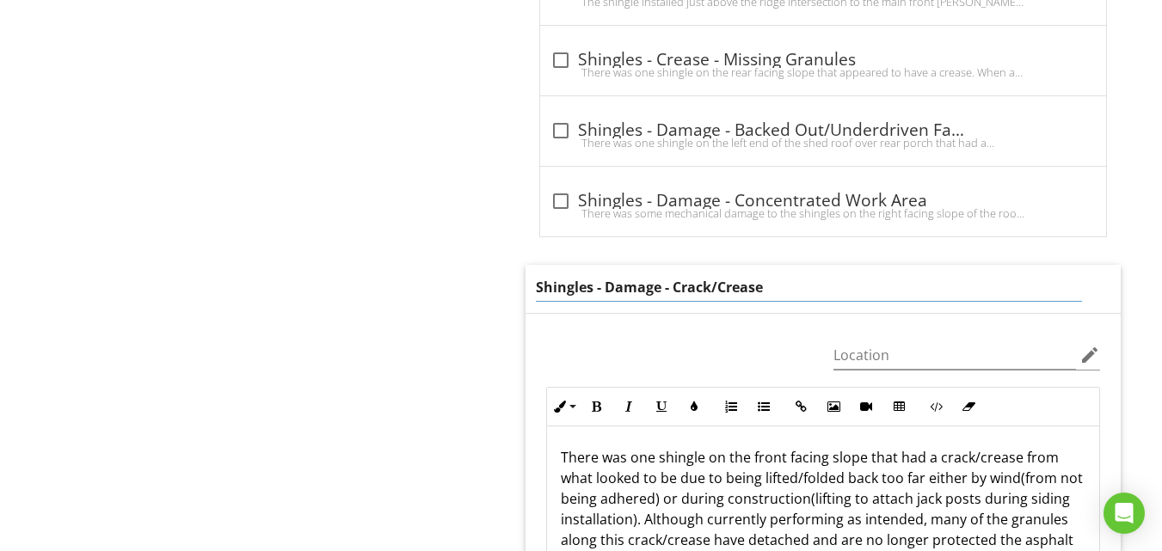
click at [712, 285] on input "Shingles - Damage - Crack/Crease" at bounding box center [809, 288] width 546 height 28
click at [674, 287] on input "Shingles - Damage - Crease/Granule Loss" at bounding box center [809, 288] width 546 height 28
type input "Shingles - Crease/Granule Loss - Evidence Of Folding Over"
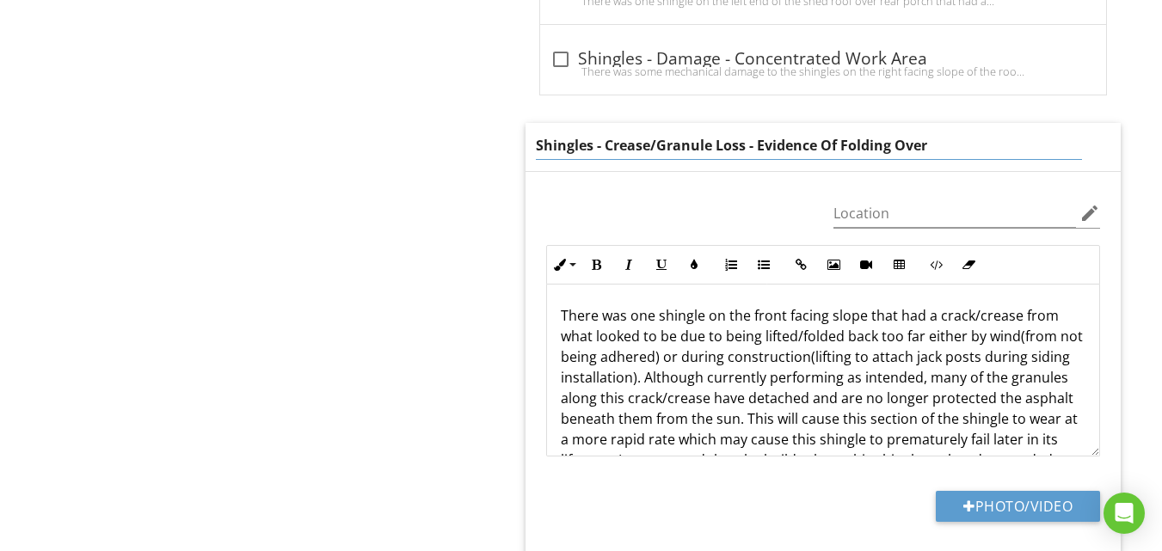
scroll to position [8517, 0]
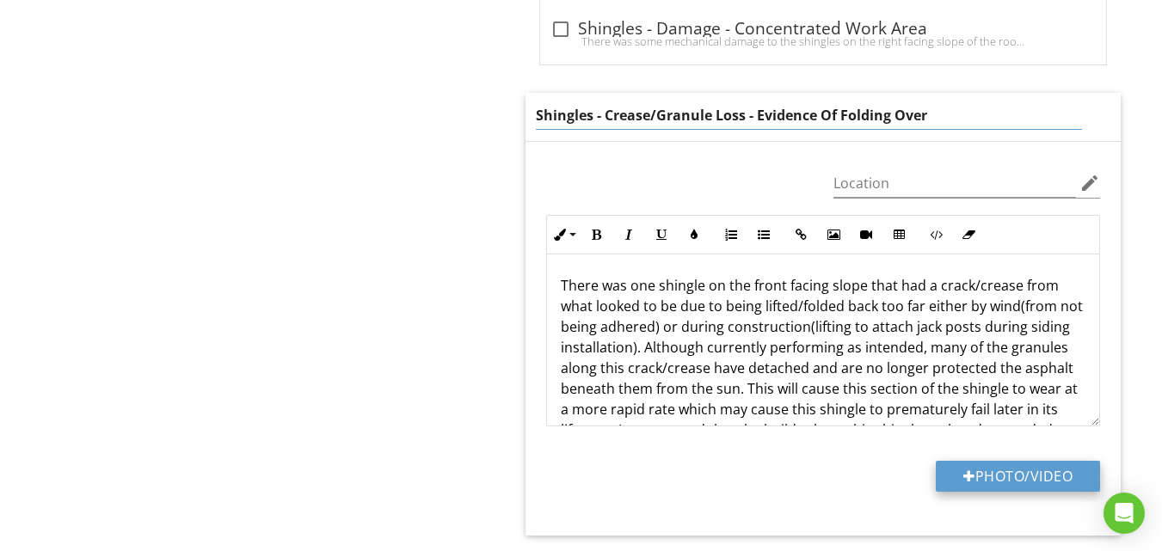
click at [966, 481] on div "Location edit Inline Style XLarge Large Normal Small Light Small/Light Bold Ita…" at bounding box center [823, 339] width 595 height 394
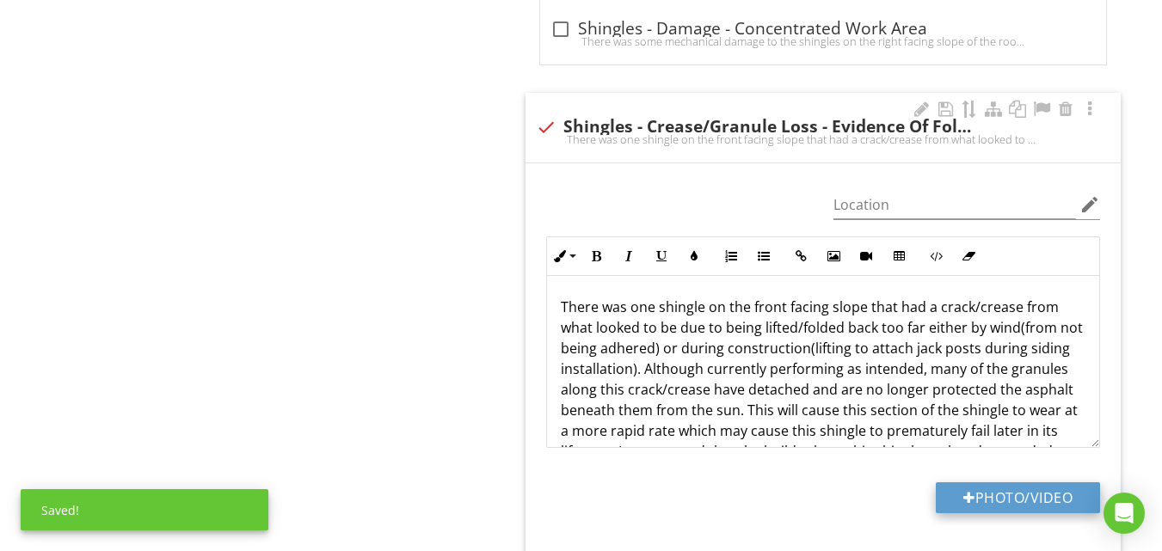
click at [1028, 497] on button "Photo/Video" at bounding box center [1018, 498] width 164 height 31
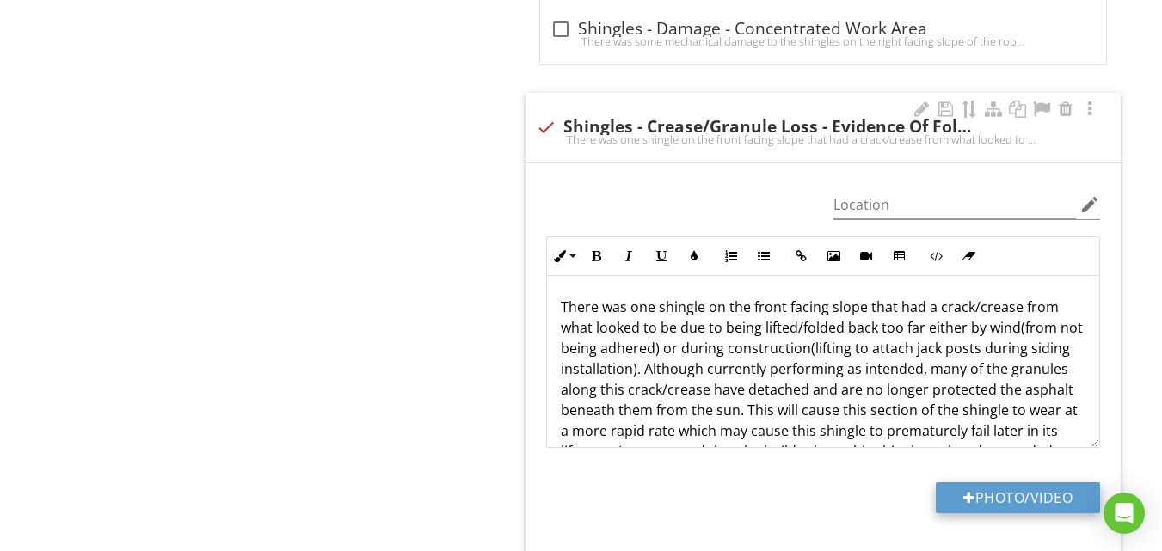
type input "C:\fakepath\DJI_20250828091137_0097_D.JPG"
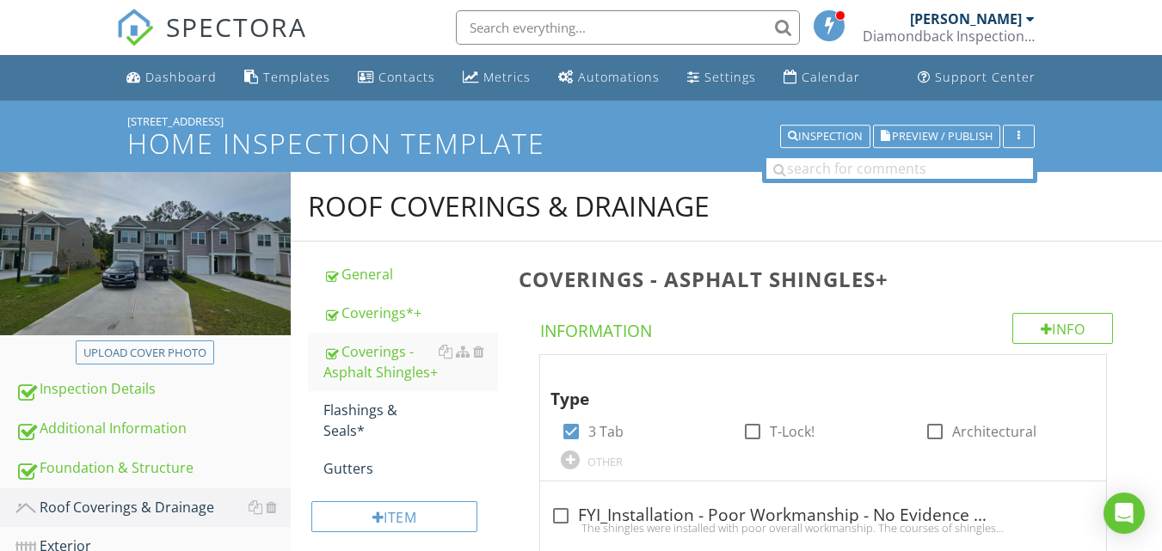
scroll to position [8517, 0]
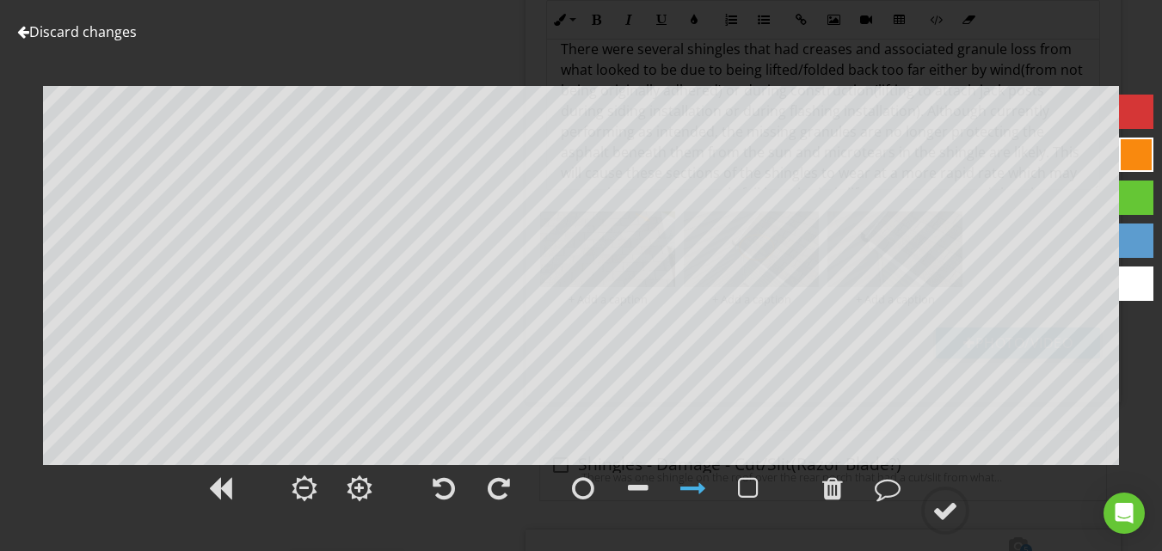
scroll to position [56, 0]
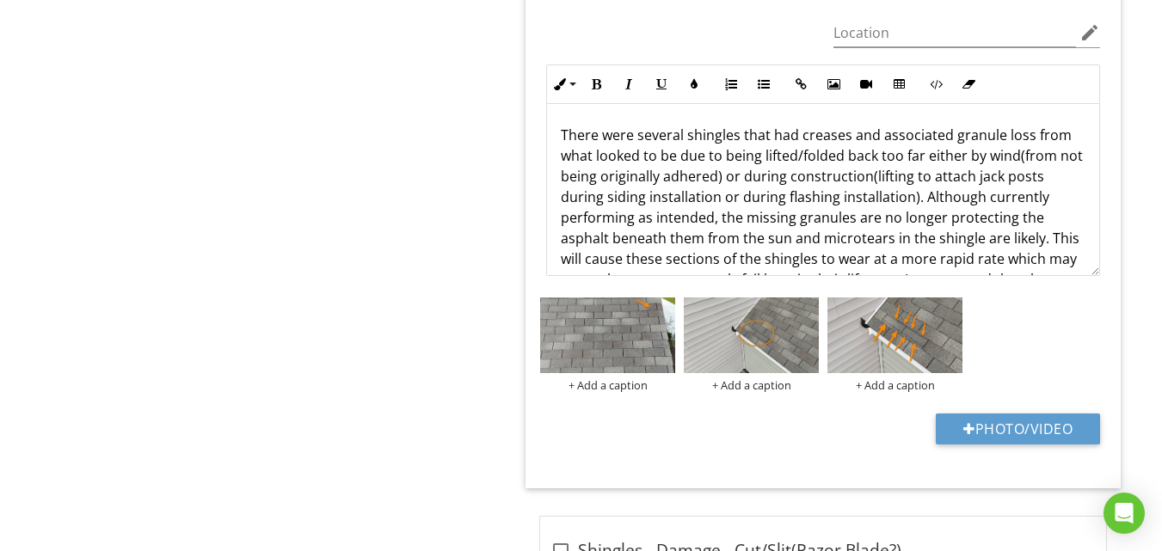
scroll to position [83, 0]
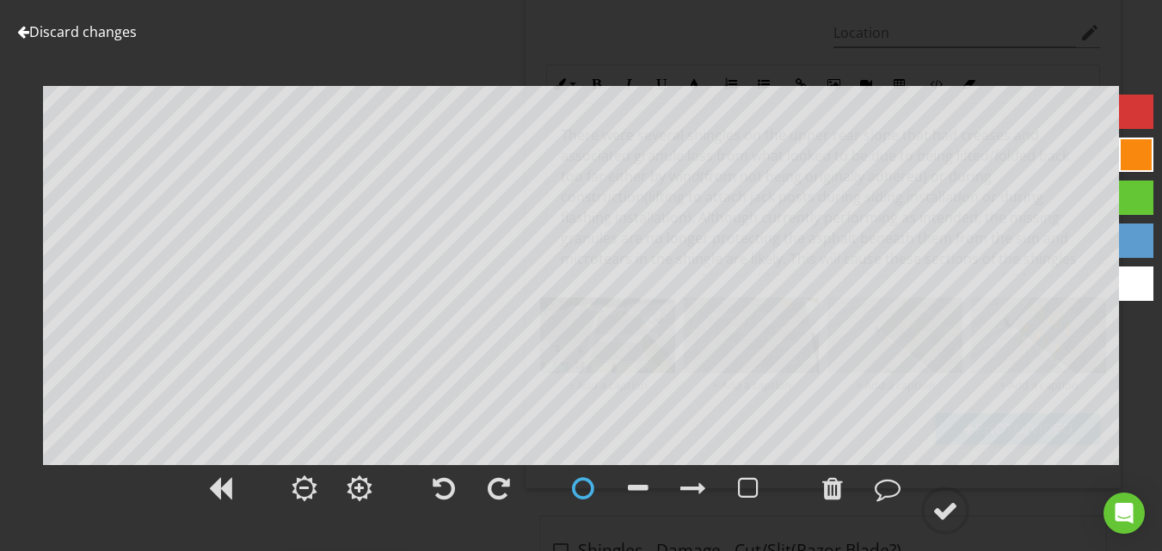
scroll to position [145, 0]
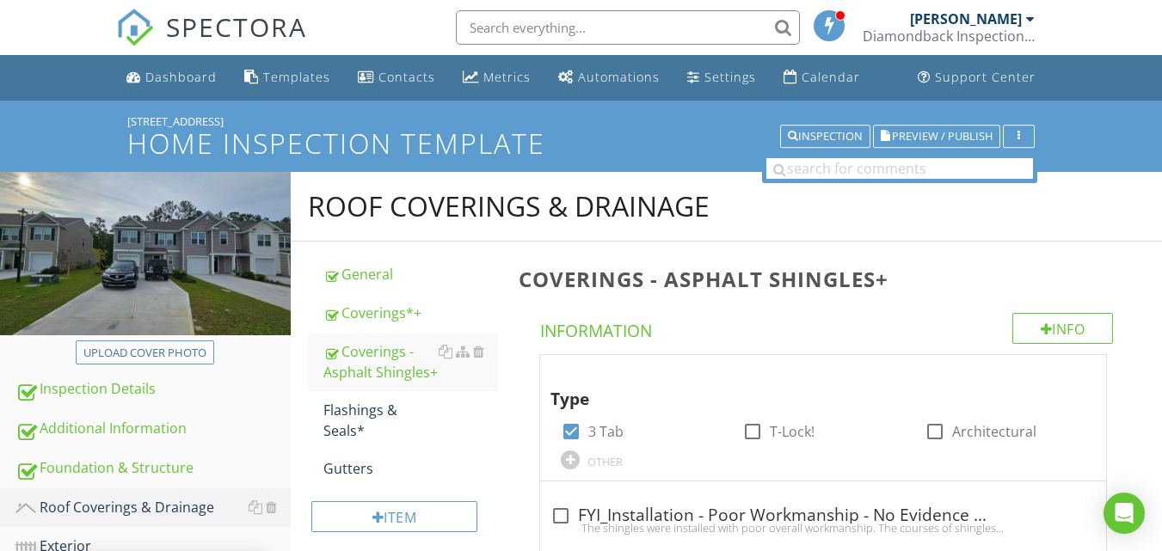
scroll to position [10065, 0]
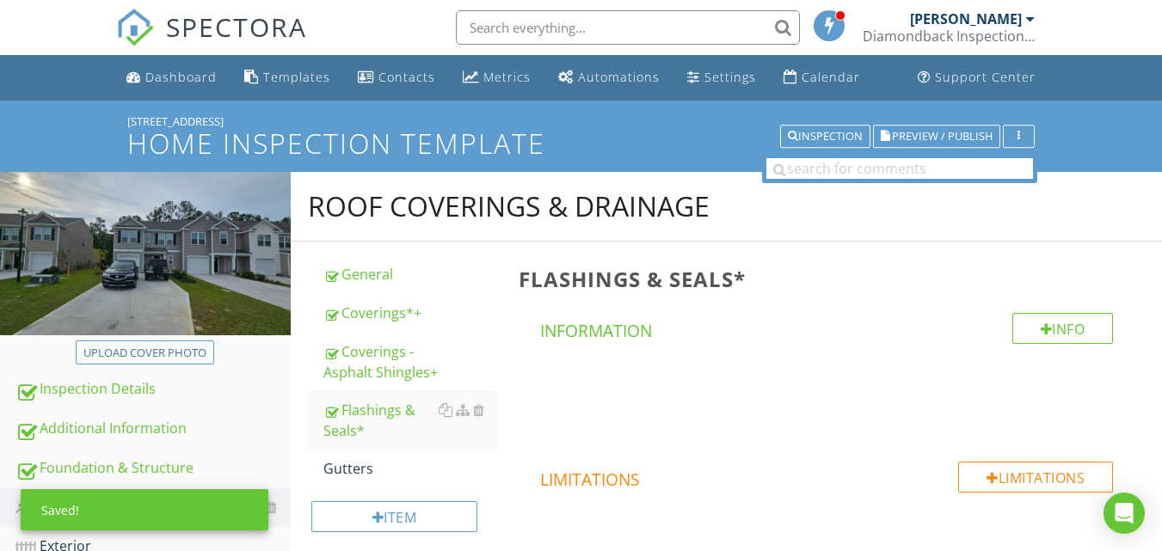
scroll to position [9631, 0]
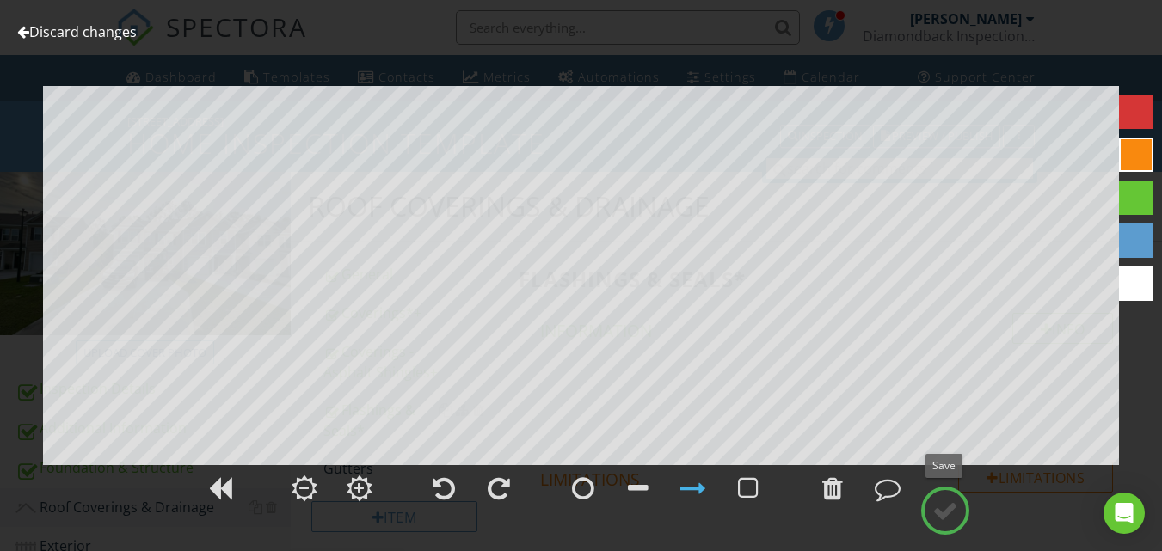
scroll to position [9738, 0]
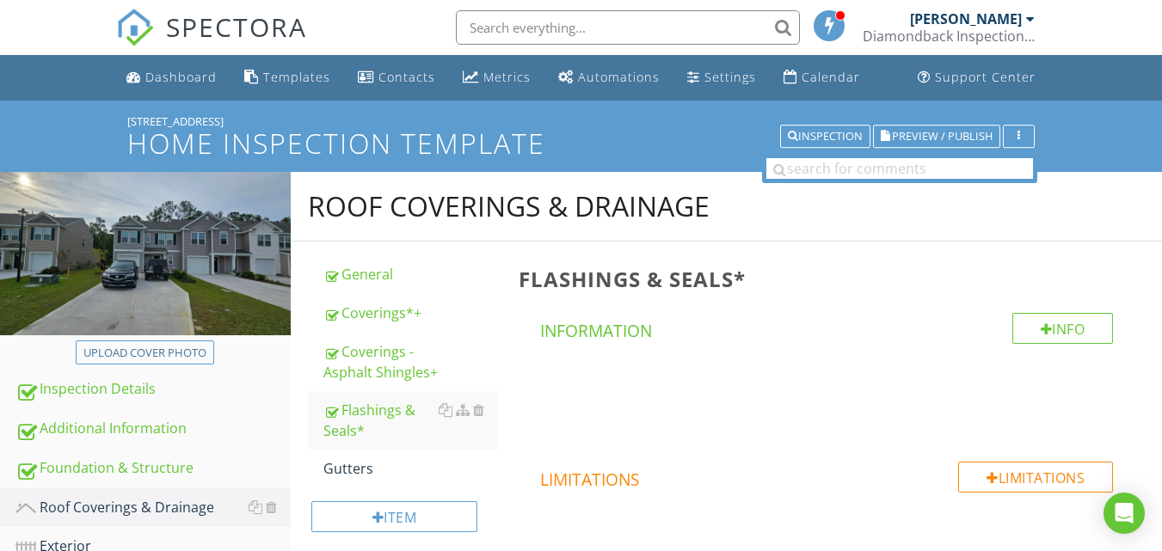
scroll to position [9738, 0]
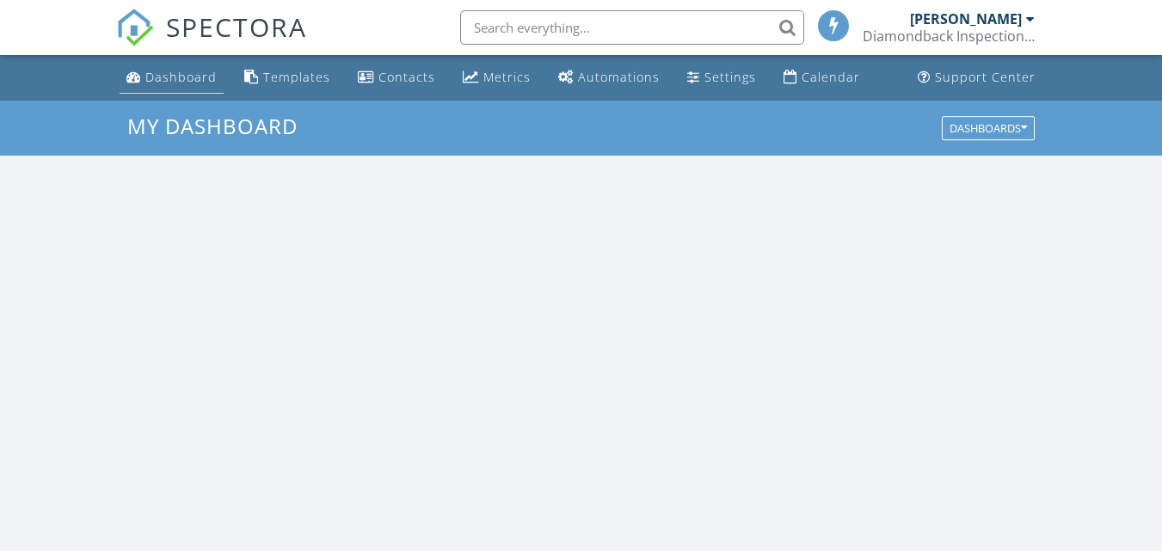
scroll to position [1592, 1189]
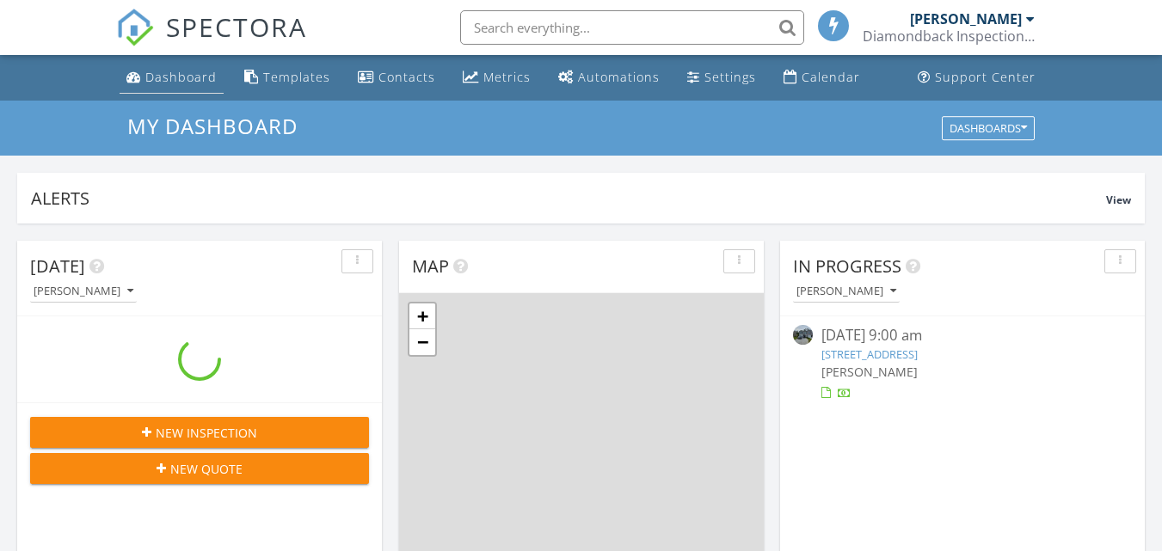
click at [157, 75] on div "Dashboard" at bounding box center [180, 77] width 71 height 16
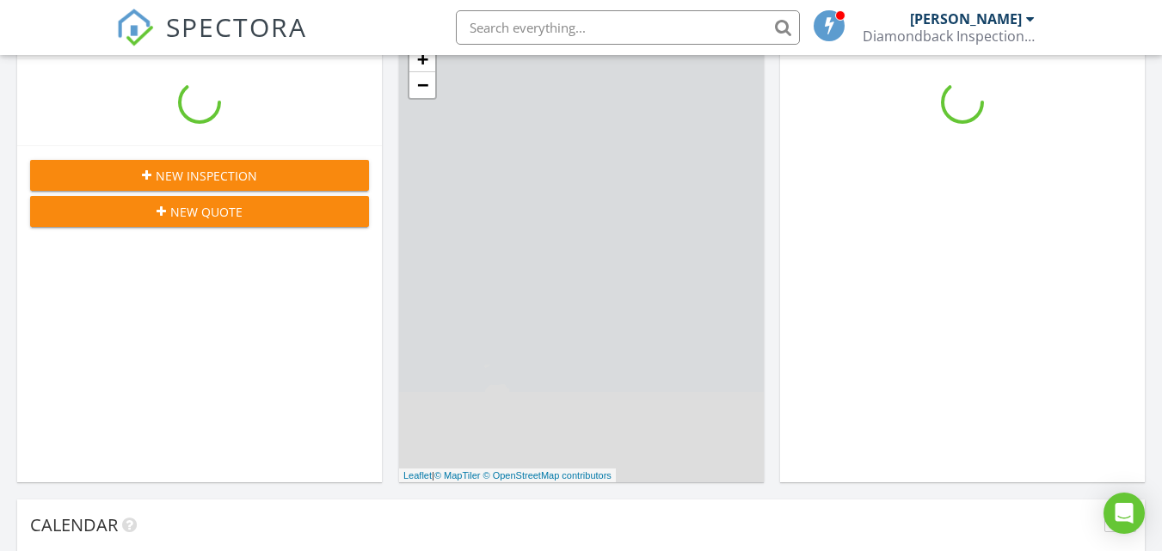
scroll to position [1592, 1189]
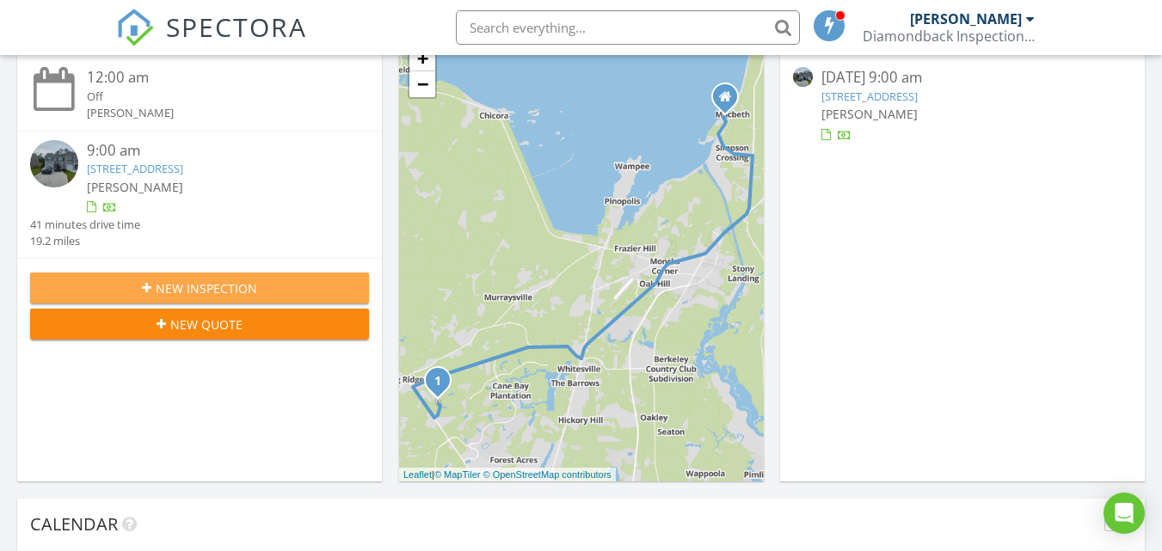
click at [237, 286] on span "New Inspection" at bounding box center [207, 289] width 102 height 18
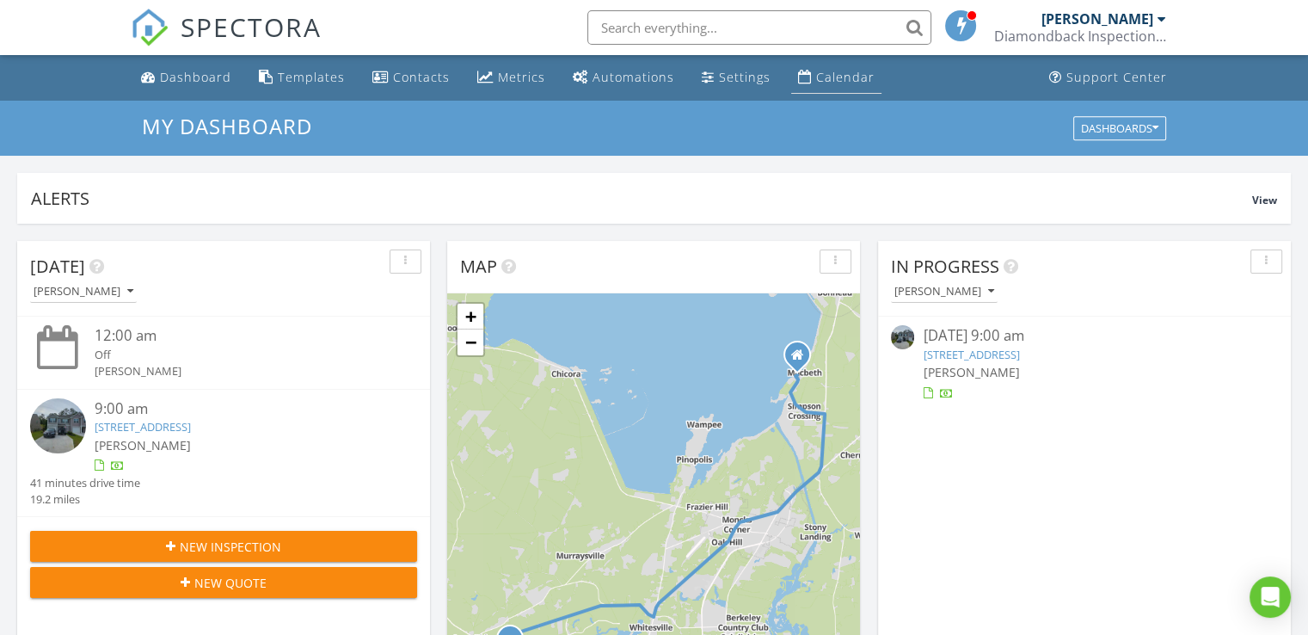
click at [840, 75] on div "Calendar" at bounding box center [845, 77] width 58 height 16
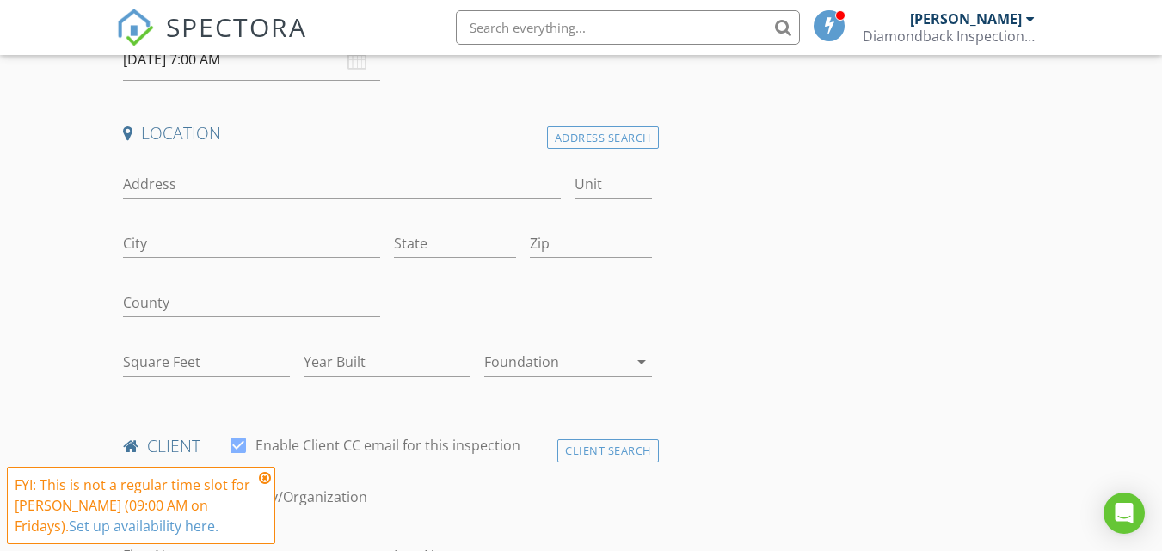
scroll to position [344, 0]
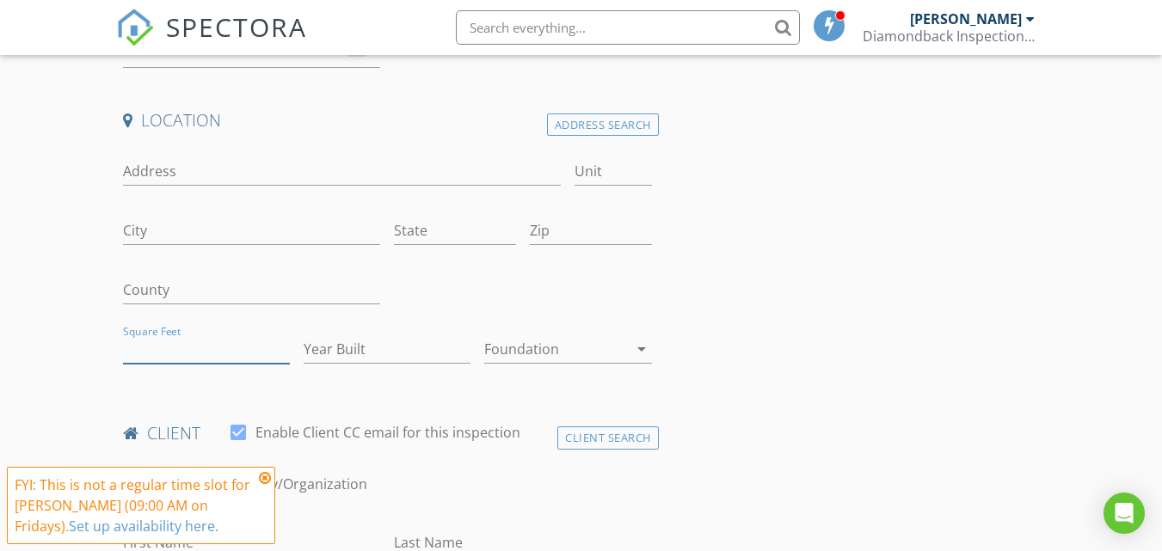
click at [203, 354] on input "Square Feet" at bounding box center [206, 349] width 167 height 28
type input "1765"
click at [374, 353] on input "Year Built" at bounding box center [387, 349] width 167 height 28
type input "2024"
click at [583, 348] on div at bounding box center [555, 349] width 143 height 28
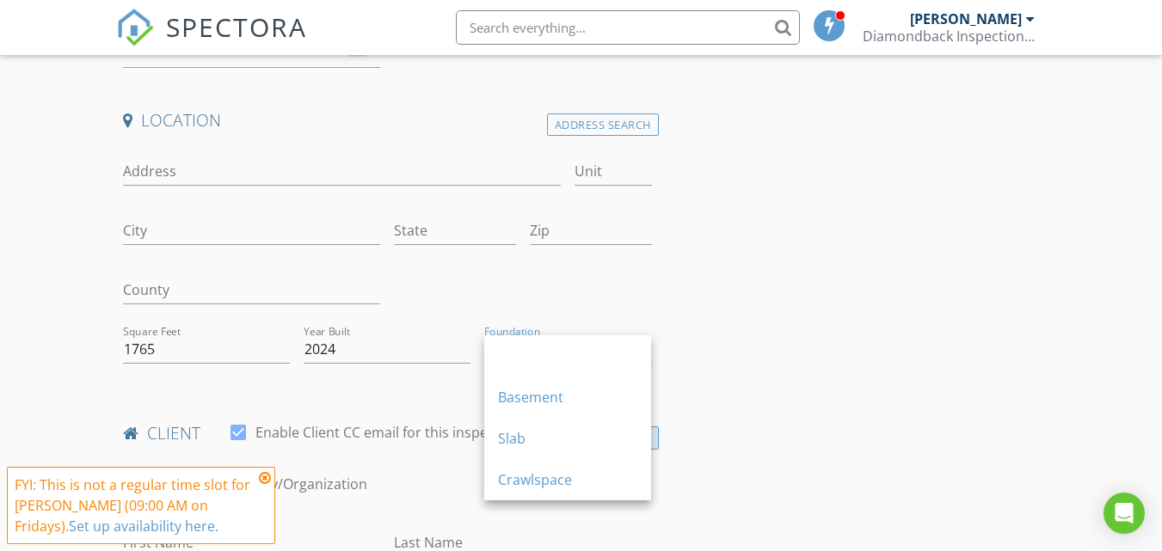
click at [569, 440] on div "Slab" at bounding box center [567, 438] width 139 height 21
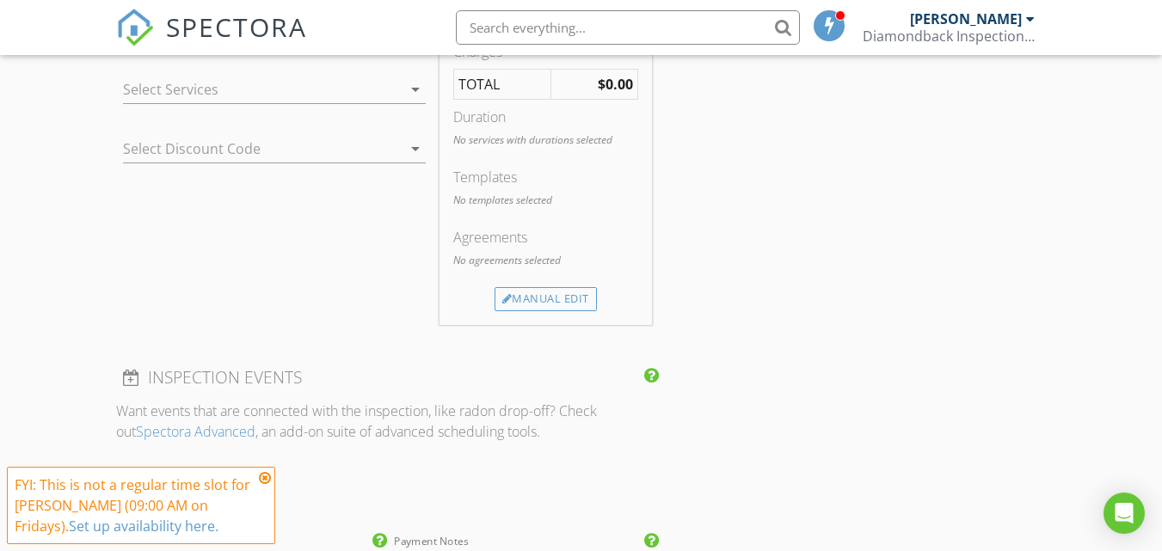
scroll to position [1290, 0]
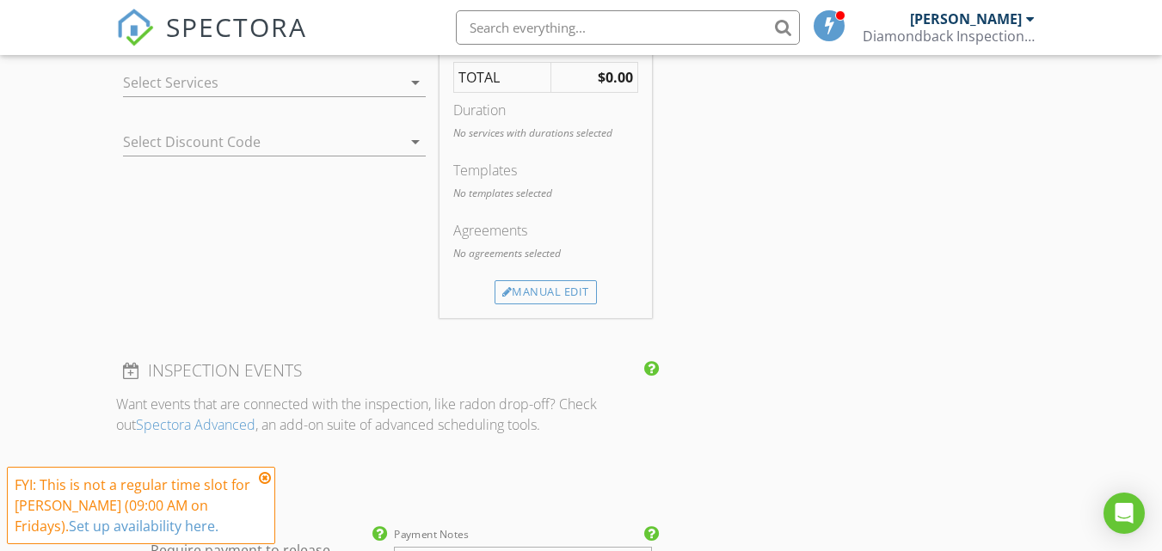
click at [301, 79] on div at bounding box center [262, 83] width 279 height 28
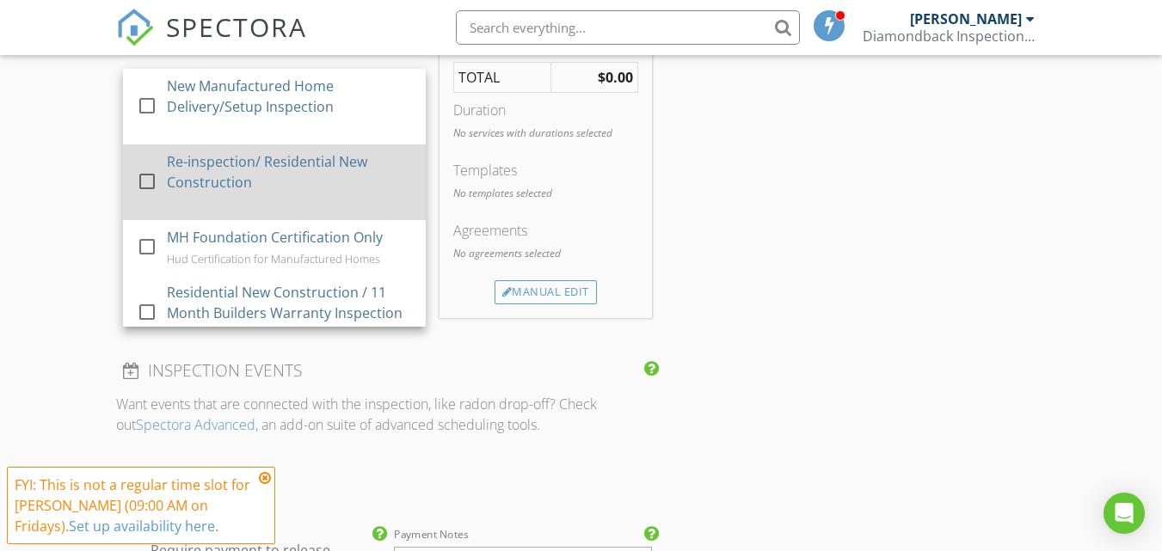
scroll to position [430, 0]
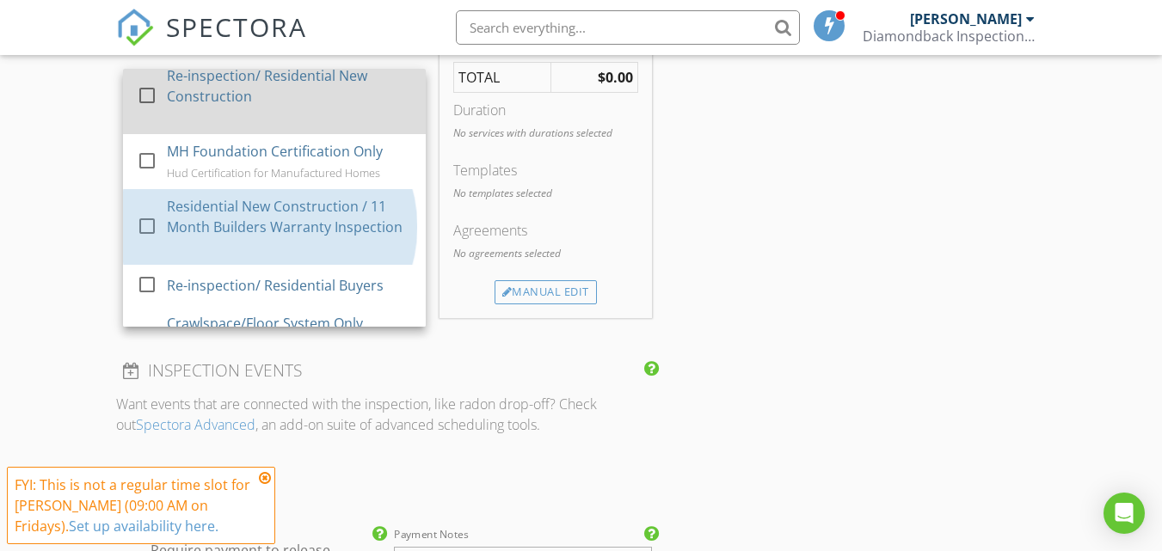
click at [340, 217] on div "Residential New Construction / 11 Month Builders Warranty Inspection" at bounding box center [289, 216] width 245 height 41
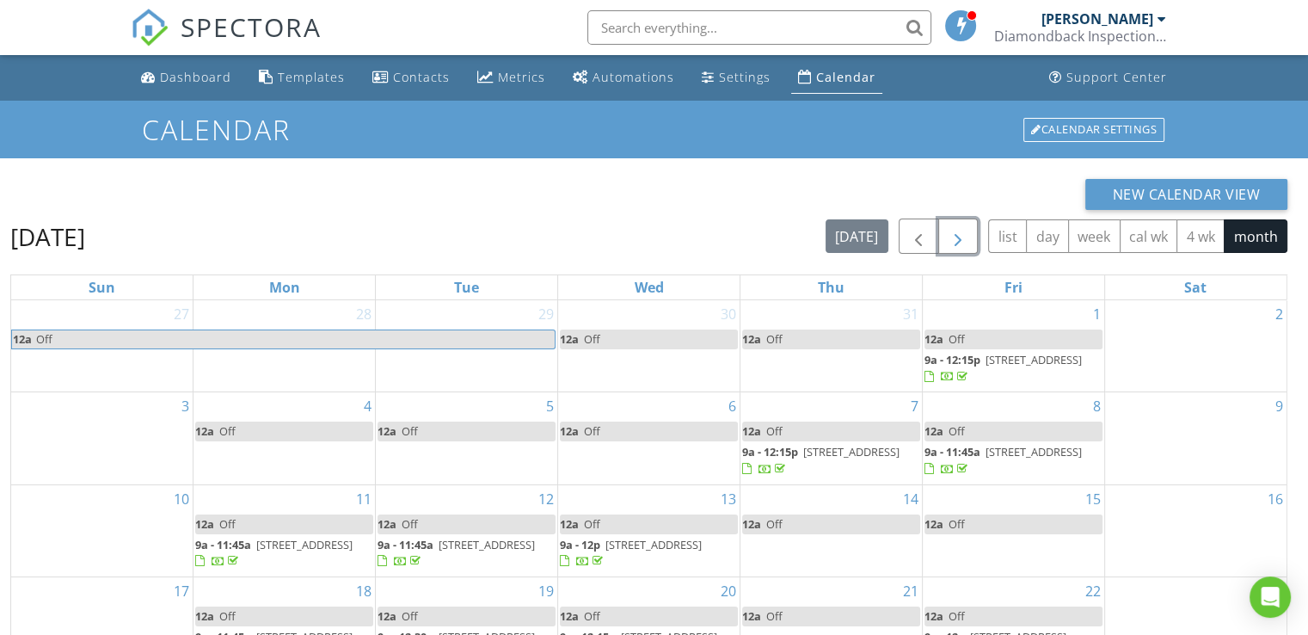
click at [971, 245] on button "button" at bounding box center [959, 236] width 40 height 35
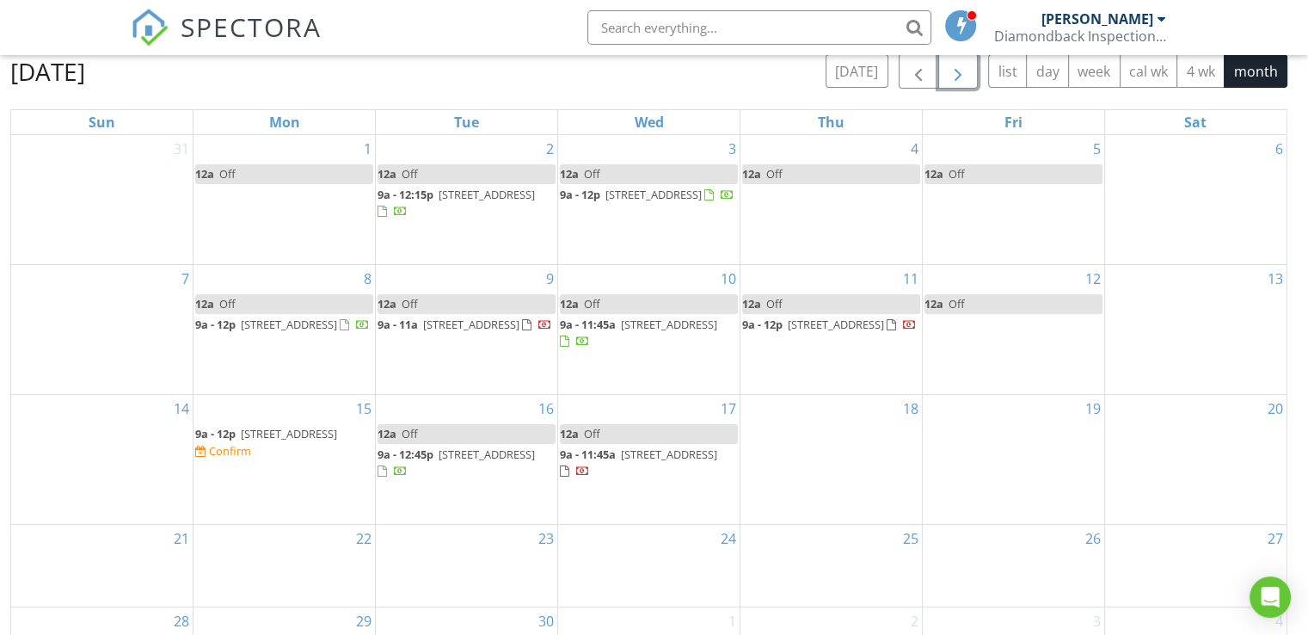
scroll to position [172, 0]
